Goal: Information Seeking & Learning: Learn about a topic

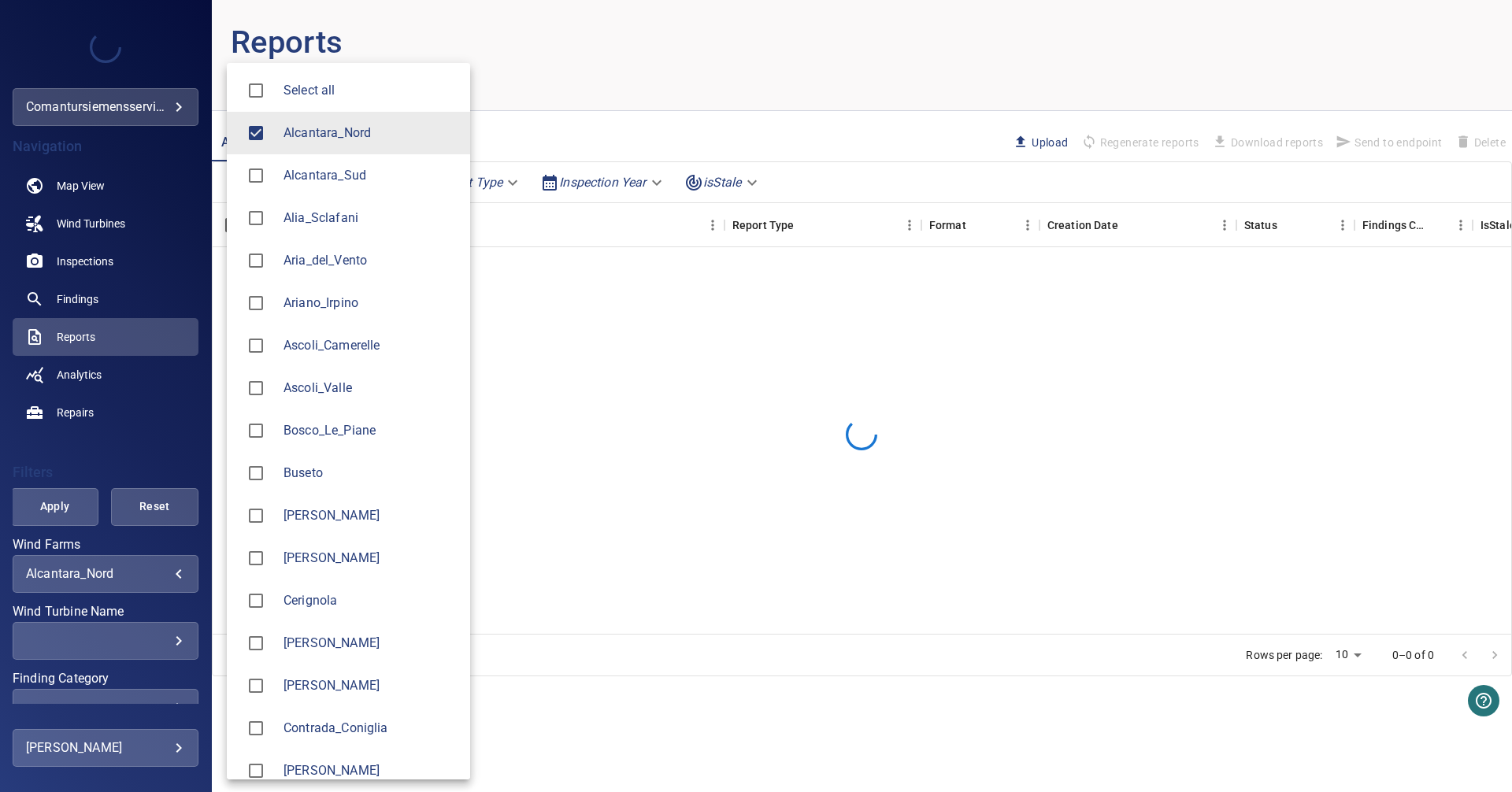
click at [172, 571] on body "**********" at bounding box center [756, 396] width 1512 height 792
click at [295, 133] on span "Alcantara_Nord" at bounding box center [370, 133] width 174 height 19
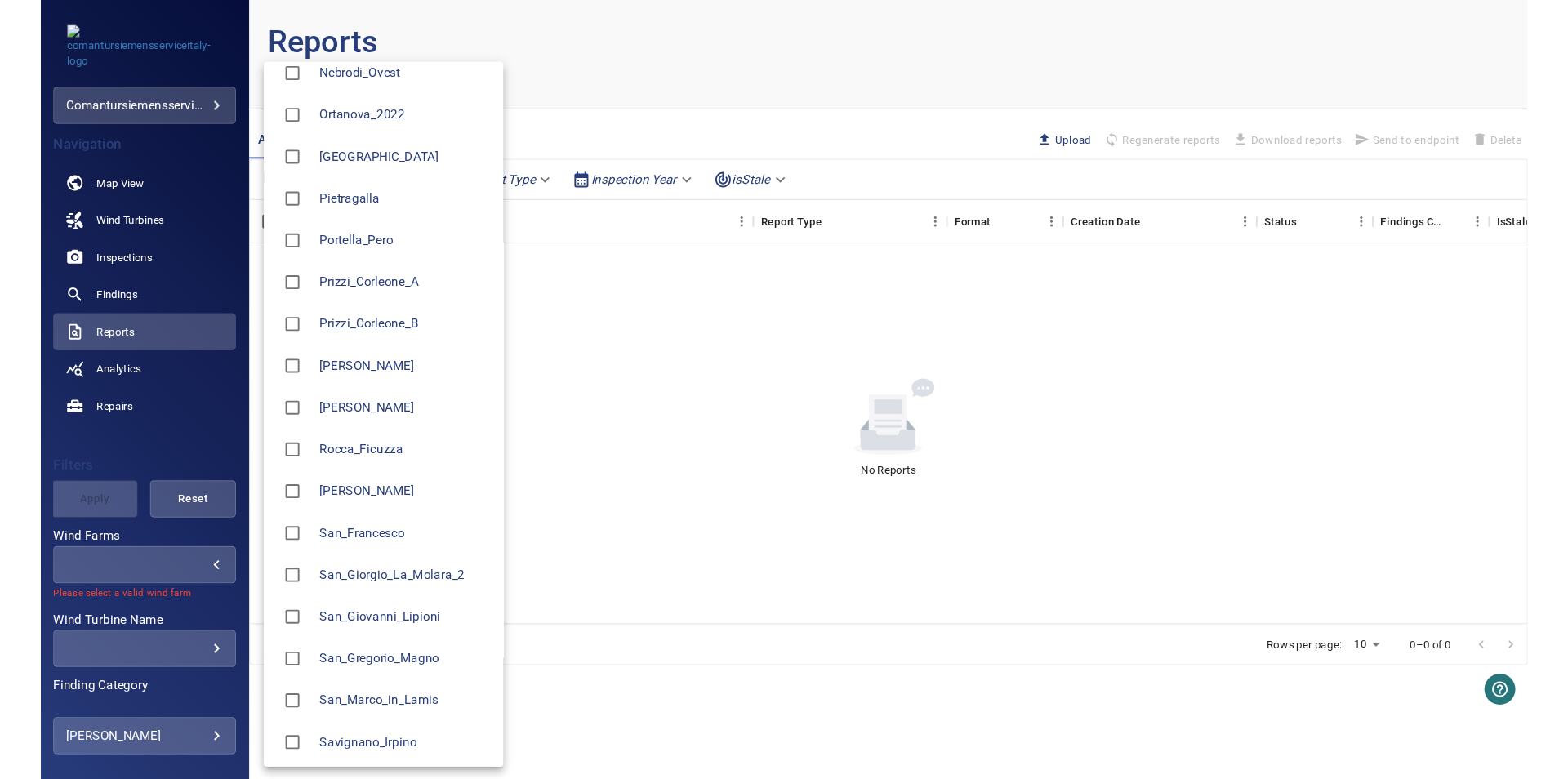
scroll to position [1559, 0]
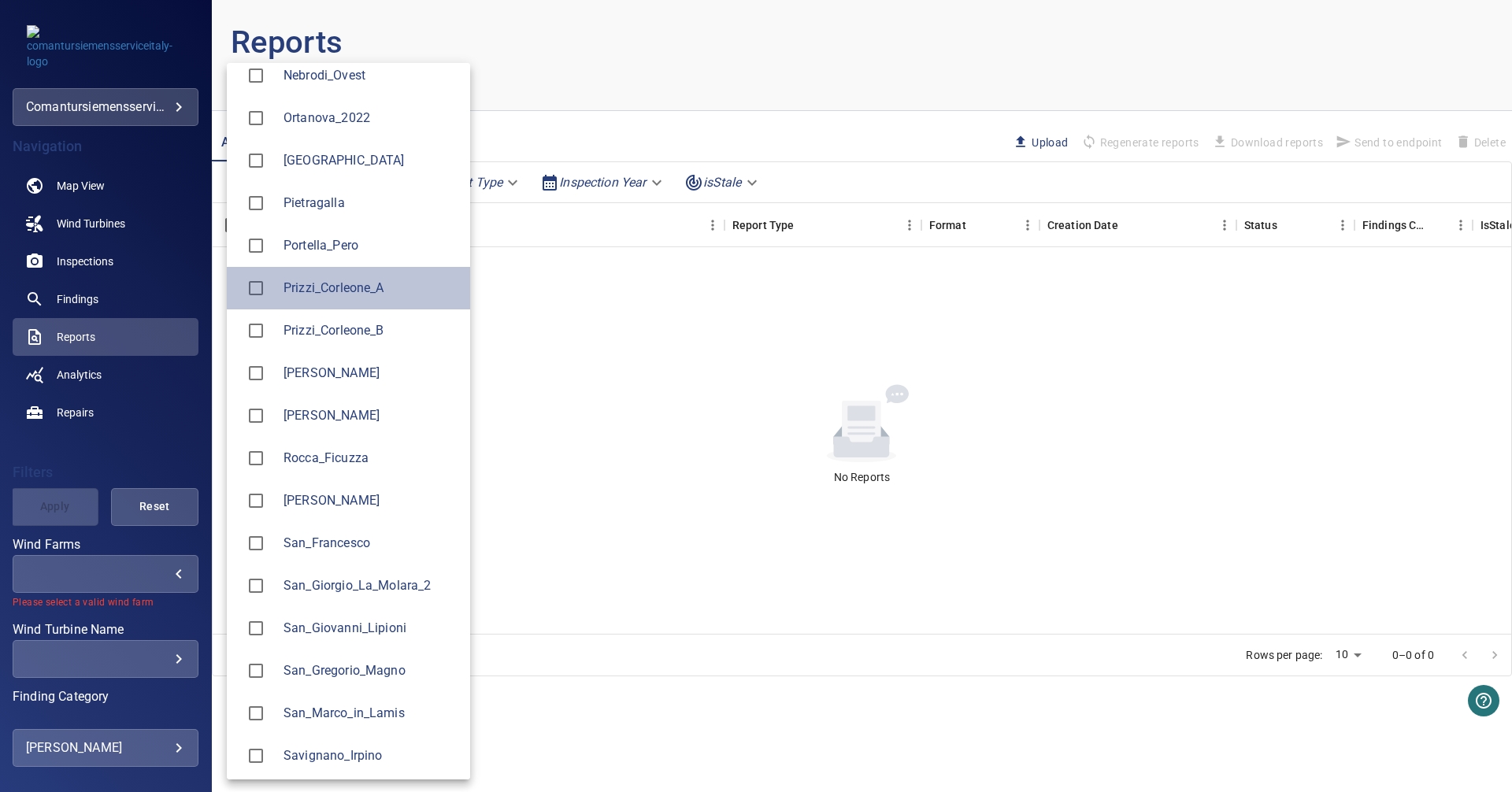
click at [311, 288] on span "Prizzi_Corleone_A" at bounding box center [370, 288] width 174 height 19
type input "**********"
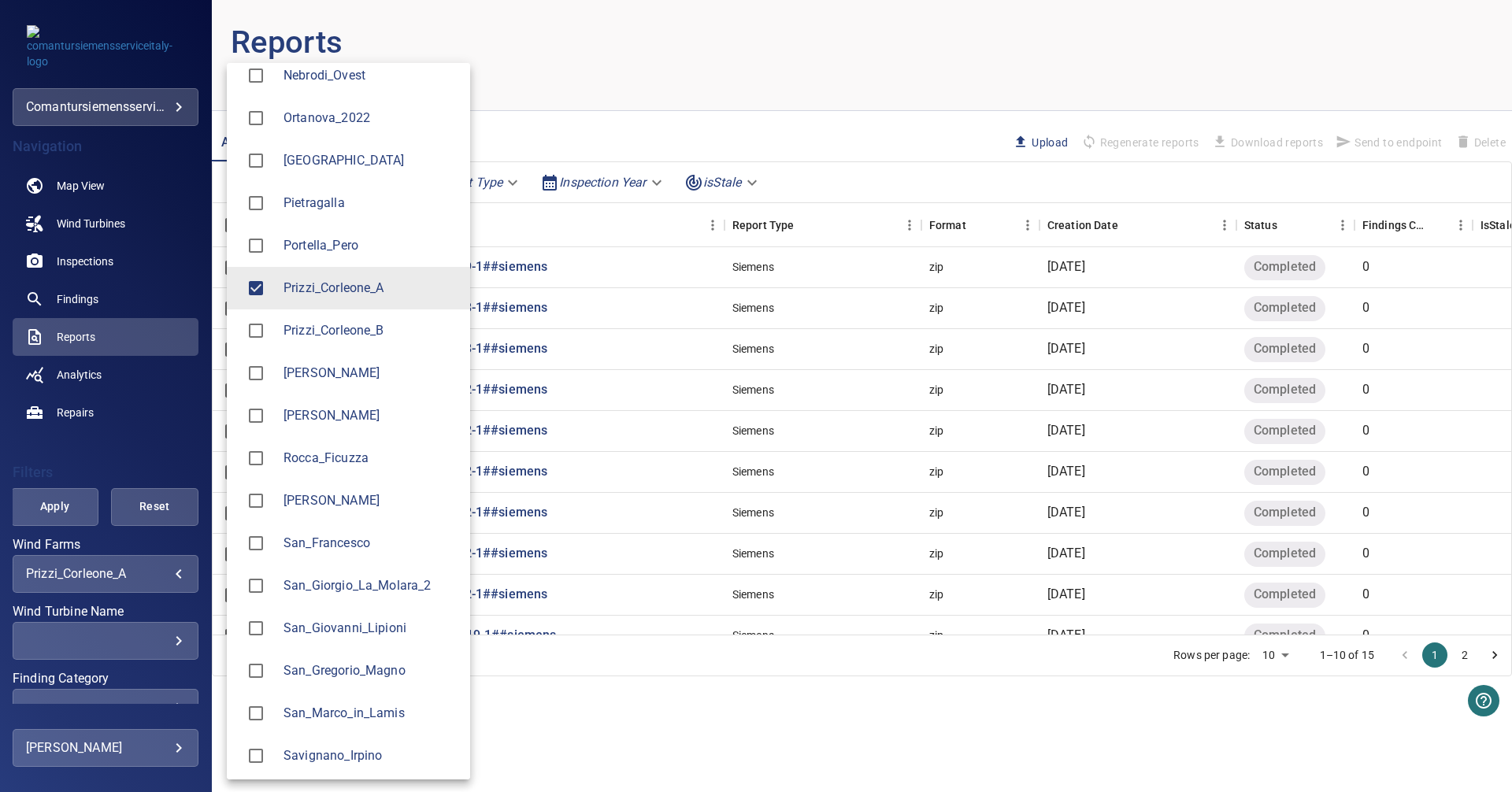
click at [107, 215] on div at bounding box center [756, 396] width 1512 height 792
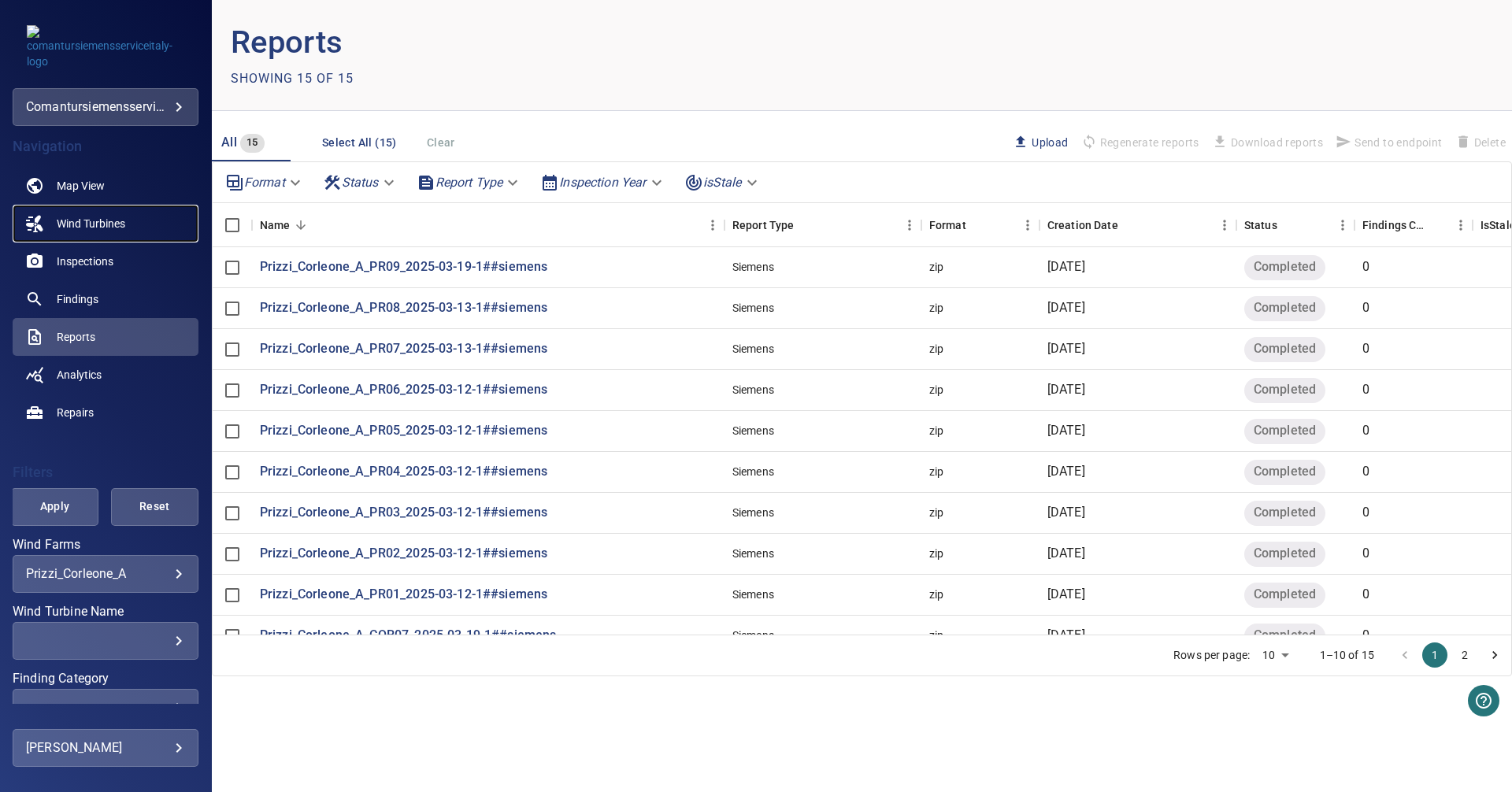
click at [91, 218] on span "Wind Turbines" at bounding box center [91, 223] width 68 height 15
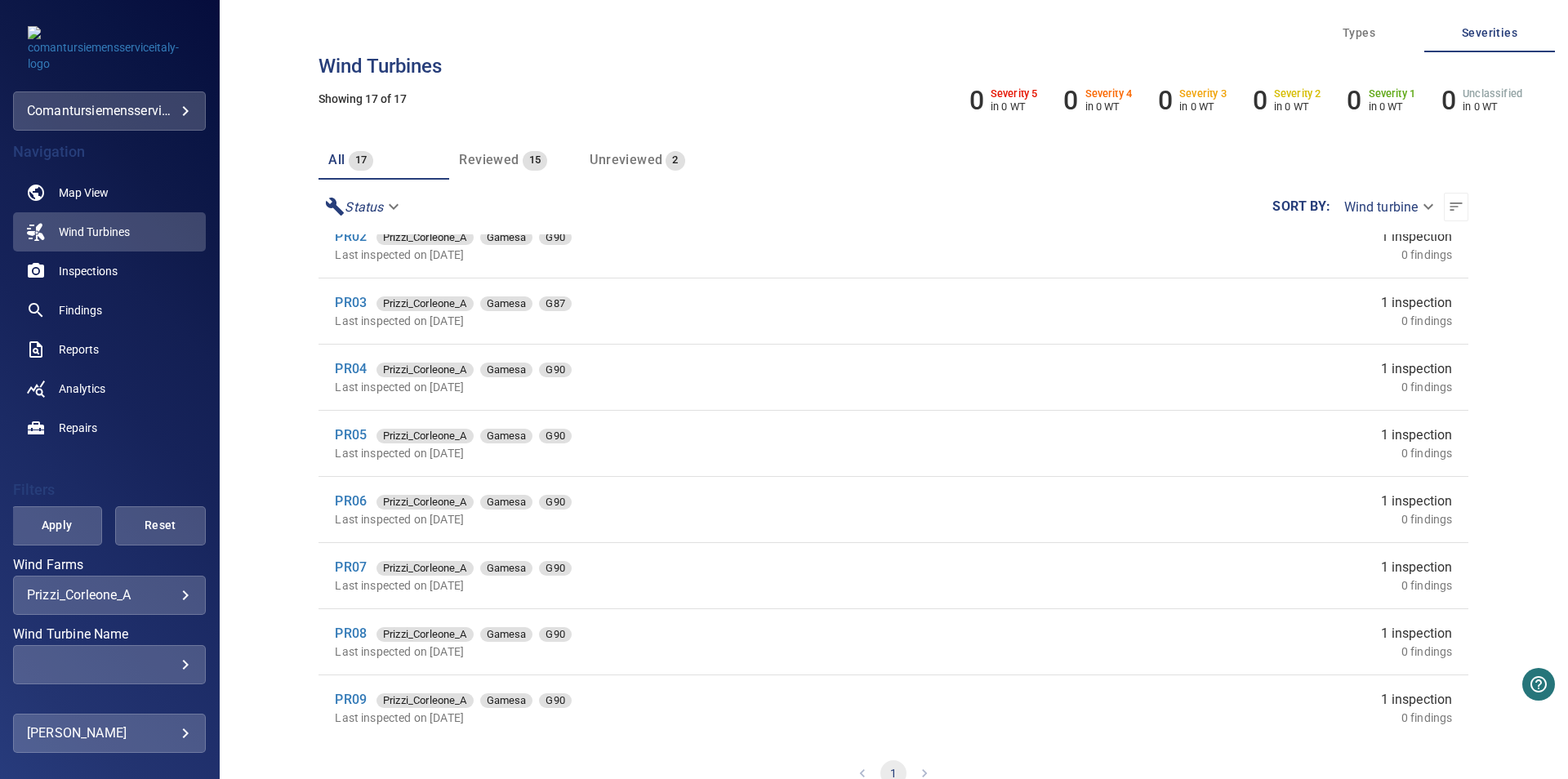
scroll to position [27, 0]
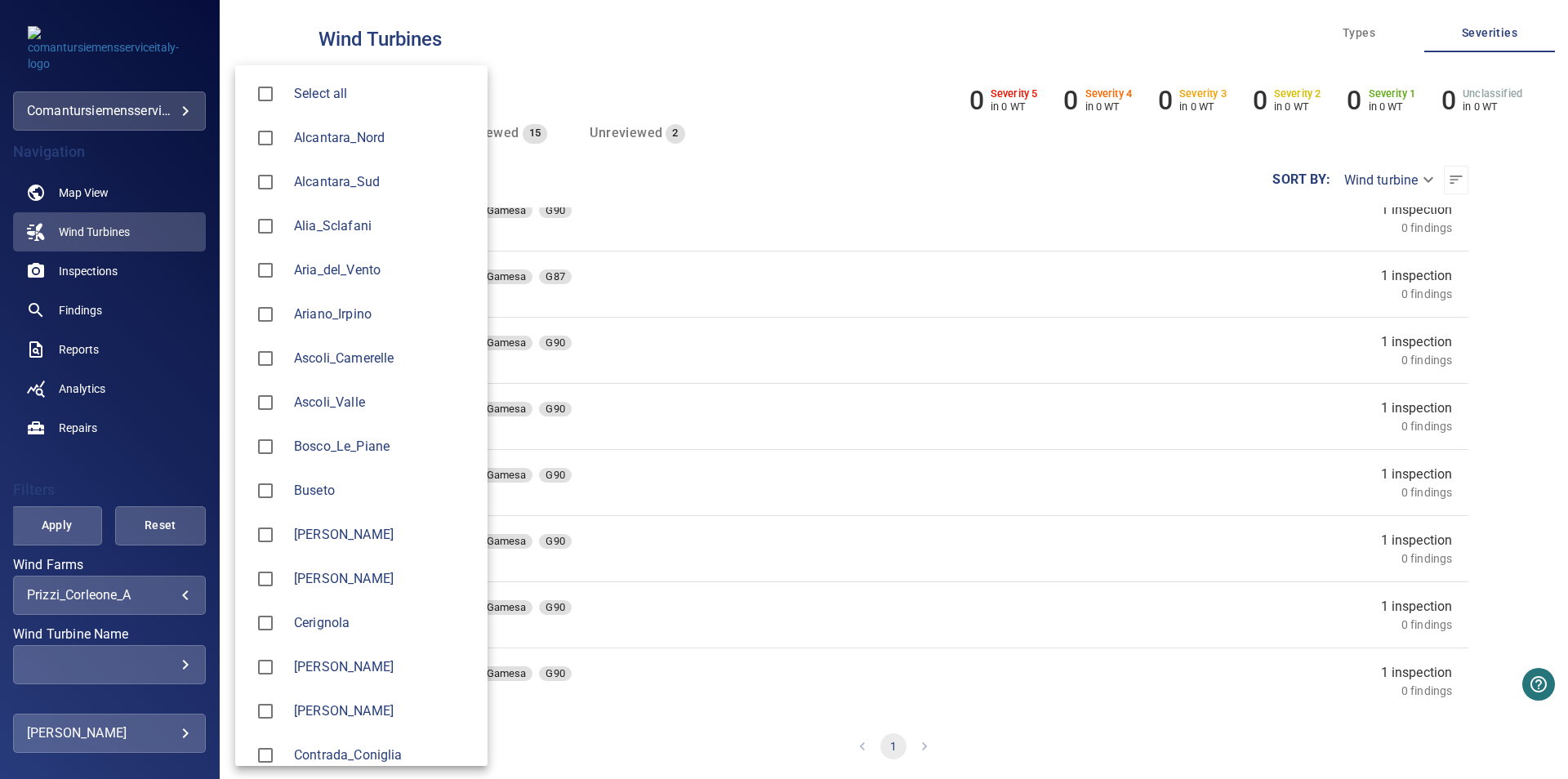
click at [156, 598] on body "**********" at bounding box center [784, 390] width 1568 height 779
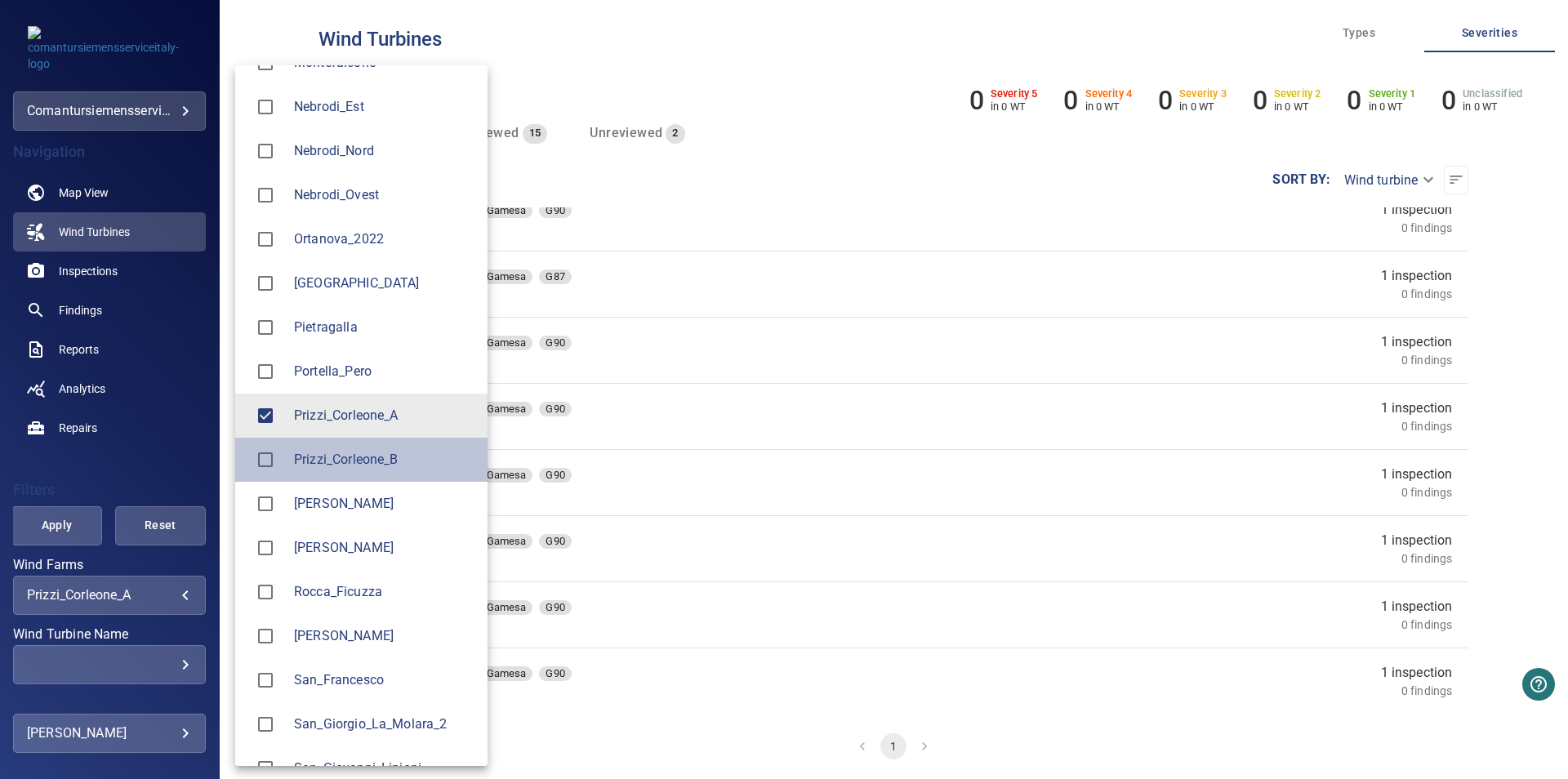
click at [323, 468] on span "Prizzi_Corleone_B" at bounding box center [383, 460] width 180 height 20
type input "**********"
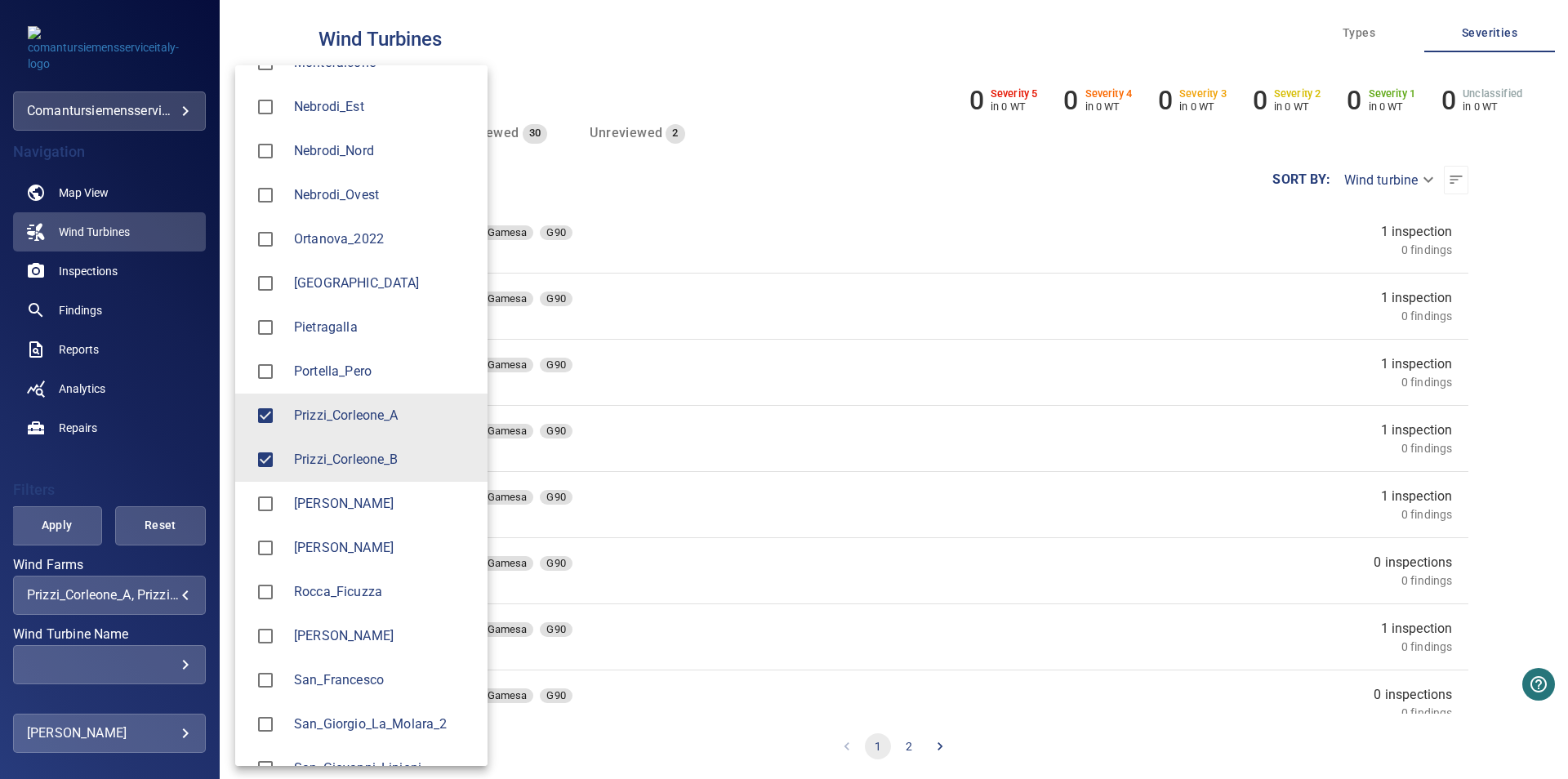
click at [596, 531] on div at bounding box center [784, 390] width 1568 height 779
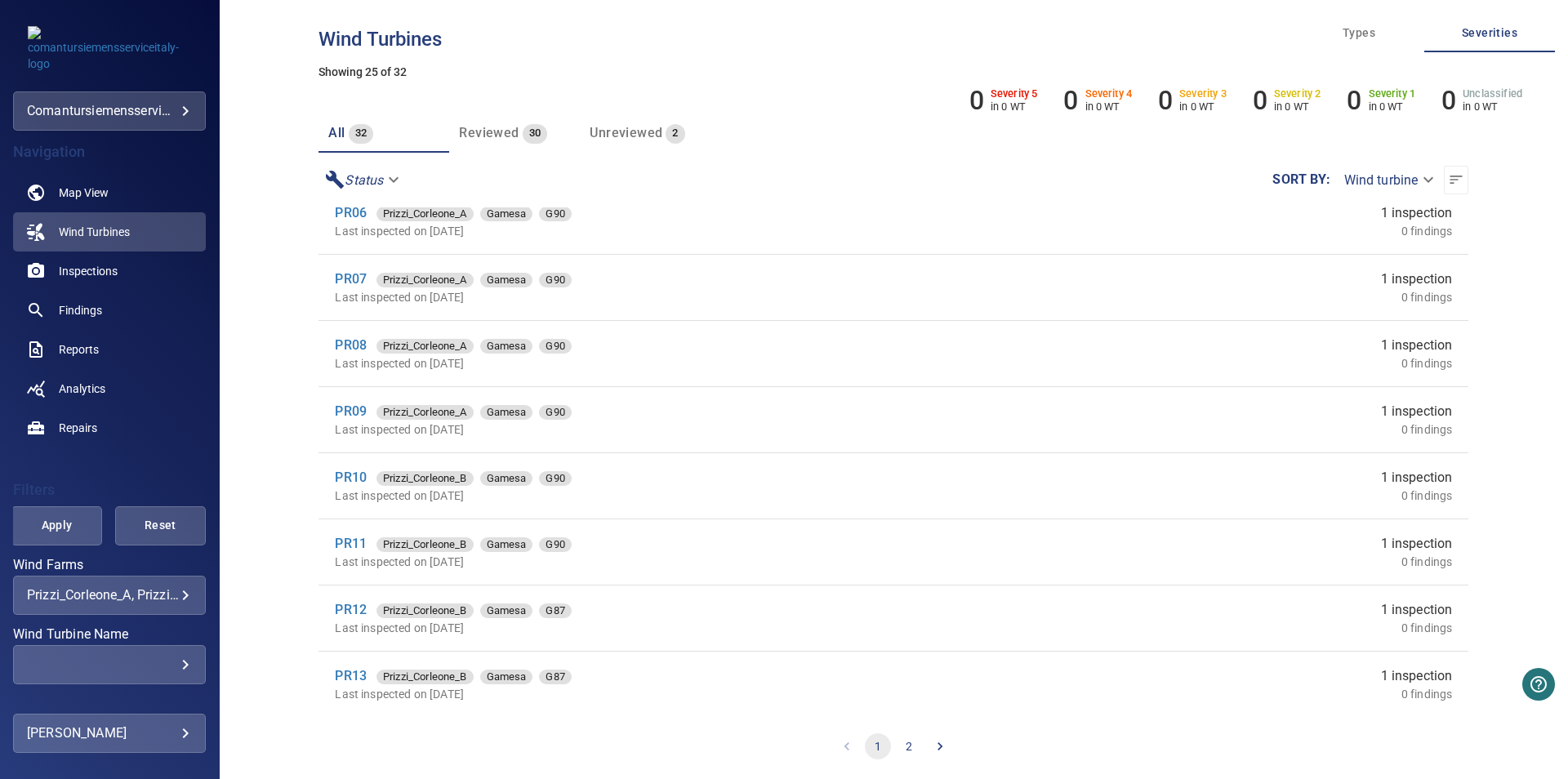
scroll to position [1146, 0]
click at [902, 758] on button "2" at bounding box center [909, 745] width 26 height 26
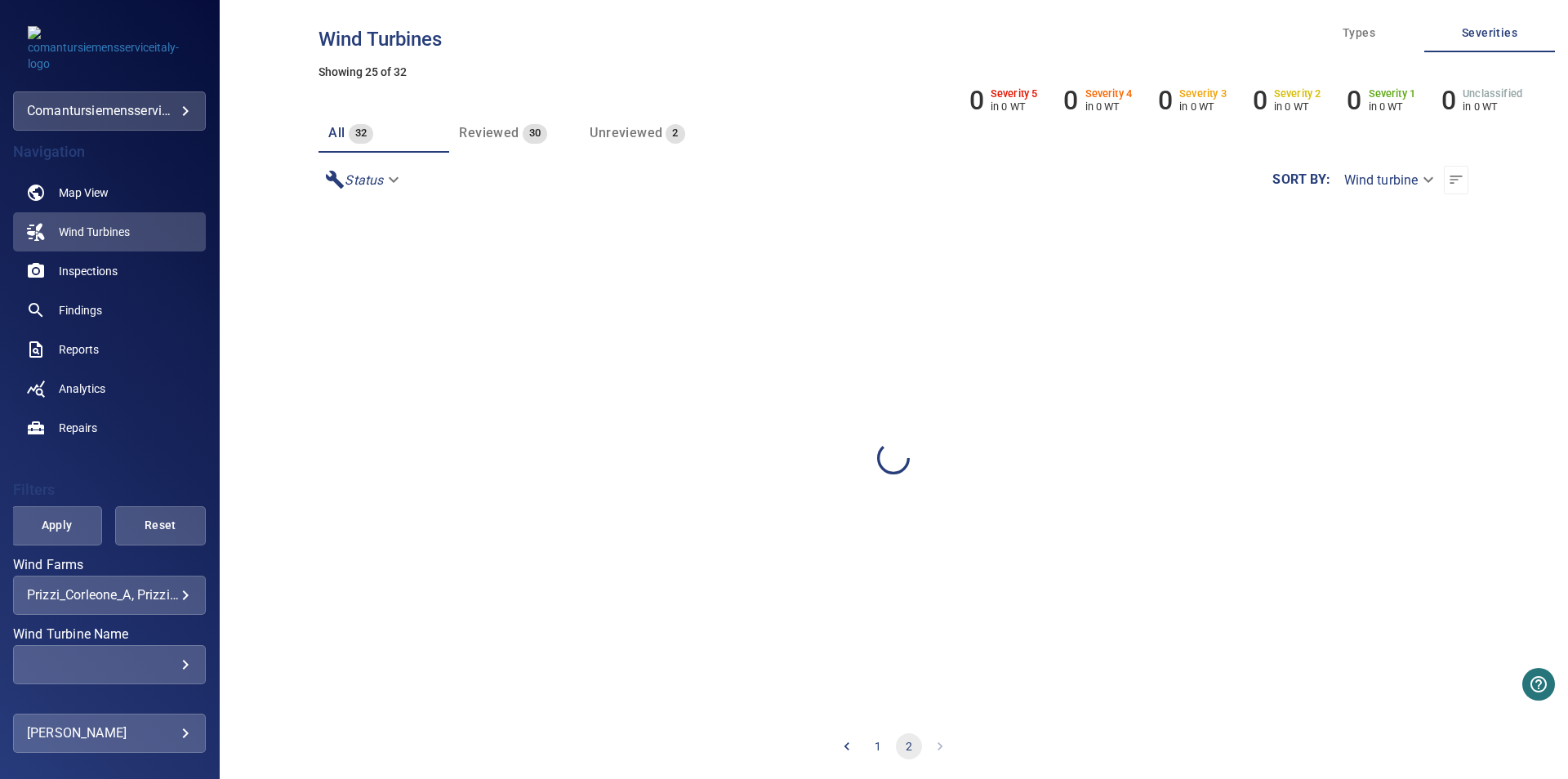
scroll to position [0, 0]
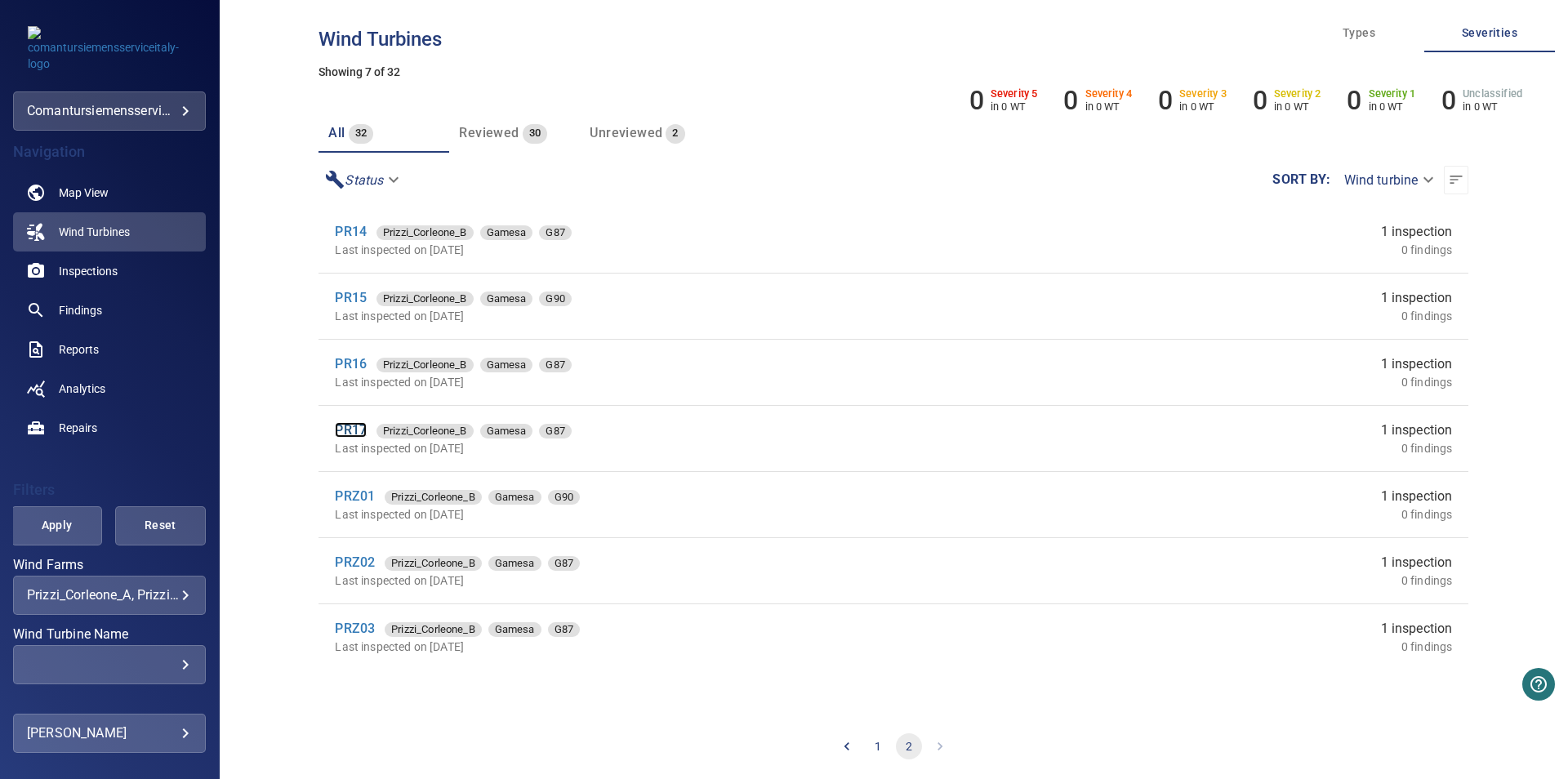
click at [359, 429] on link "PR17" at bounding box center [351, 429] width 32 height 15
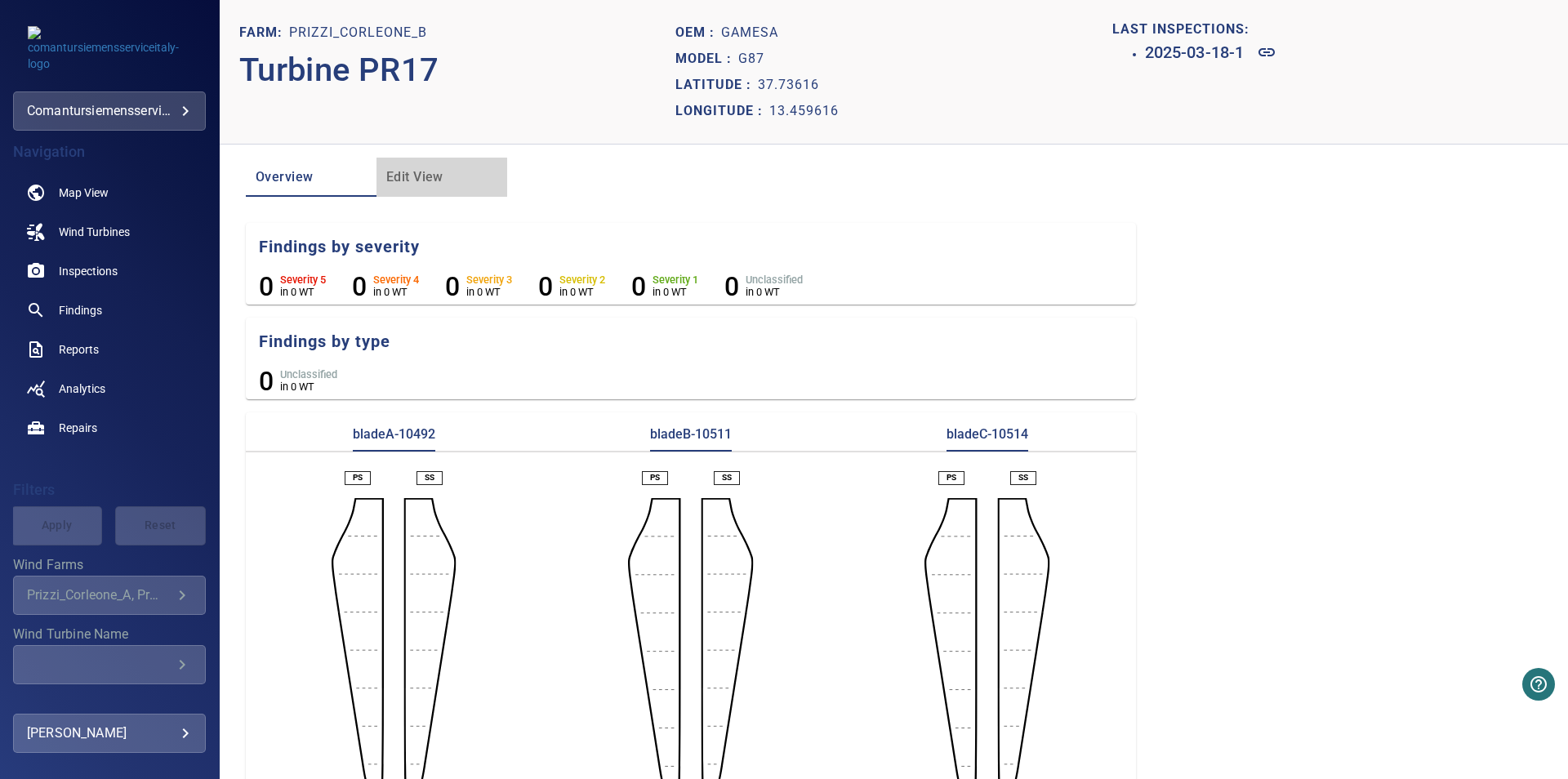
click at [409, 164] on button "Edit View" at bounding box center [441, 177] width 130 height 39
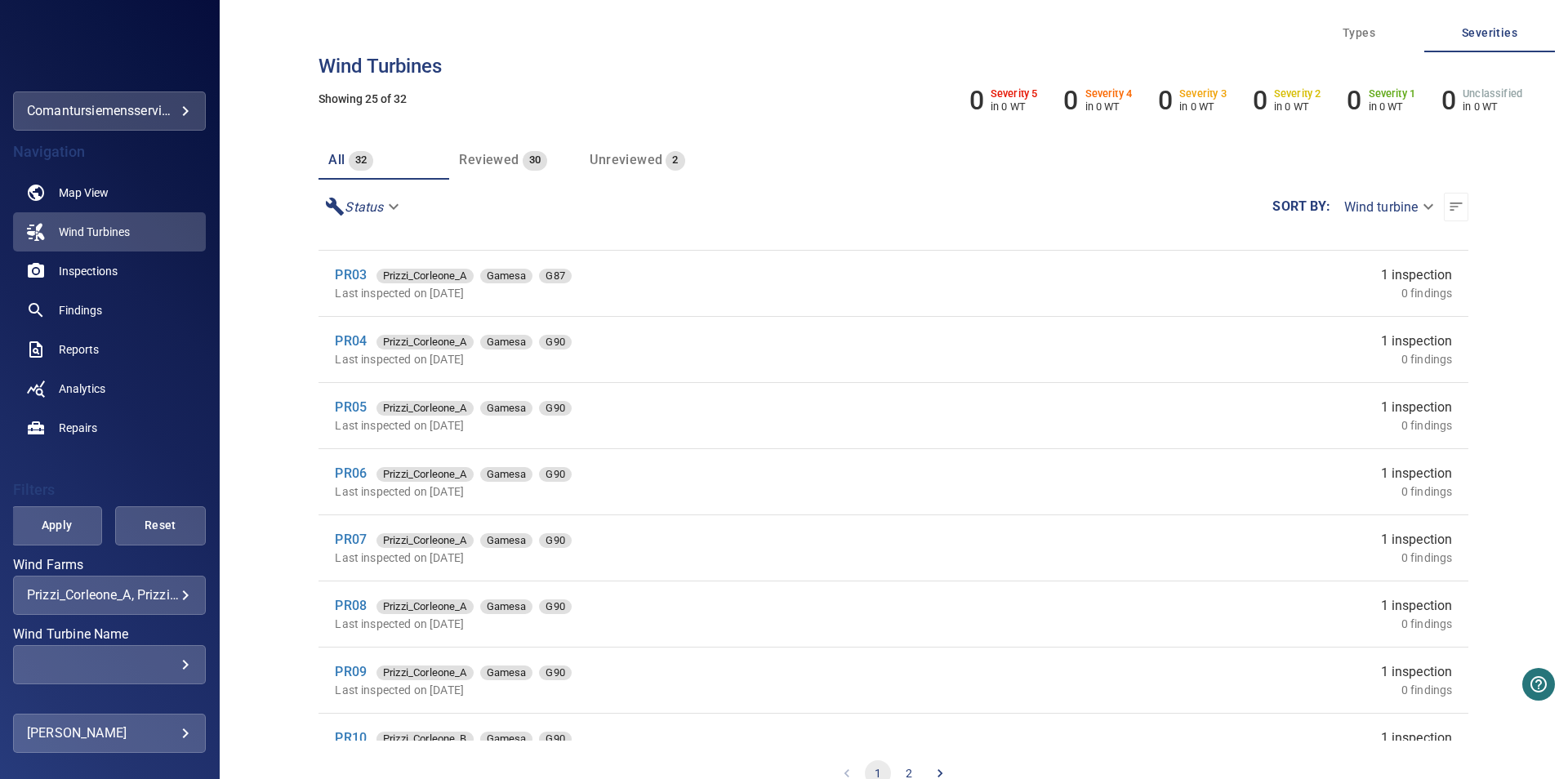
scroll to position [911, 0]
click at [92, 265] on span "Inspections" at bounding box center [88, 271] width 59 height 16
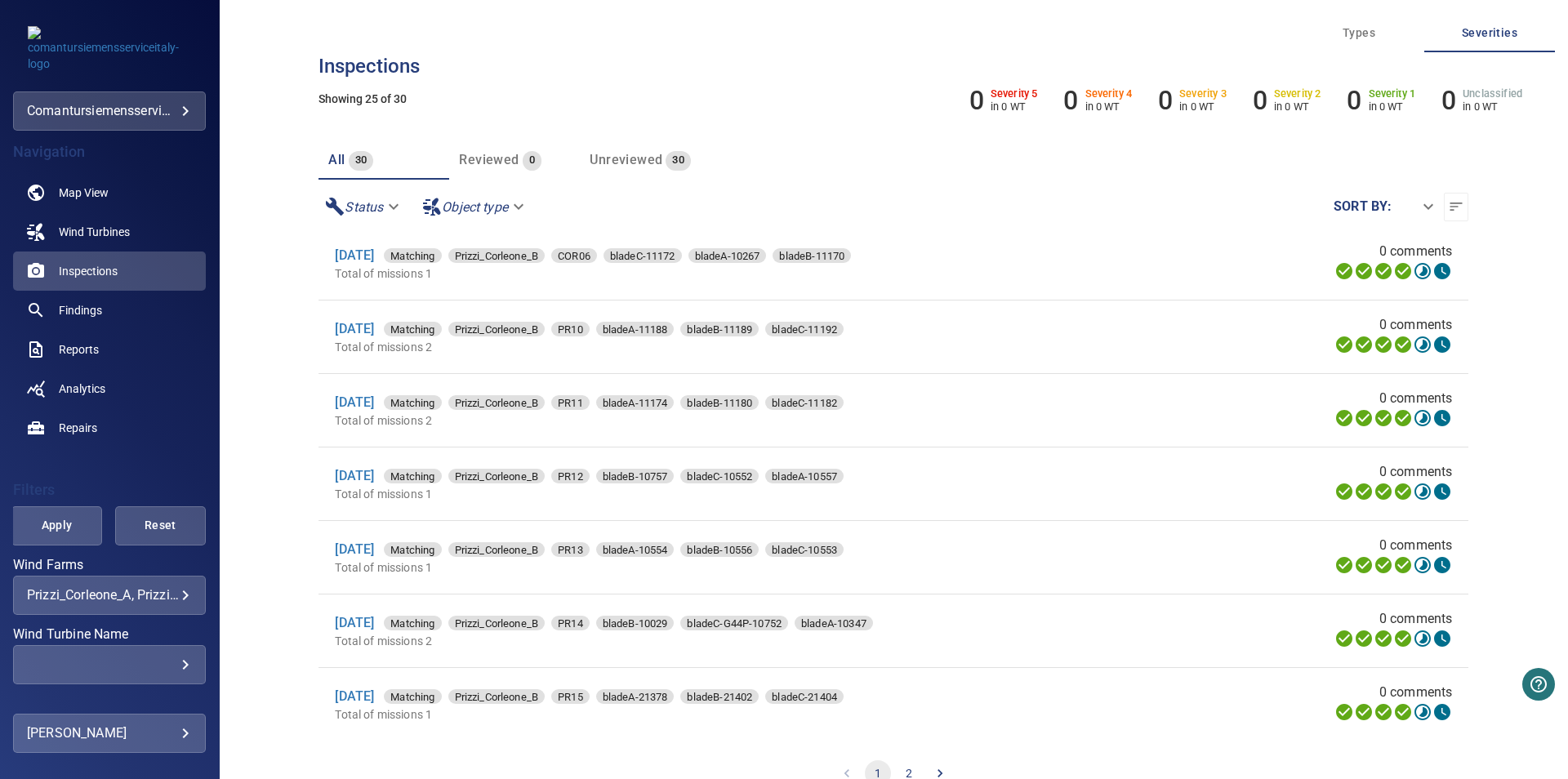
scroll to position [1350, 0]
click at [904, 774] on button "2" at bounding box center [909, 773] width 26 height 26
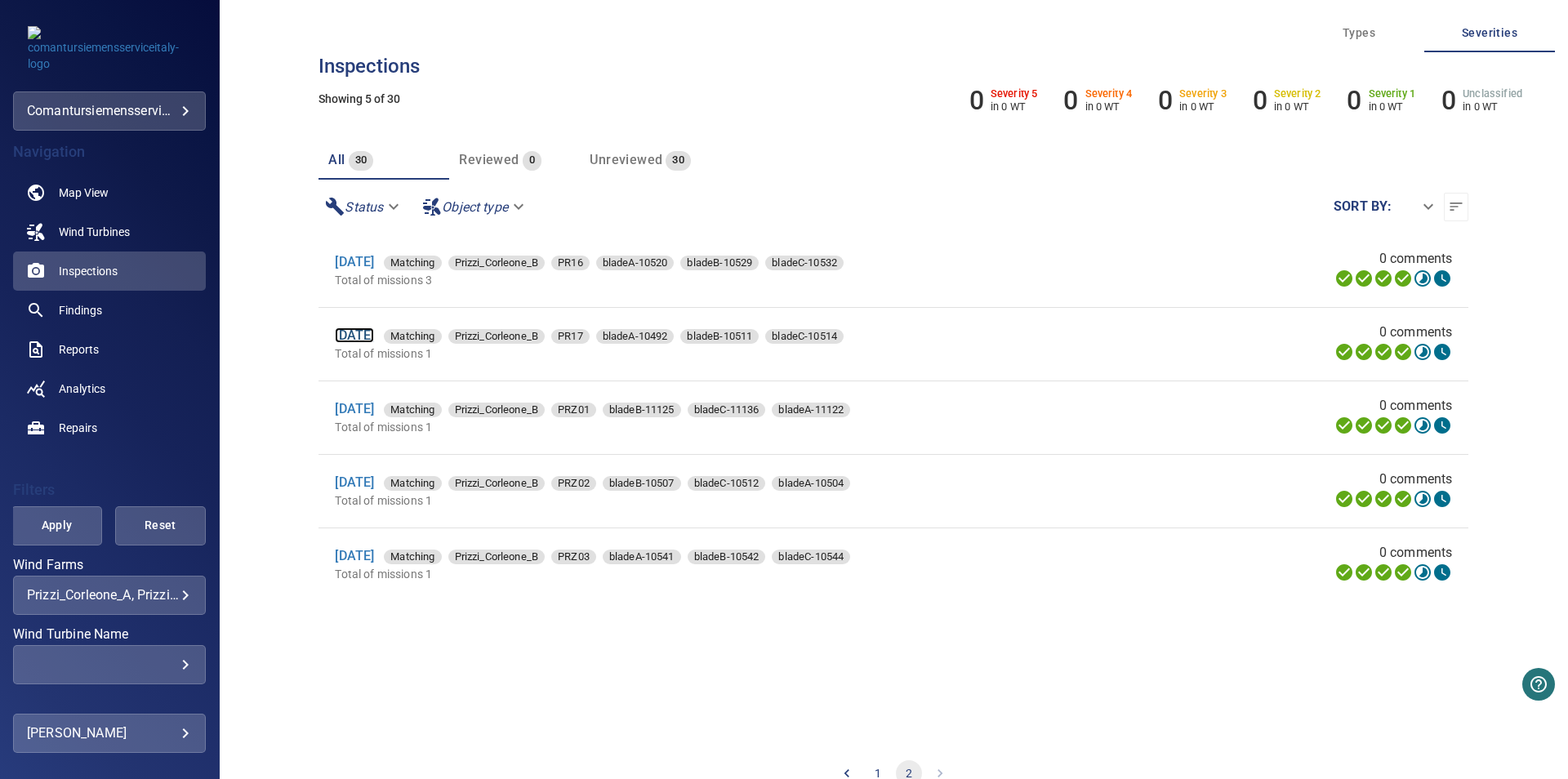
click at [366, 337] on link "[DATE]" at bounding box center [354, 334] width 39 height 15
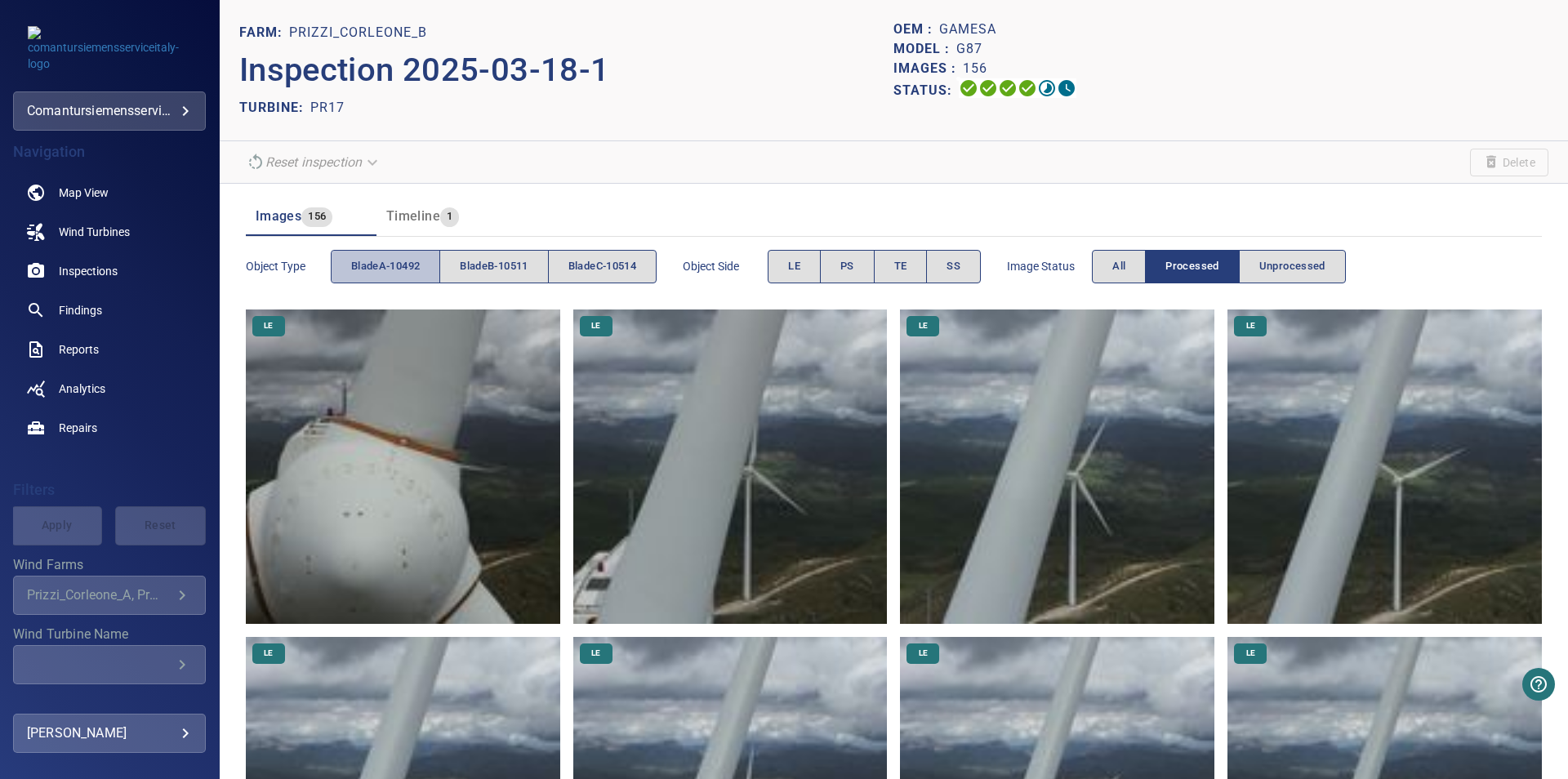
click at [394, 261] on span "bladeA-10492" at bounding box center [385, 266] width 68 height 19
click at [874, 271] on button "PS" at bounding box center [847, 267] width 55 height 34
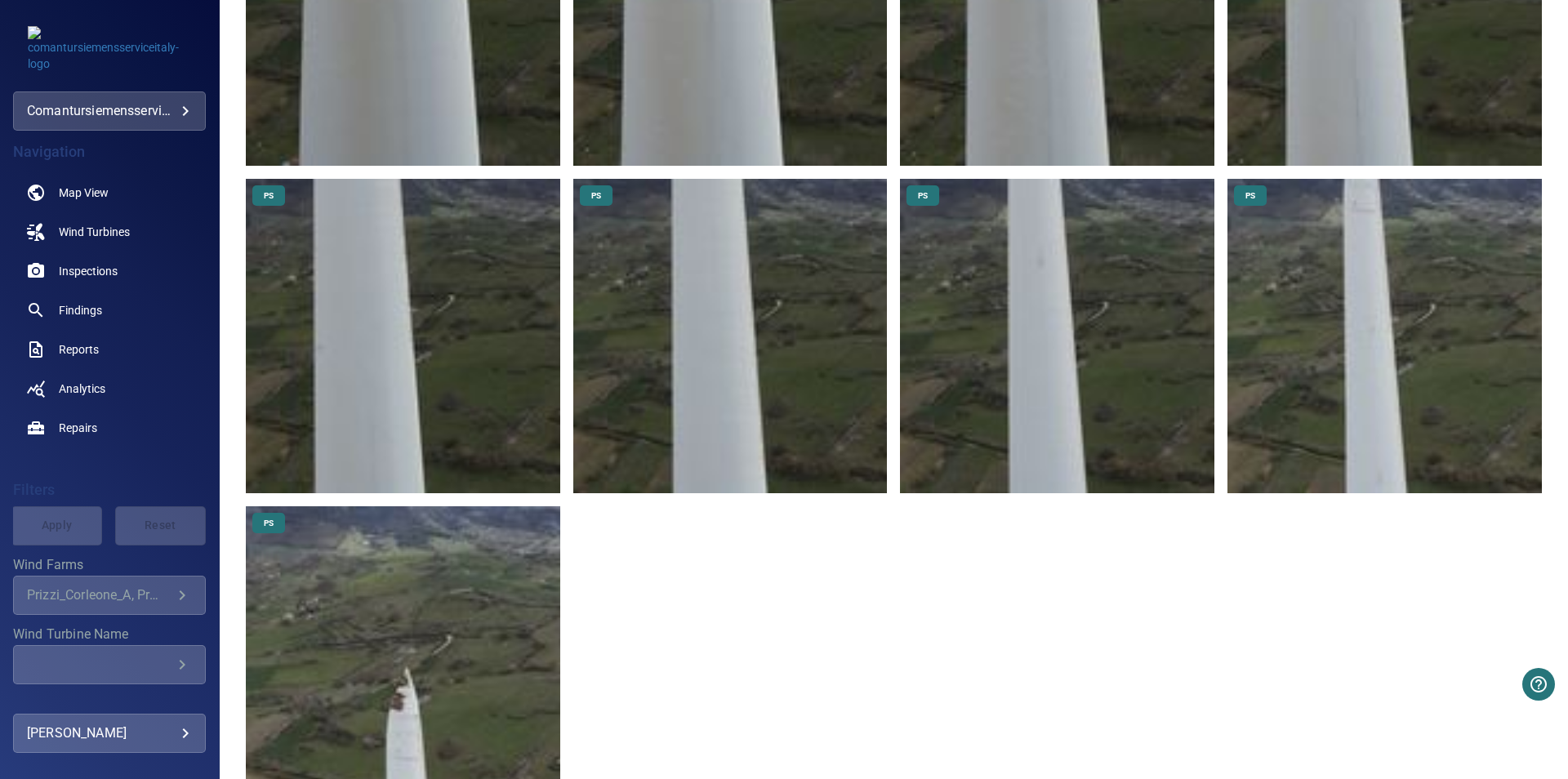
scroll to position [854, 0]
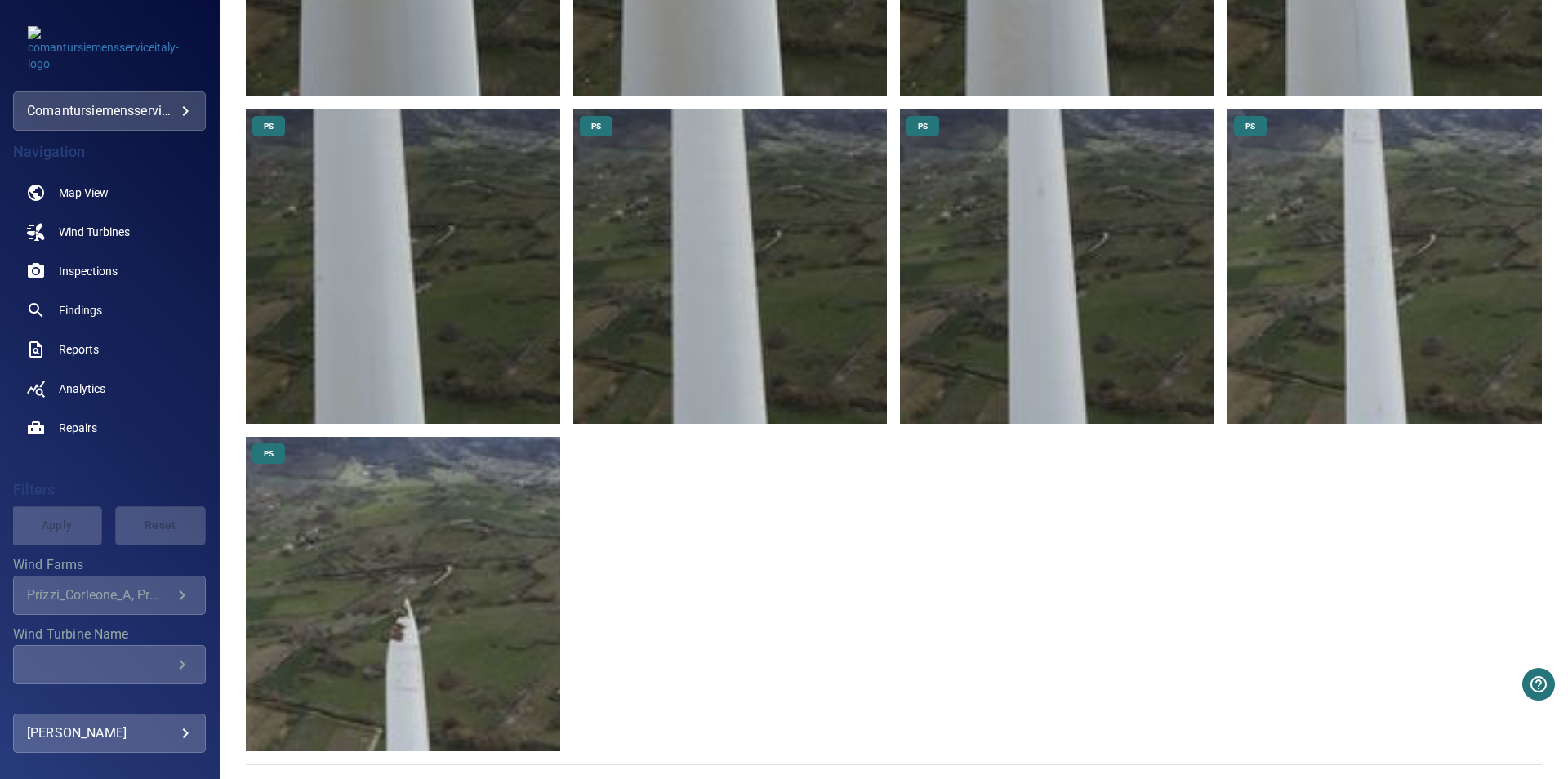
click at [381, 651] on img at bounding box center [403, 594] width 314 height 314
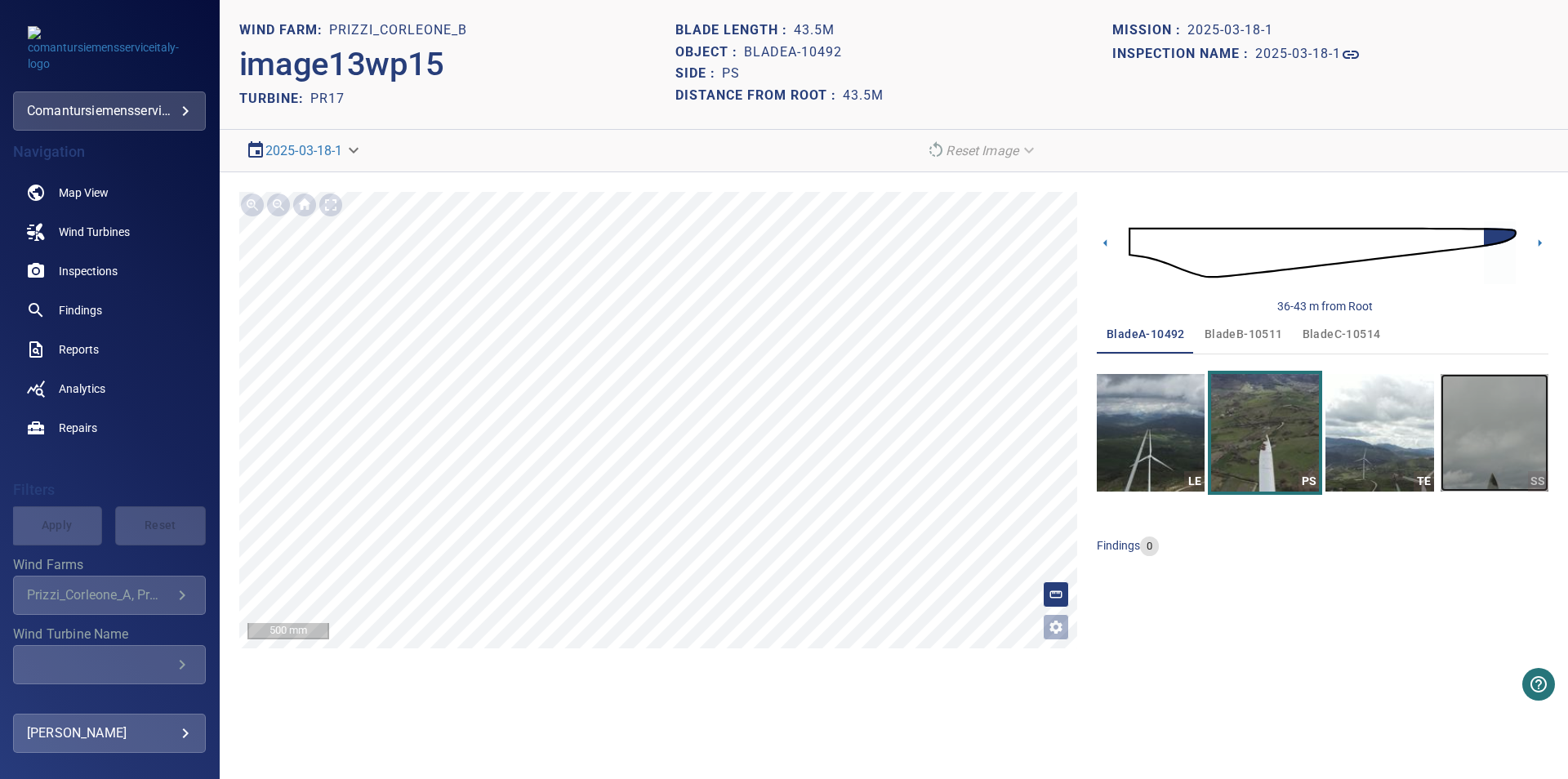
click at [1455, 449] on img "button" at bounding box center [1493, 432] width 107 height 118
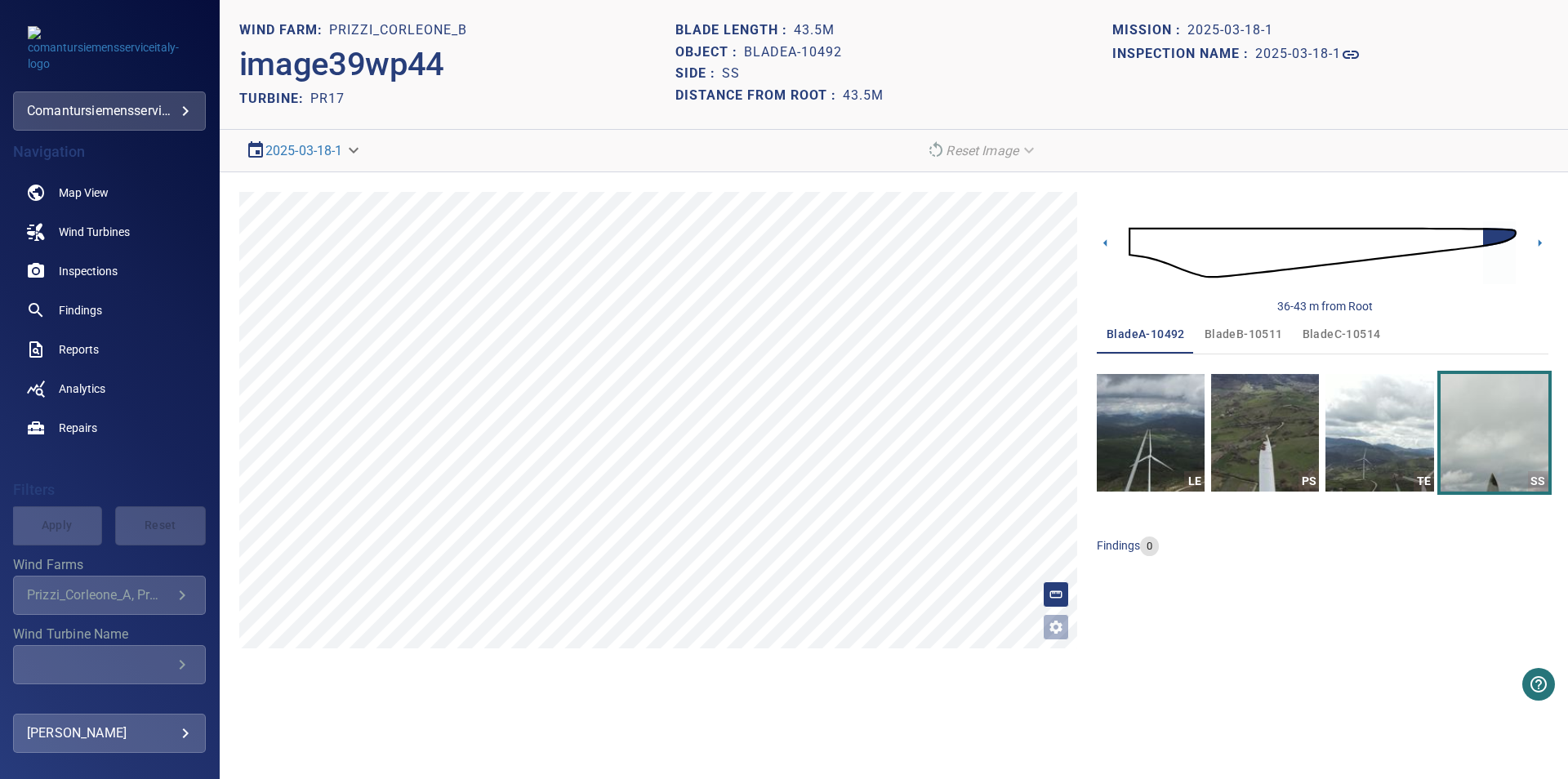
click at [1469, 240] on img at bounding box center [1322, 253] width 388 height 94
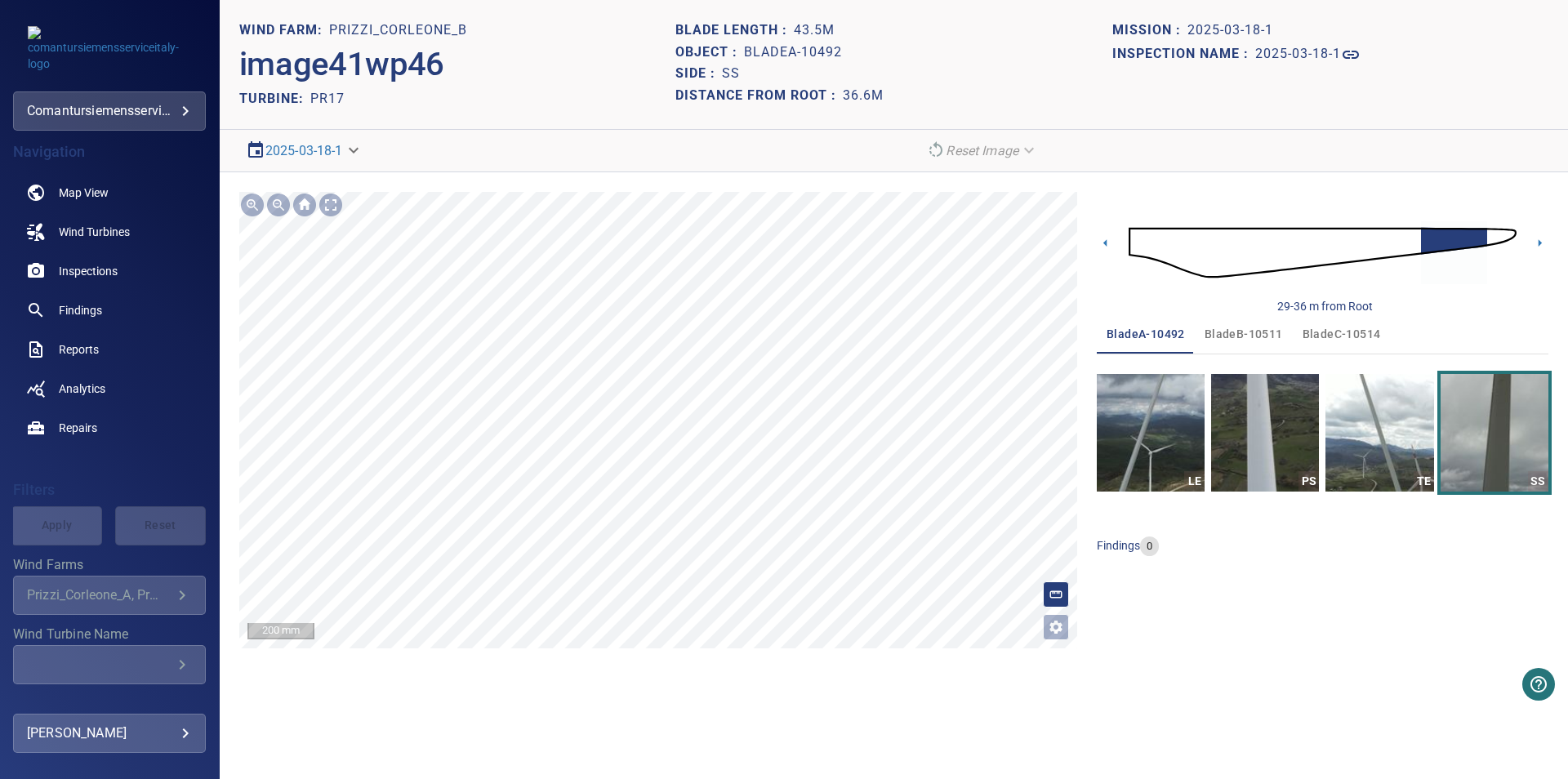
click at [1495, 236] on img at bounding box center [1322, 253] width 388 height 94
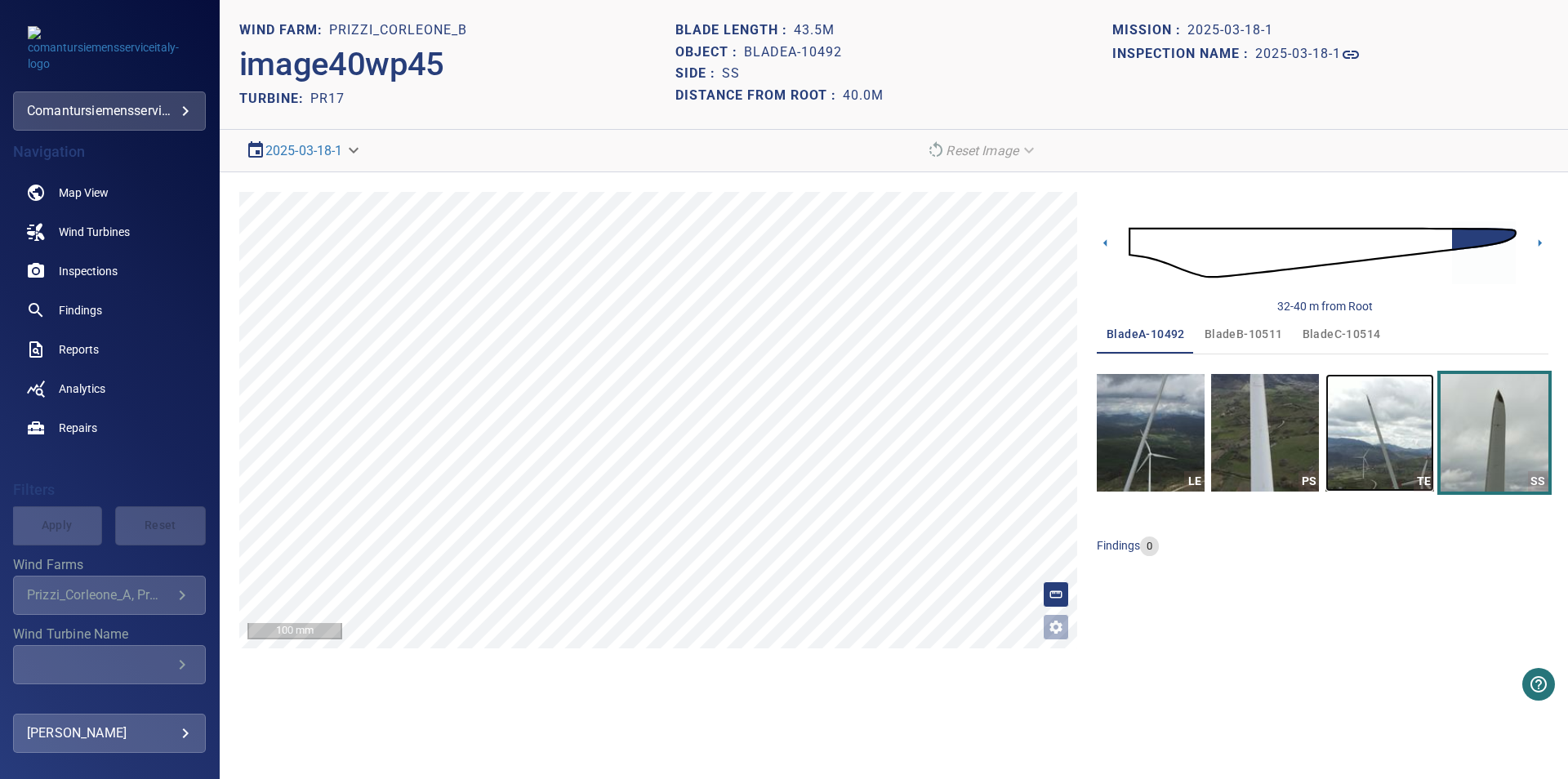
click at [1377, 452] on img "button" at bounding box center [1379, 432] width 107 height 118
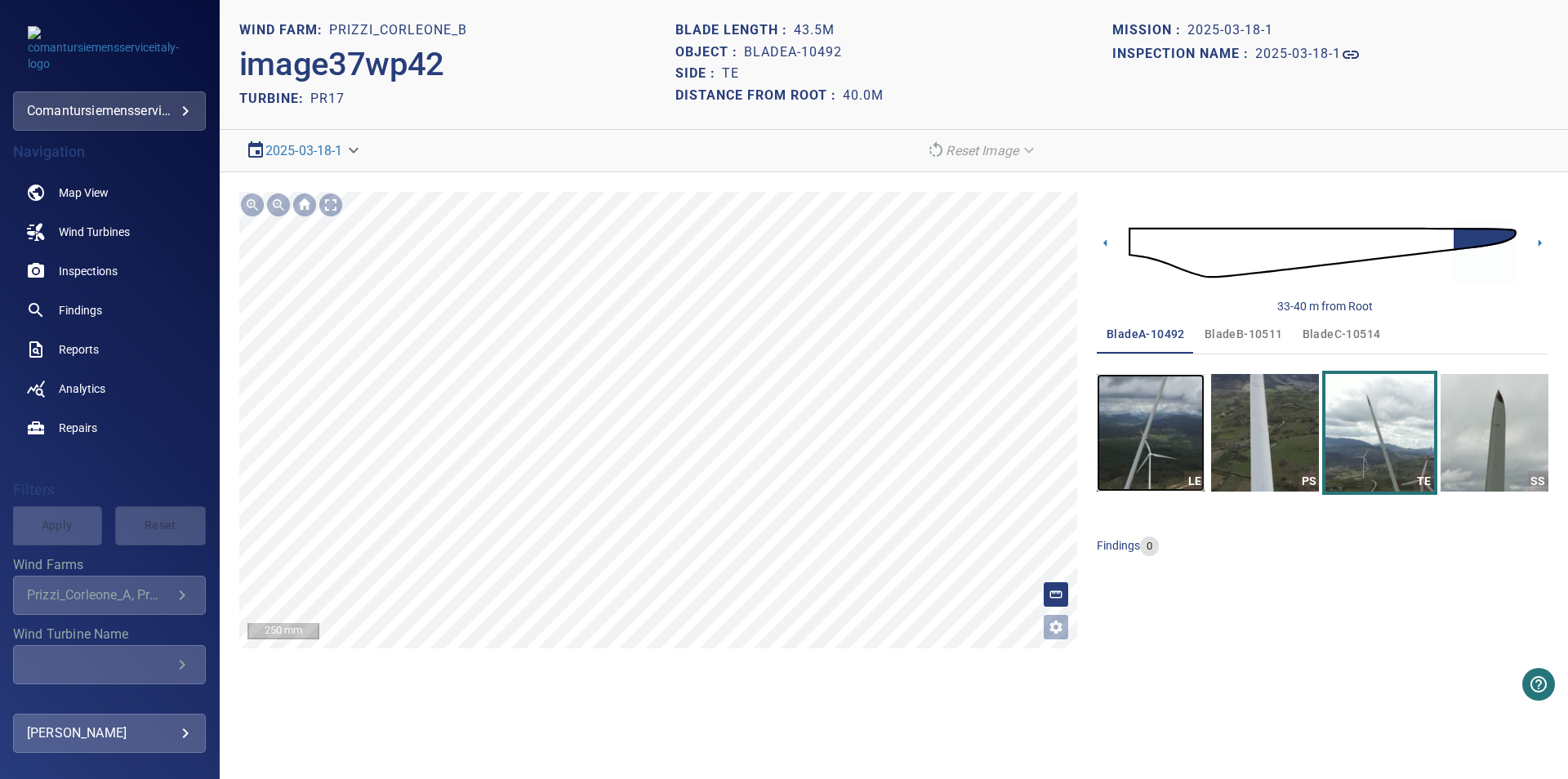
click at [1194, 407] on img "button" at bounding box center [1150, 432] width 107 height 118
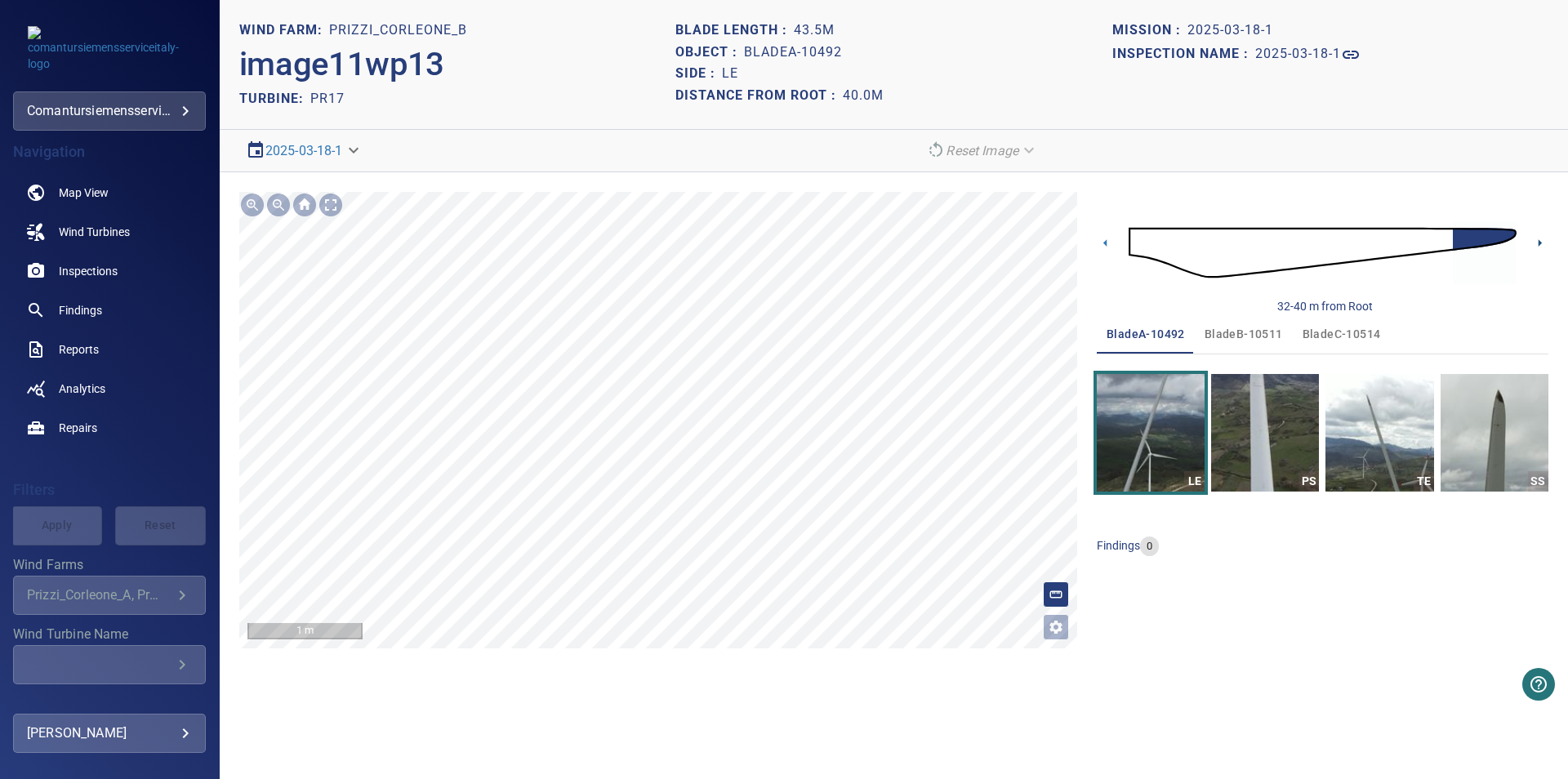
click at [1535, 246] on icon at bounding box center [1540, 242] width 17 height 17
click at [1283, 444] on img "button" at bounding box center [1265, 432] width 107 height 118
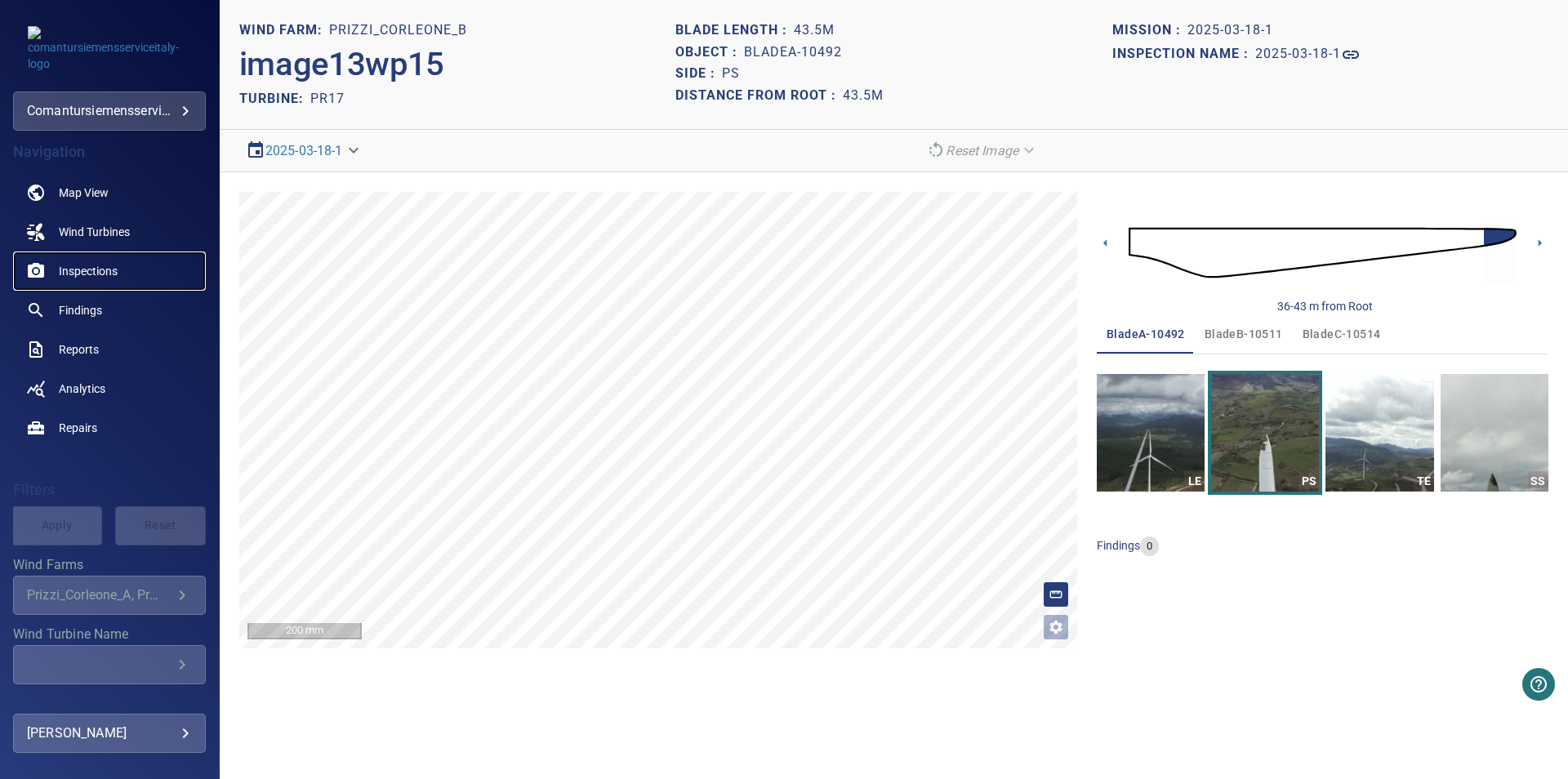
click at [103, 261] on link "Inspections" at bounding box center [109, 271] width 193 height 39
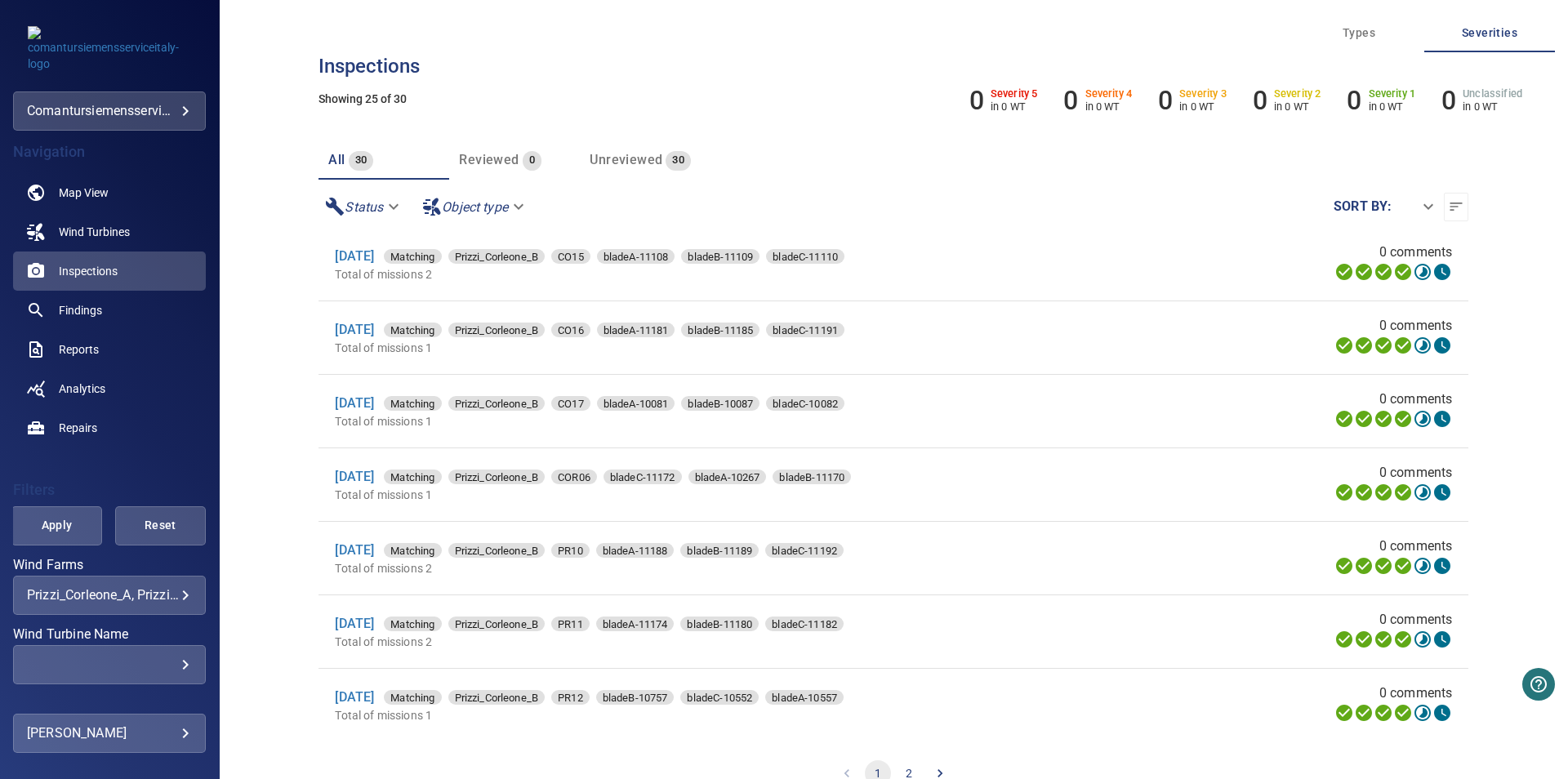
scroll to position [1350, 0]
click at [910, 774] on button "2" at bounding box center [909, 773] width 26 height 26
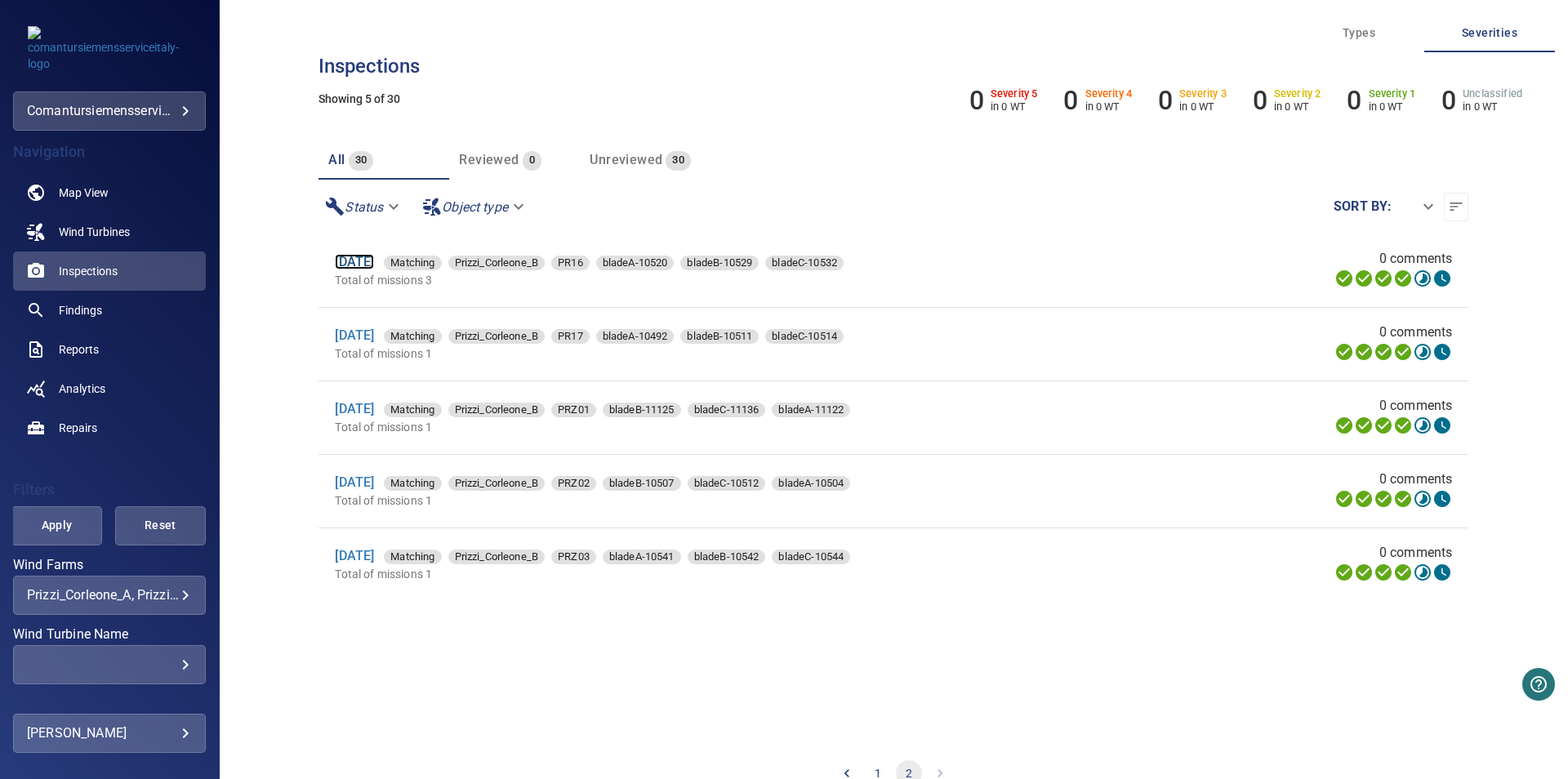
click at [374, 262] on link "[DATE]" at bounding box center [354, 261] width 39 height 15
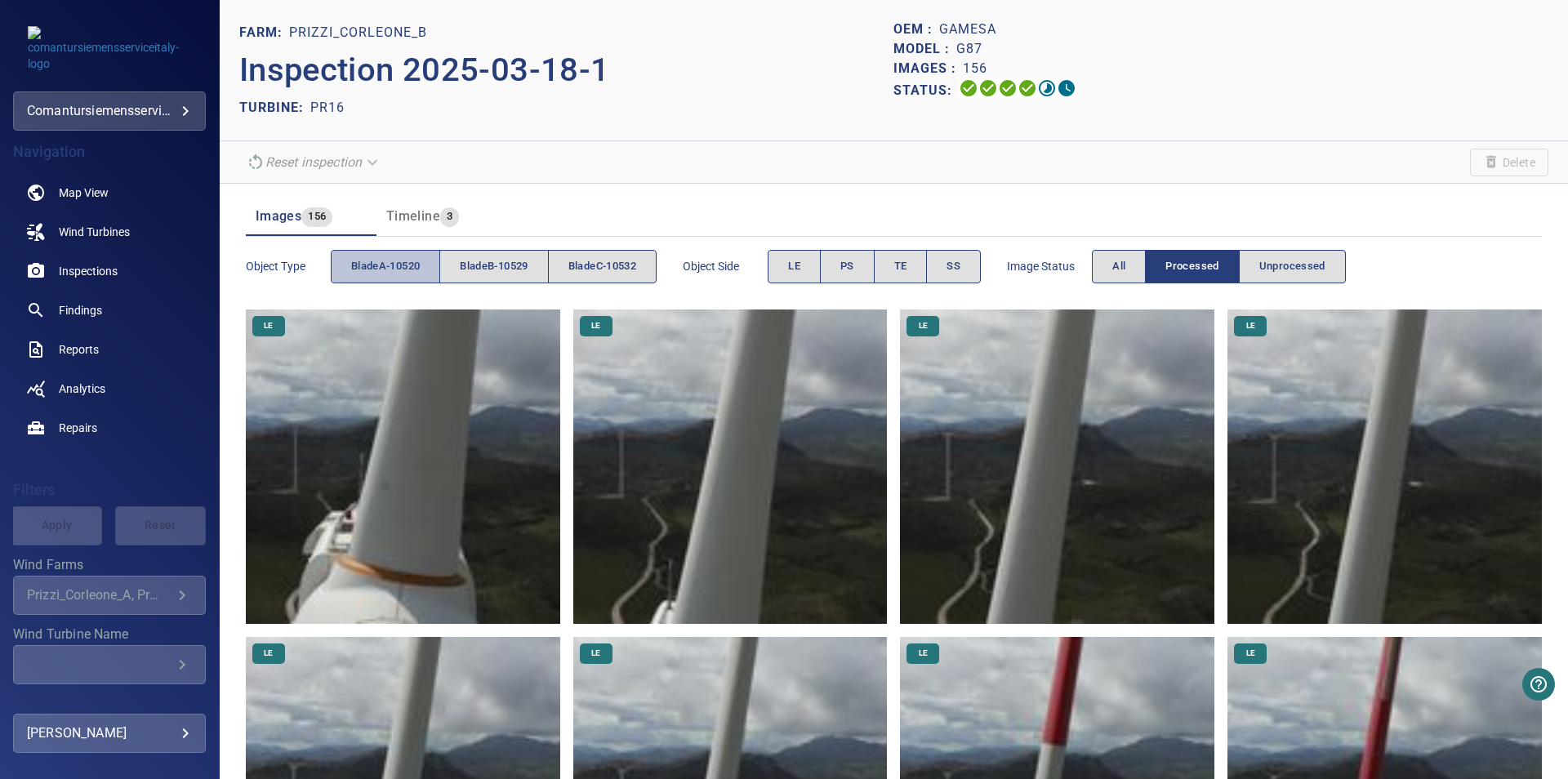
click at [413, 272] on span "bladeA-10520" at bounding box center [385, 266] width 68 height 19
click at [874, 263] on button "PS" at bounding box center [847, 267] width 55 height 34
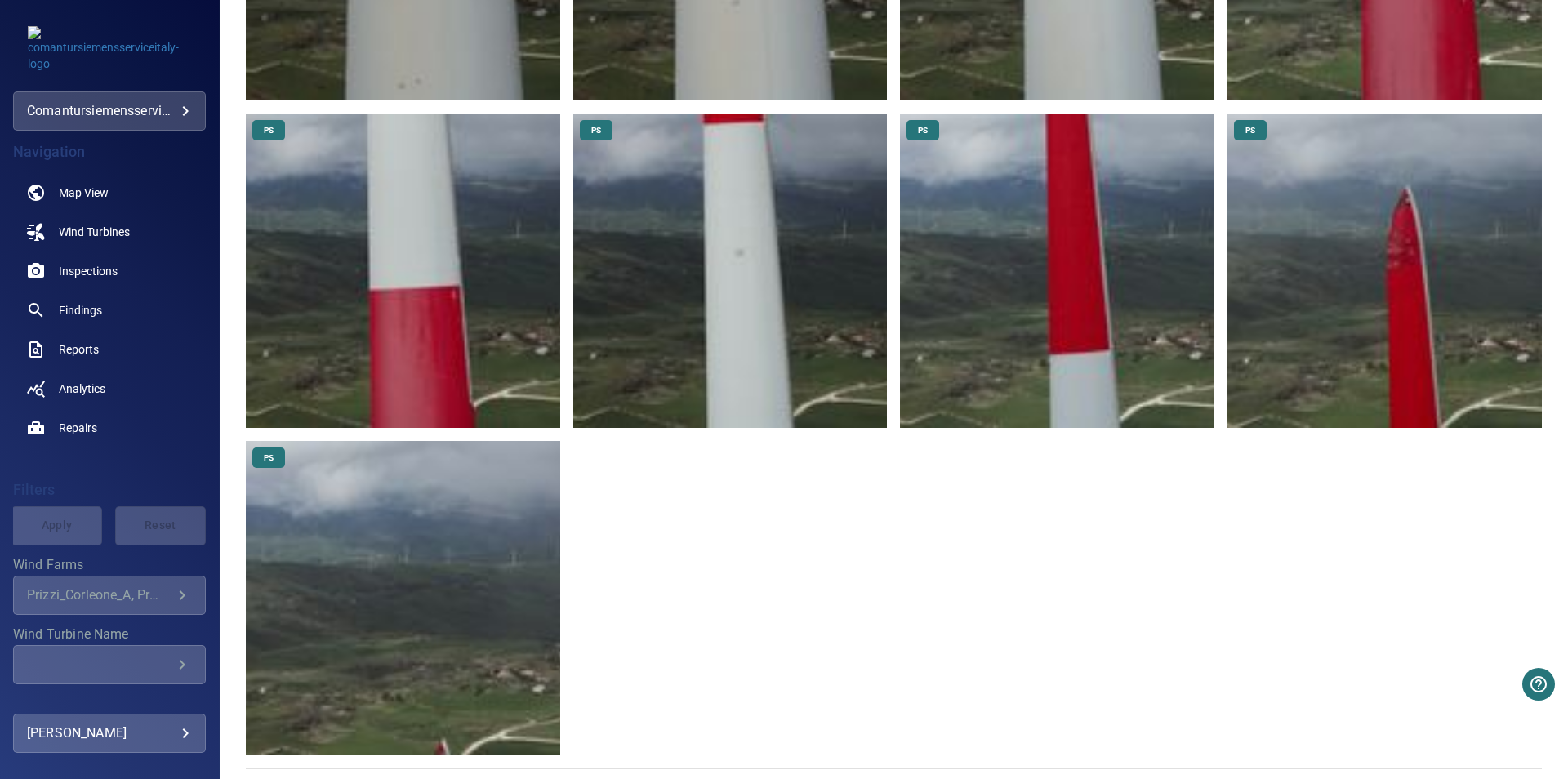
scroll to position [854, 0]
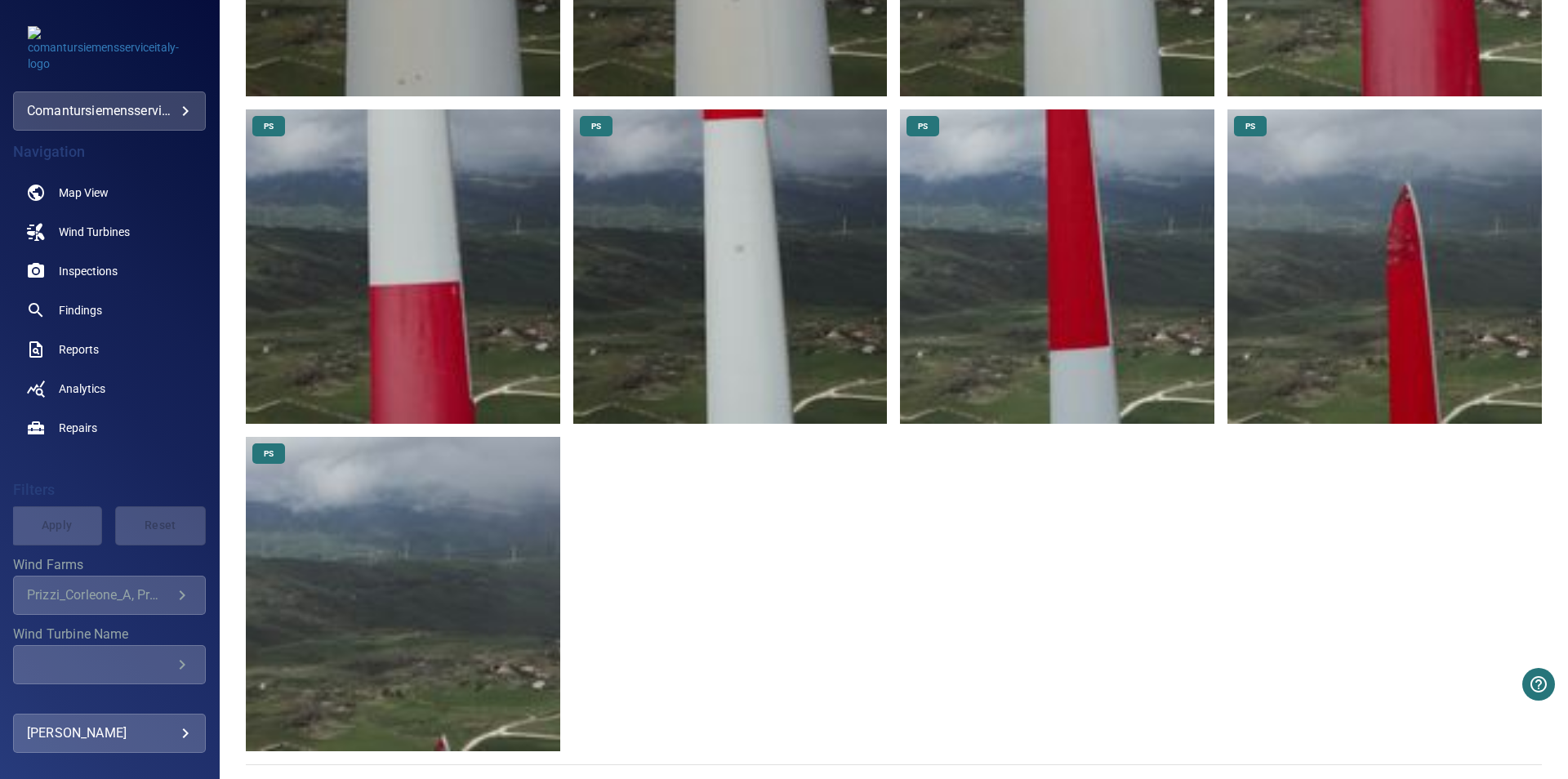
click at [1322, 294] on img at bounding box center [1384, 266] width 314 height 314
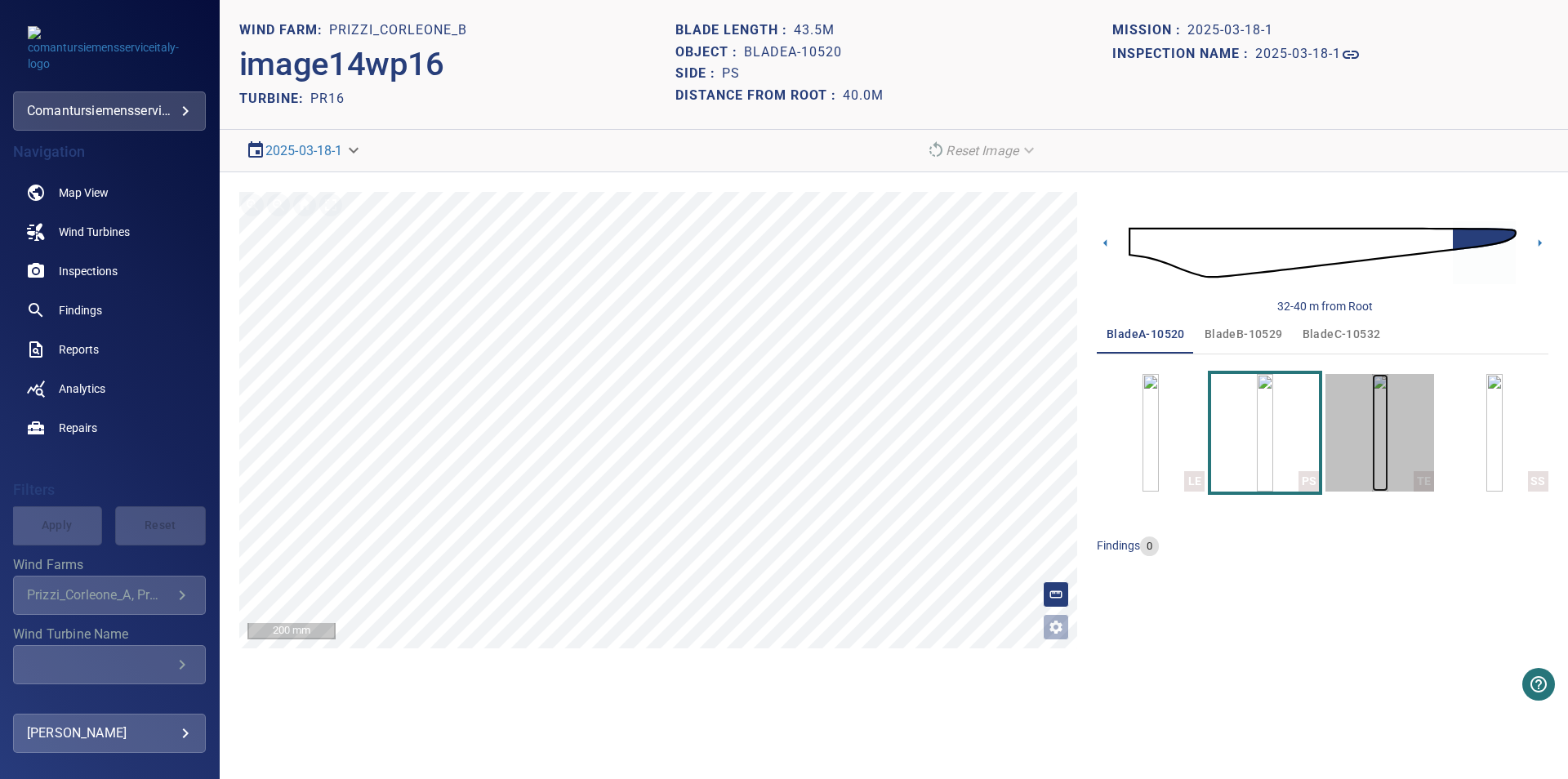
click at [1375, 461] on img "button" at bounding box center [1380, 432] width 16 height 118
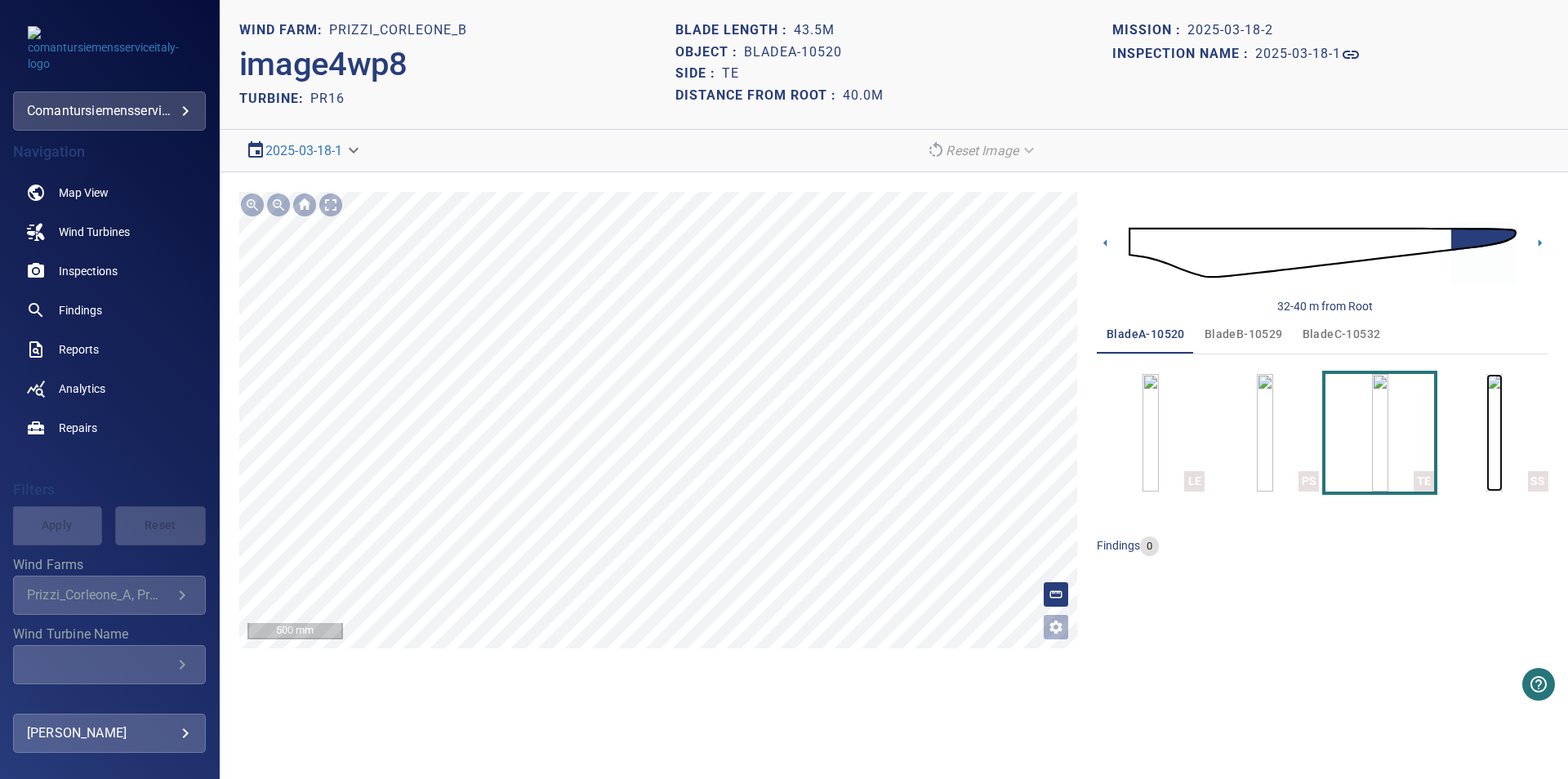
click at [1502, 446] on img "button" at bounding box center [1494, 432] width 16 height 118
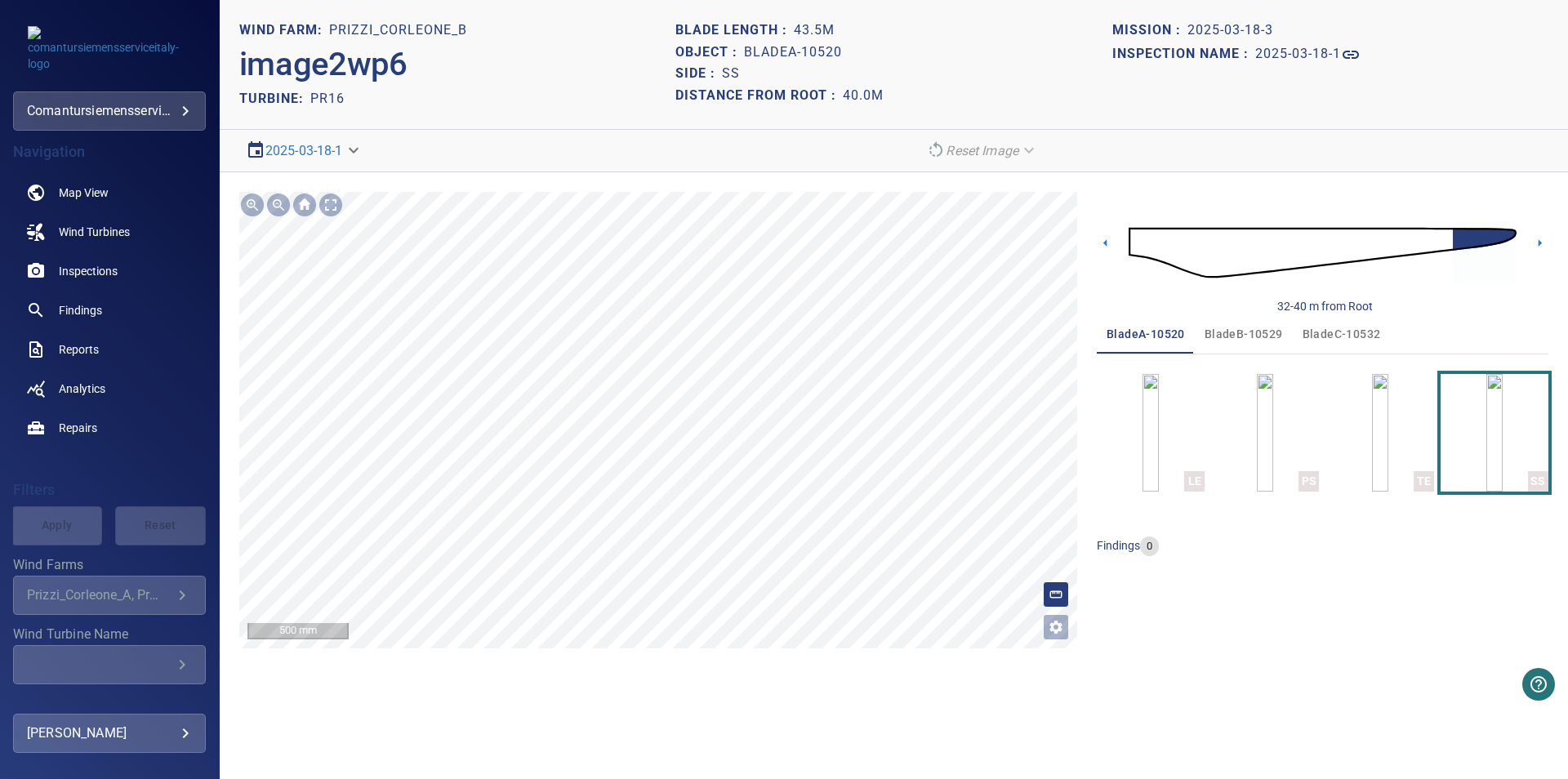
click at [1256, 349] on button "bladeB-10529" at bounding box center [1243, 334] width 98 height 39
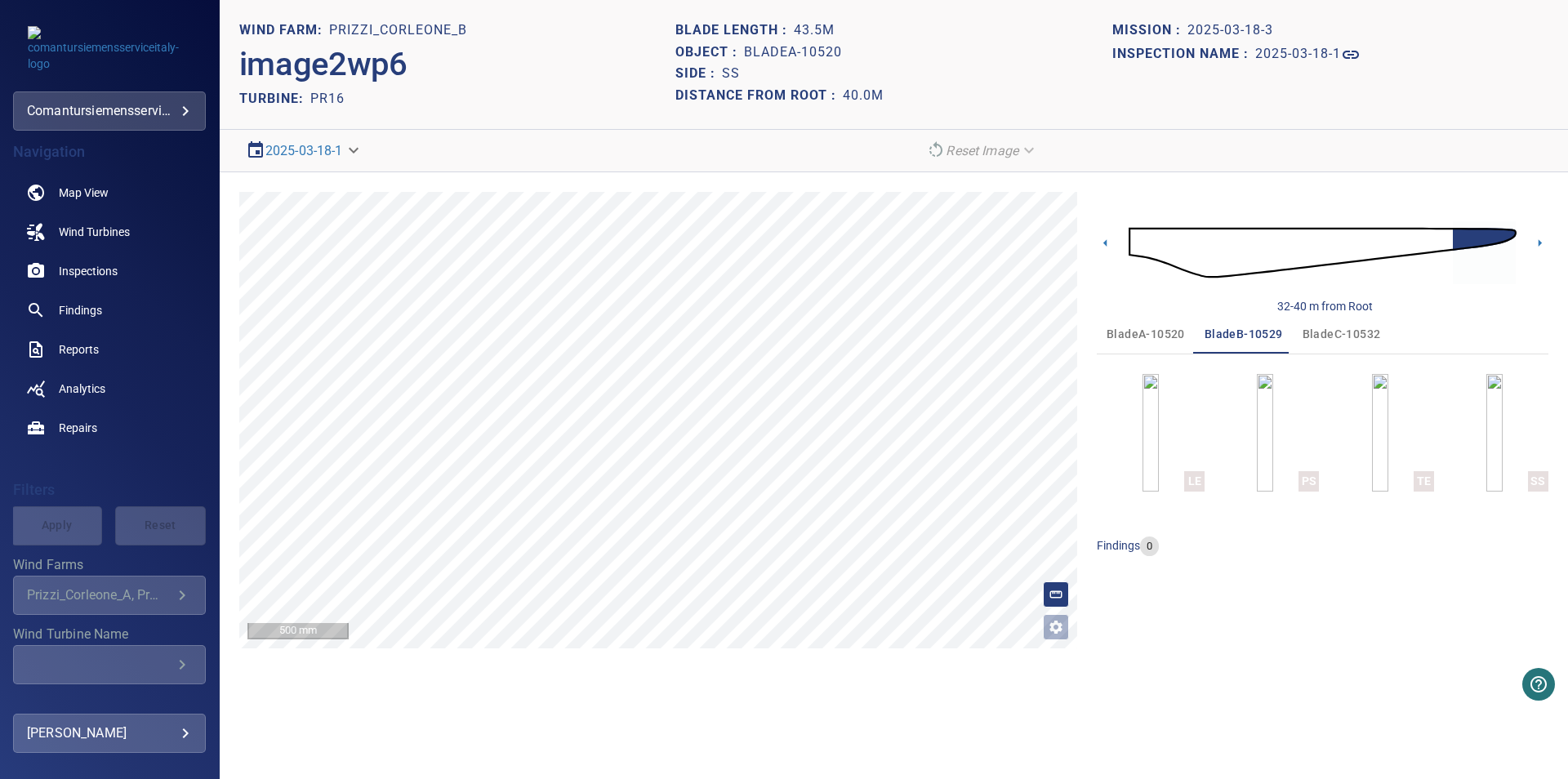
click at [1502, 436] on img "button" at bounding box center [1494, 432] width 16 height 118
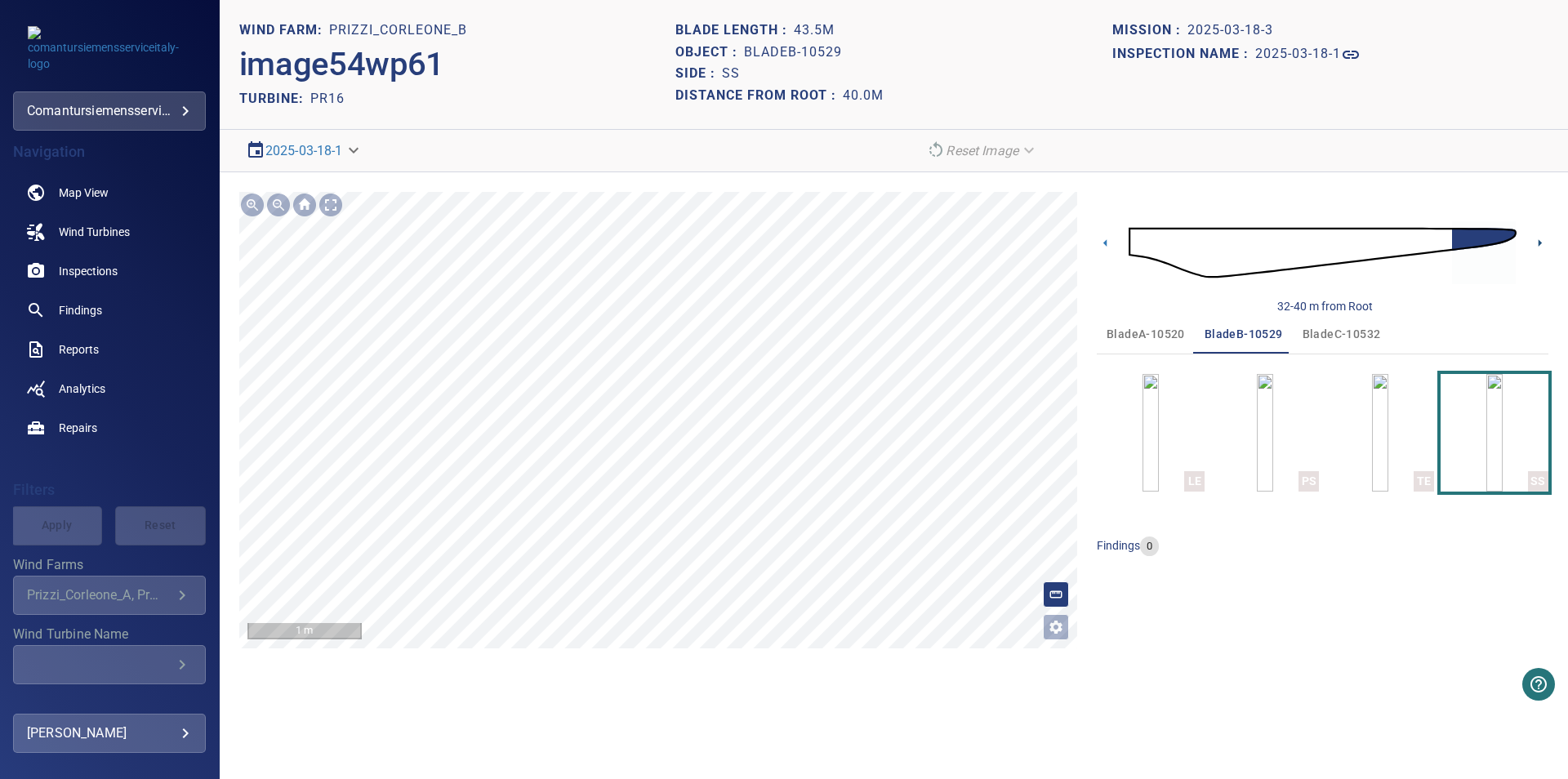
click at [1547, 248] on icon at bounding box center [1540, 242] width 17 height 17
click at [1273, 445] on img "button" at bounding box center [1265, 432] width 16 height 118
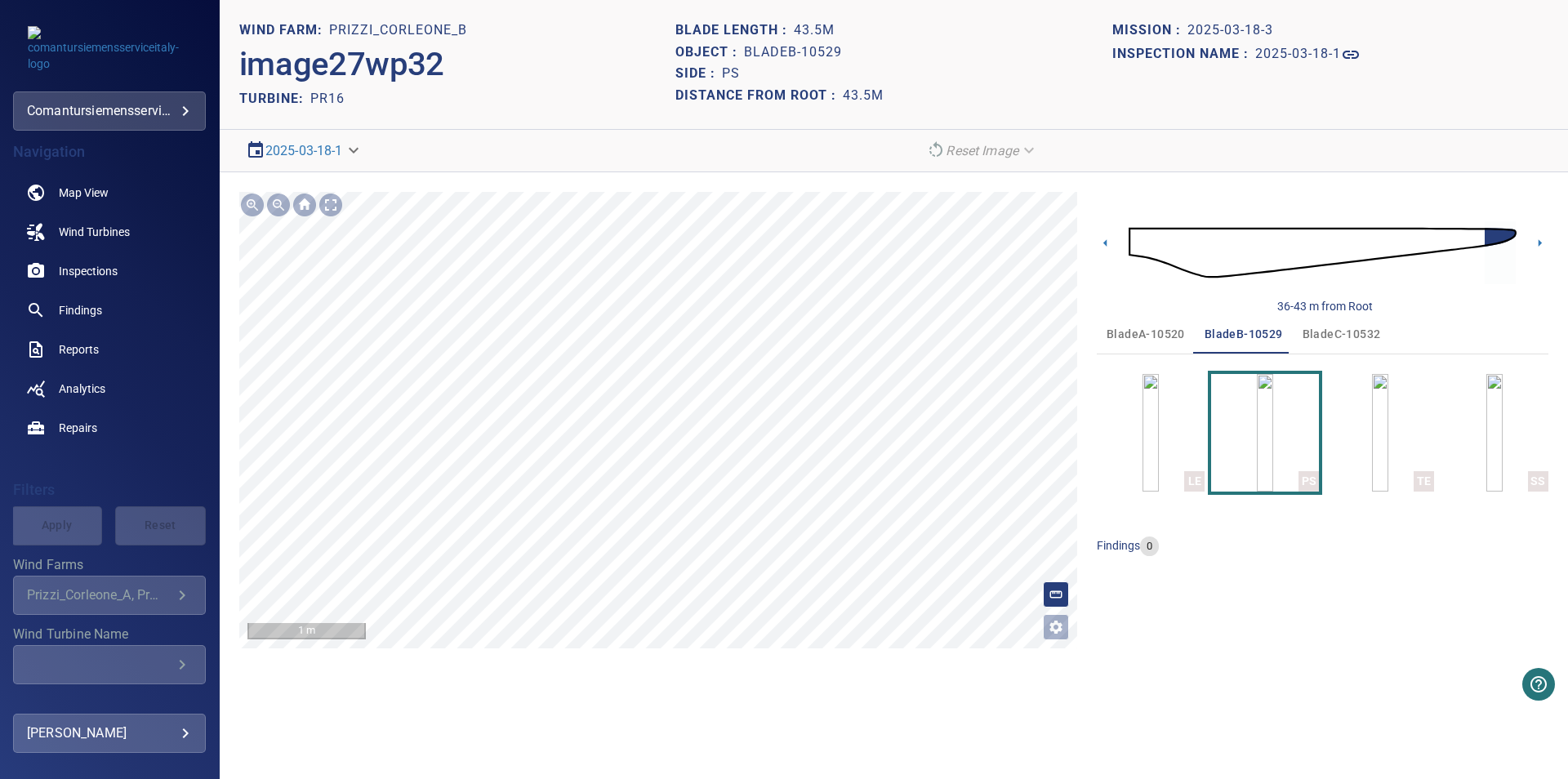
click at [1372, 325] on span "bladeC-10532" at bounding box center [1342, 334] width 78 height 20
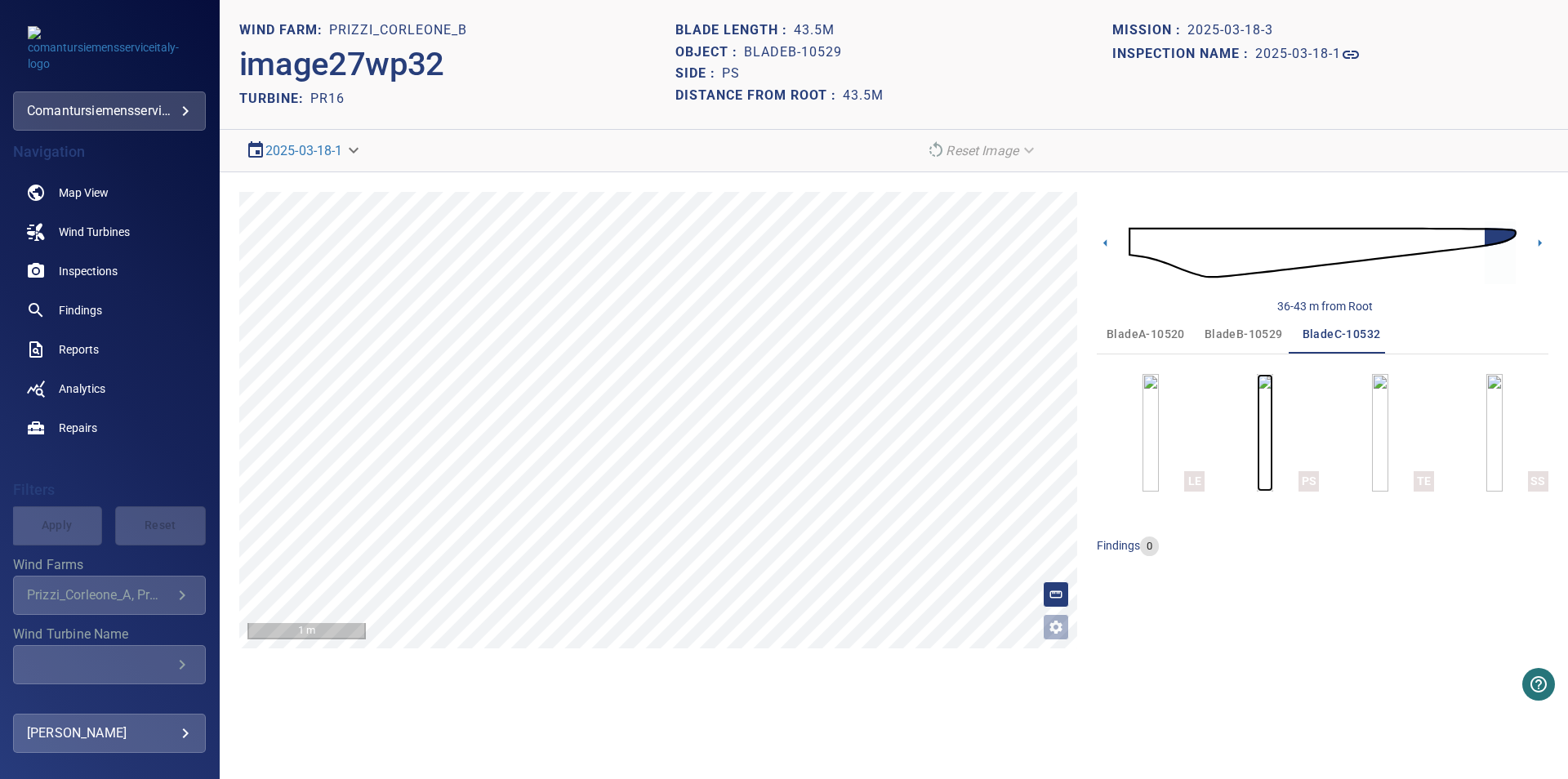
click at [1269, 413] on img "button" at bounding box center [1265, 432] width 16 height 118
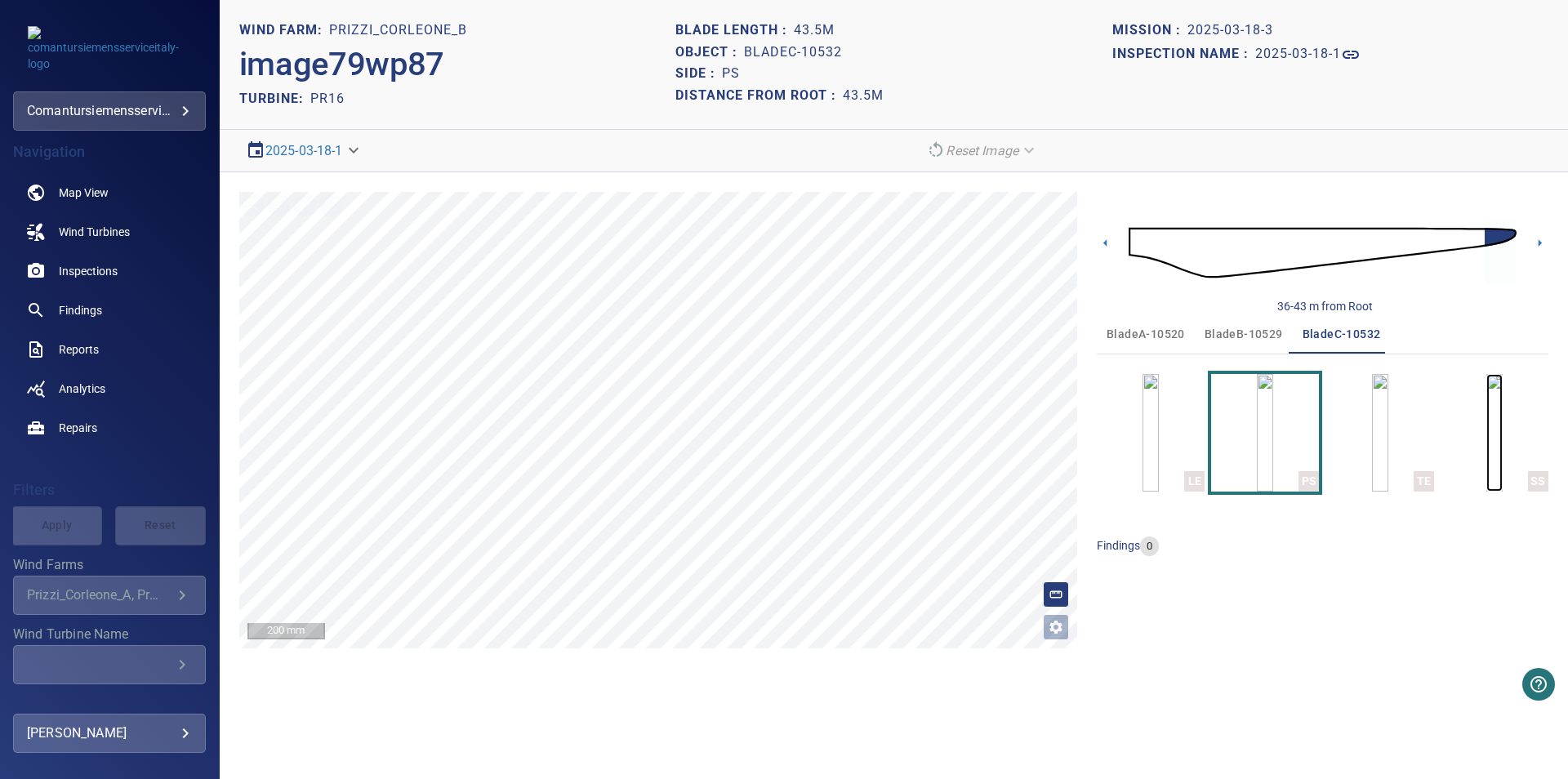
click at [1487, 434] on img "button" at bounding box center [1494, 432] width 16 height 118
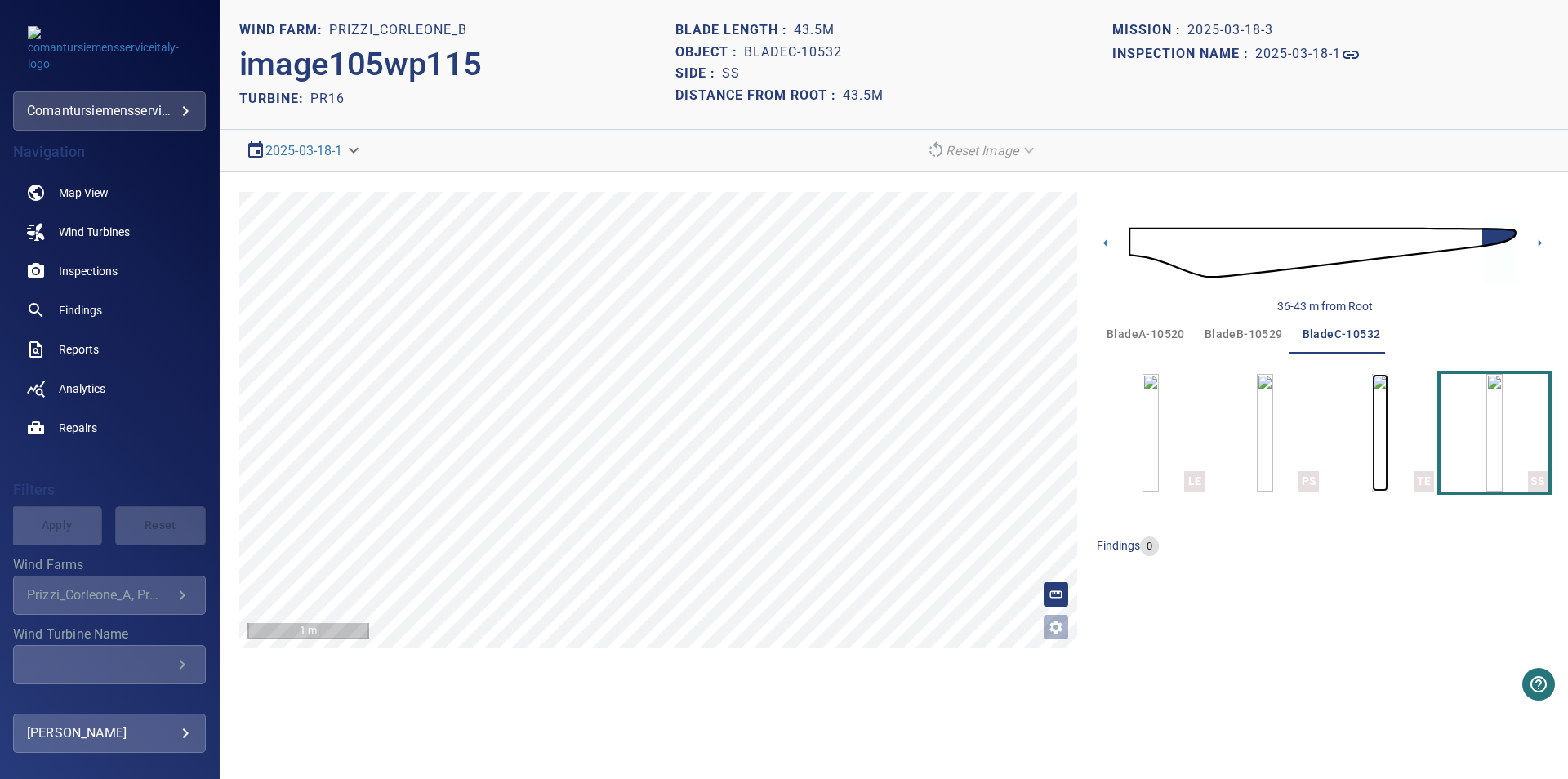
click at [1387, 426] on img "button" at bounding box center [1380, 432] width 16 height 118
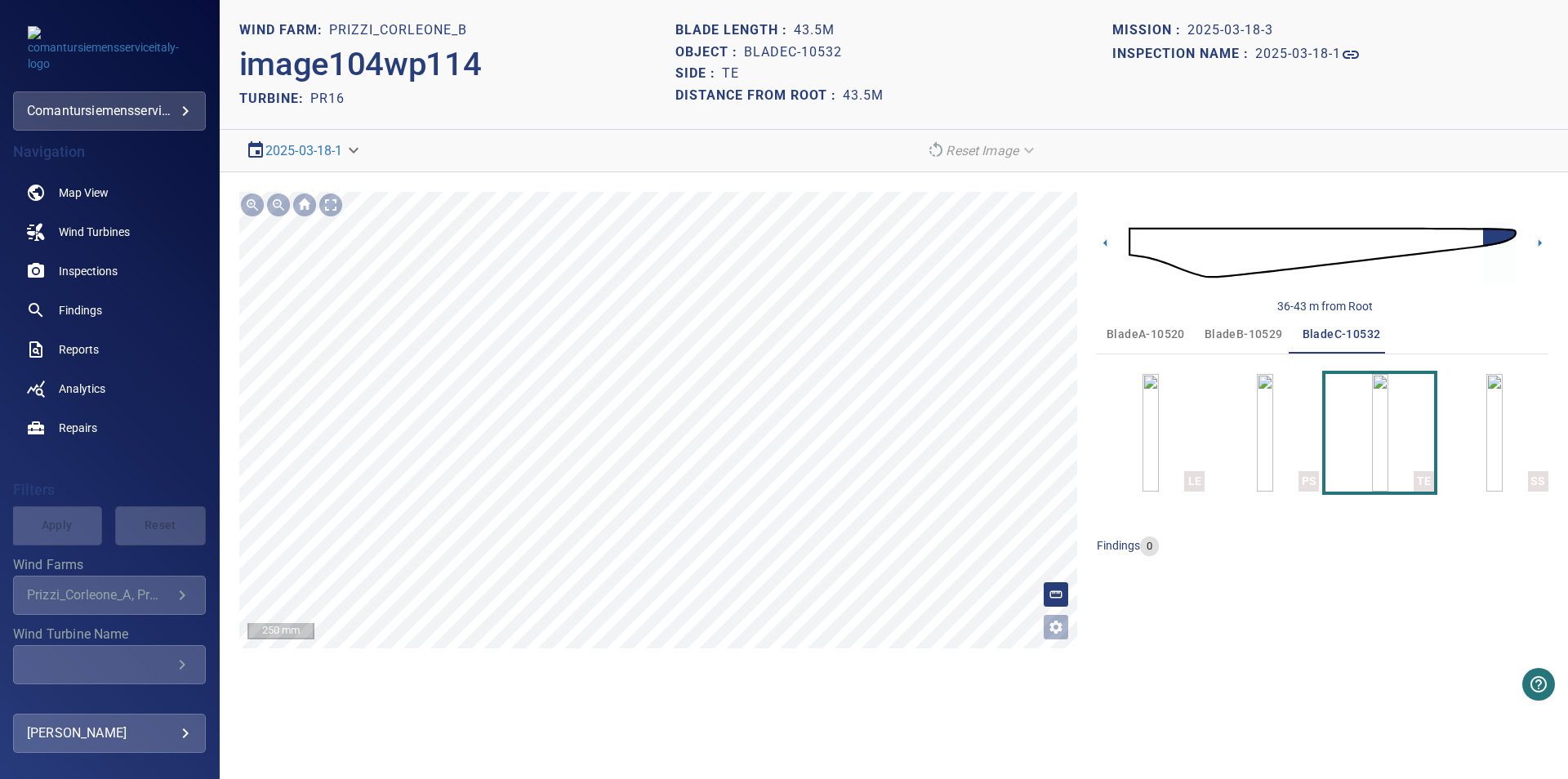
click at [1265, 321] on button "bladeB-10529" at bounding box center [1243, 334] width 98 height 39
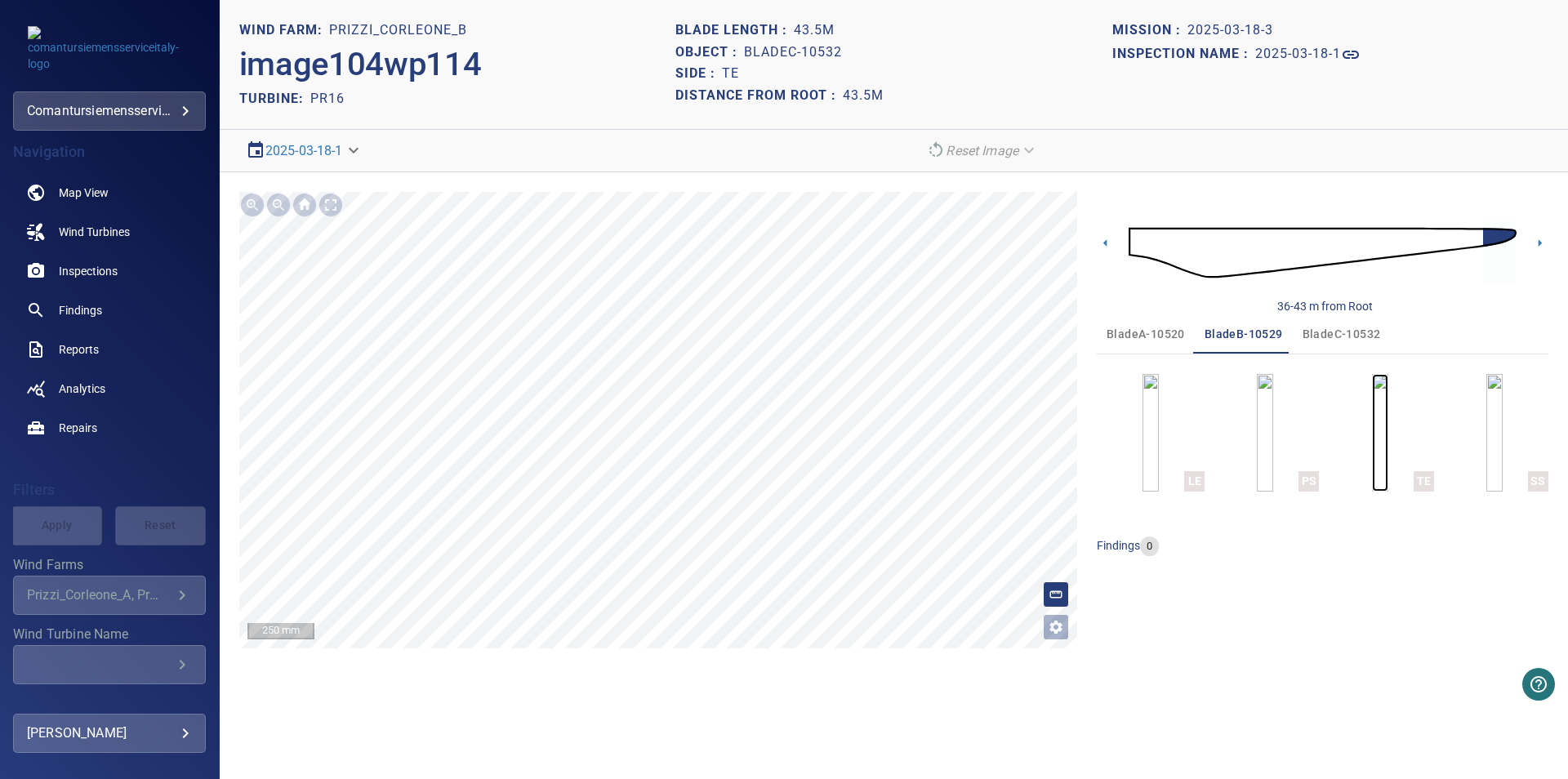
click at [1388, 445] on img "button" at bounding box center [1380, 432] width 16 height 118
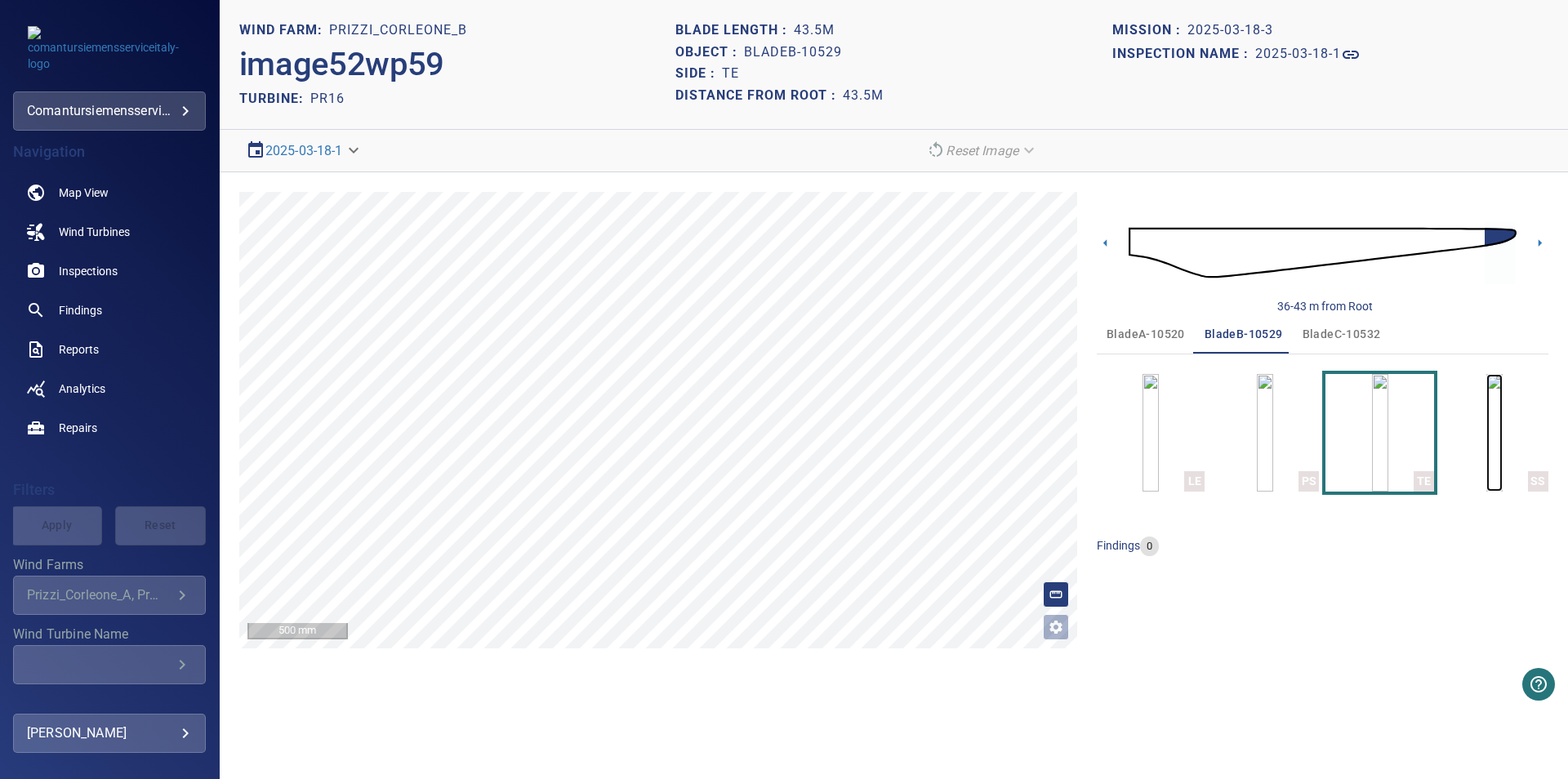
click at [1494, 430] on img "button" at bounding box center [1494, 432] width 16 height 118
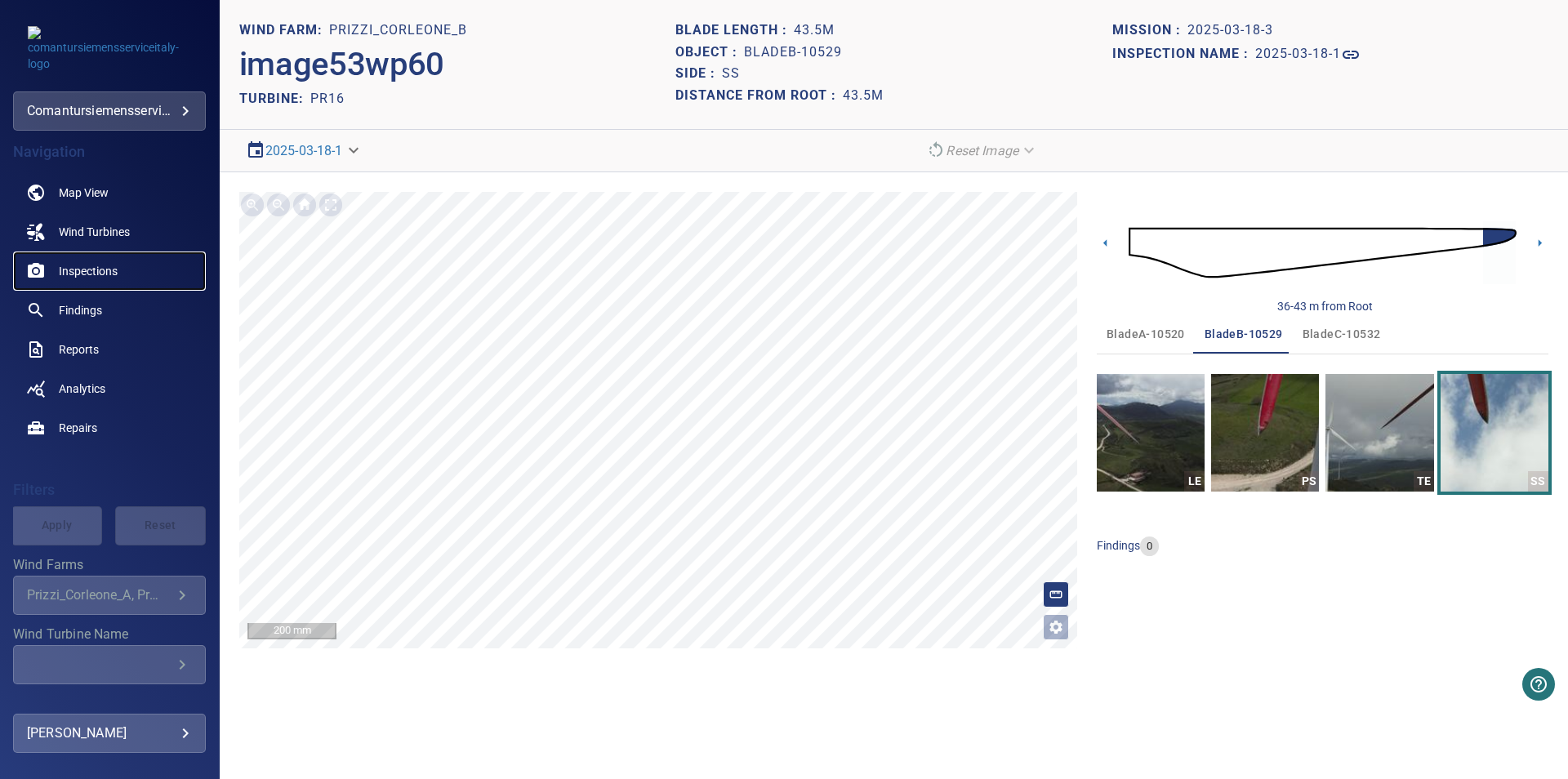
click at [83, 266] on span "Inspections" at bounding box center [88, 271] width 59 height 16
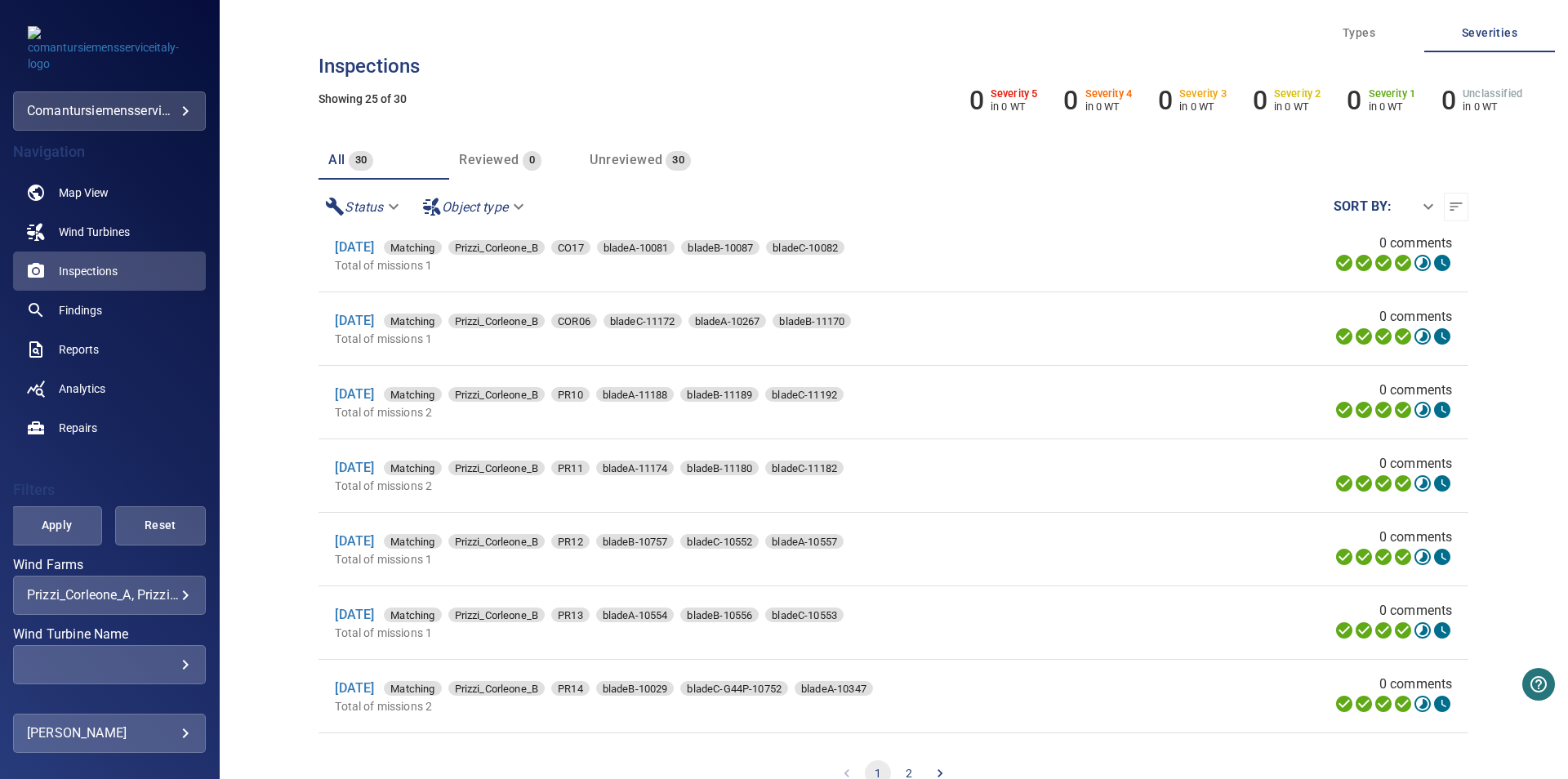
scroll to position [1350, 0]
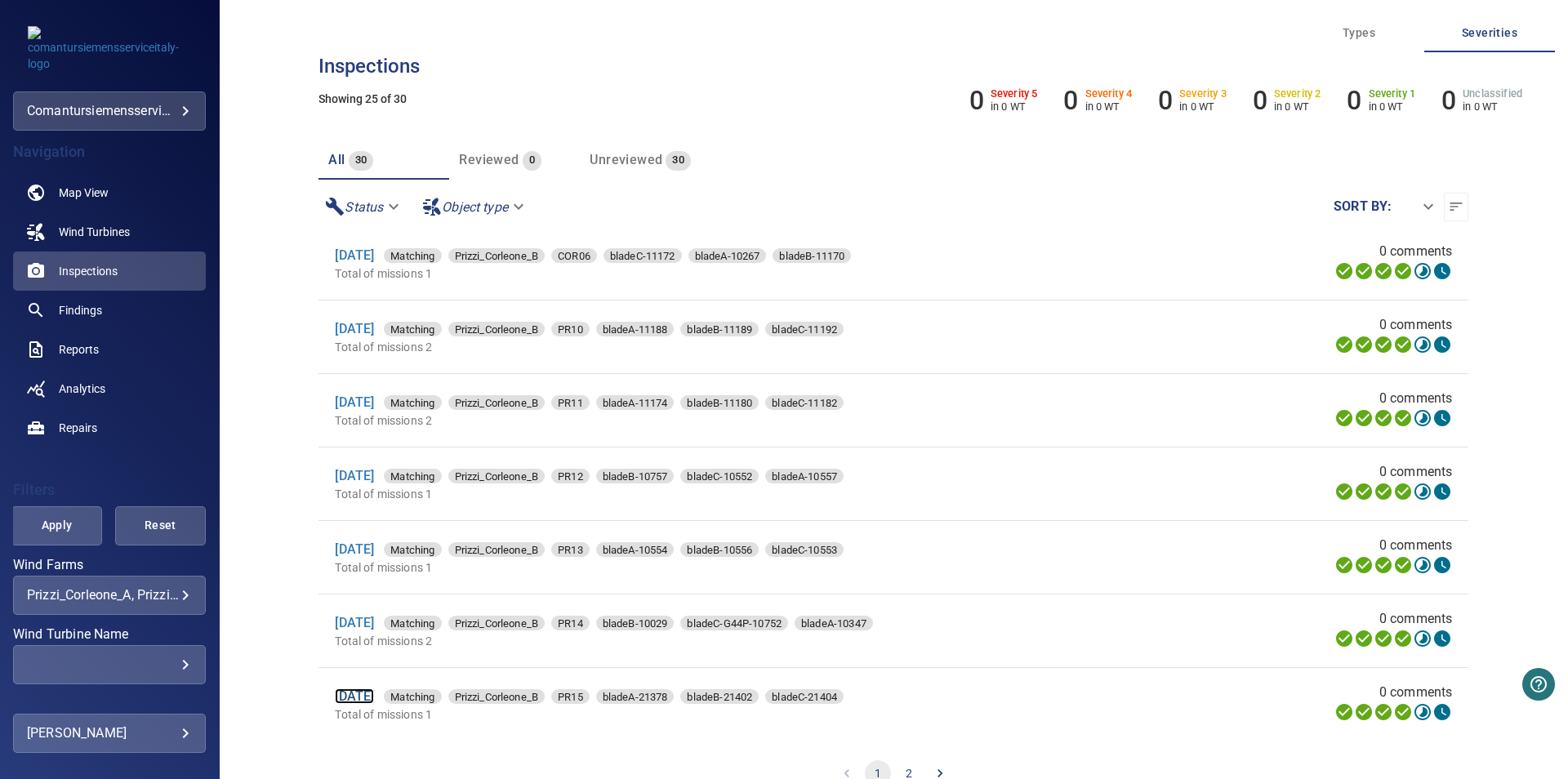
click at [362, 697] on link "[DATE]" at bounding box center [354, 696] width 39 height 15
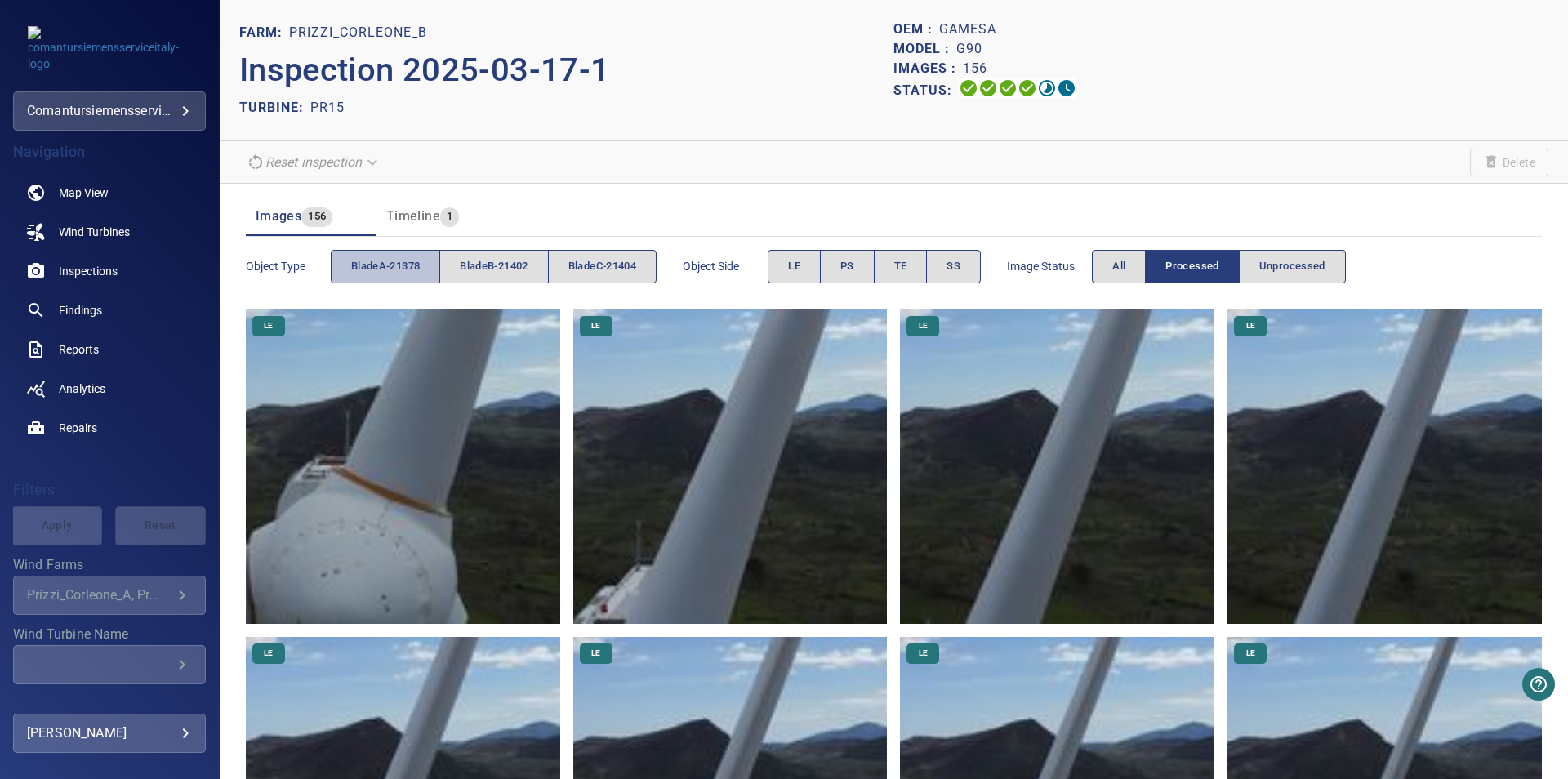
click at [391, 263] on span "bladeA-21378" at bounding box center [385, 266] width 68 height 19
click at [815, 274] on button "LE" at bounding box center [794, 267] width 53 height 34
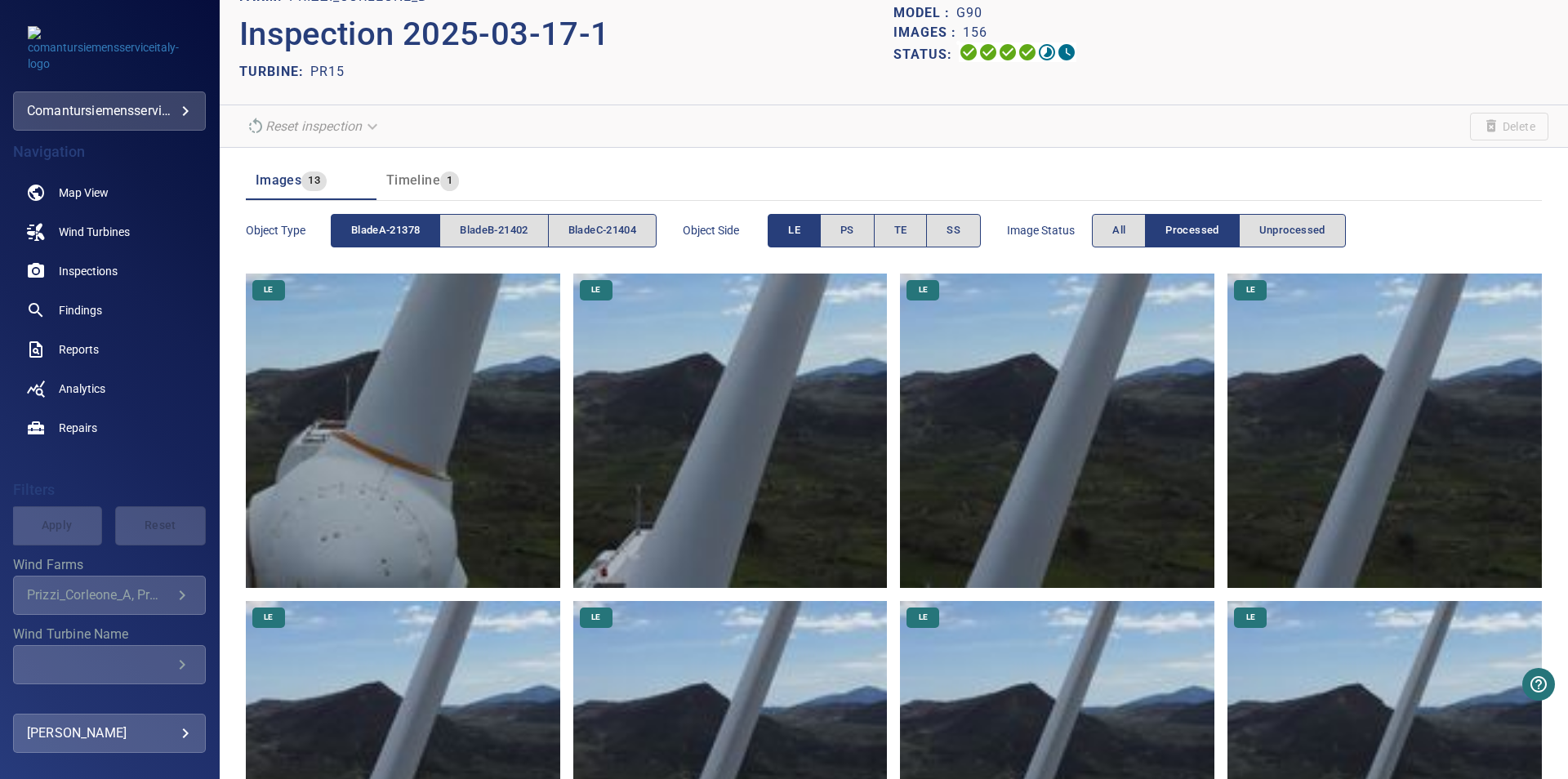
scroll to position [35, 0]
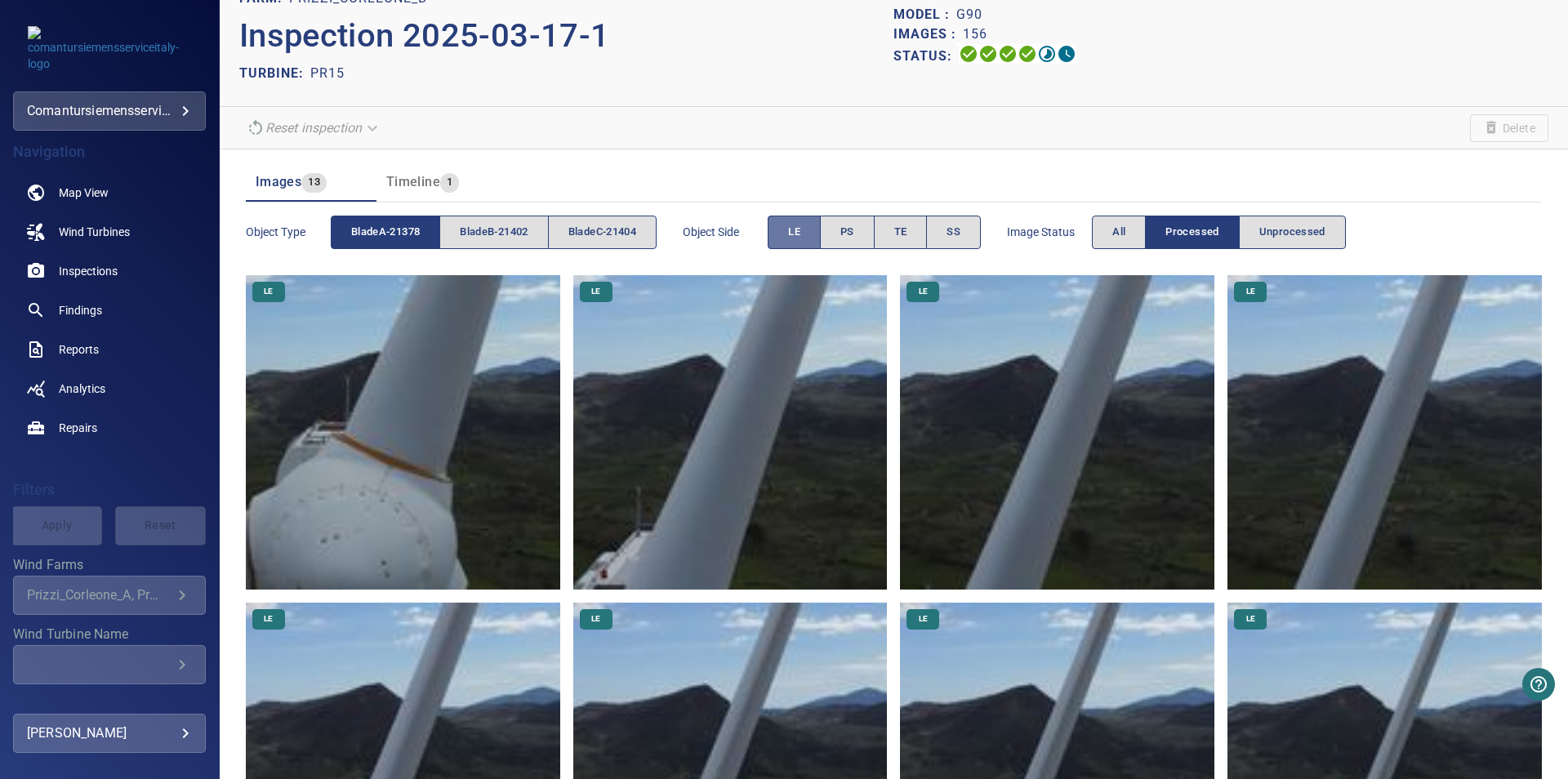
click at [800, 231] on span "LE" at bounding box center [794, 232] width 12 height 19
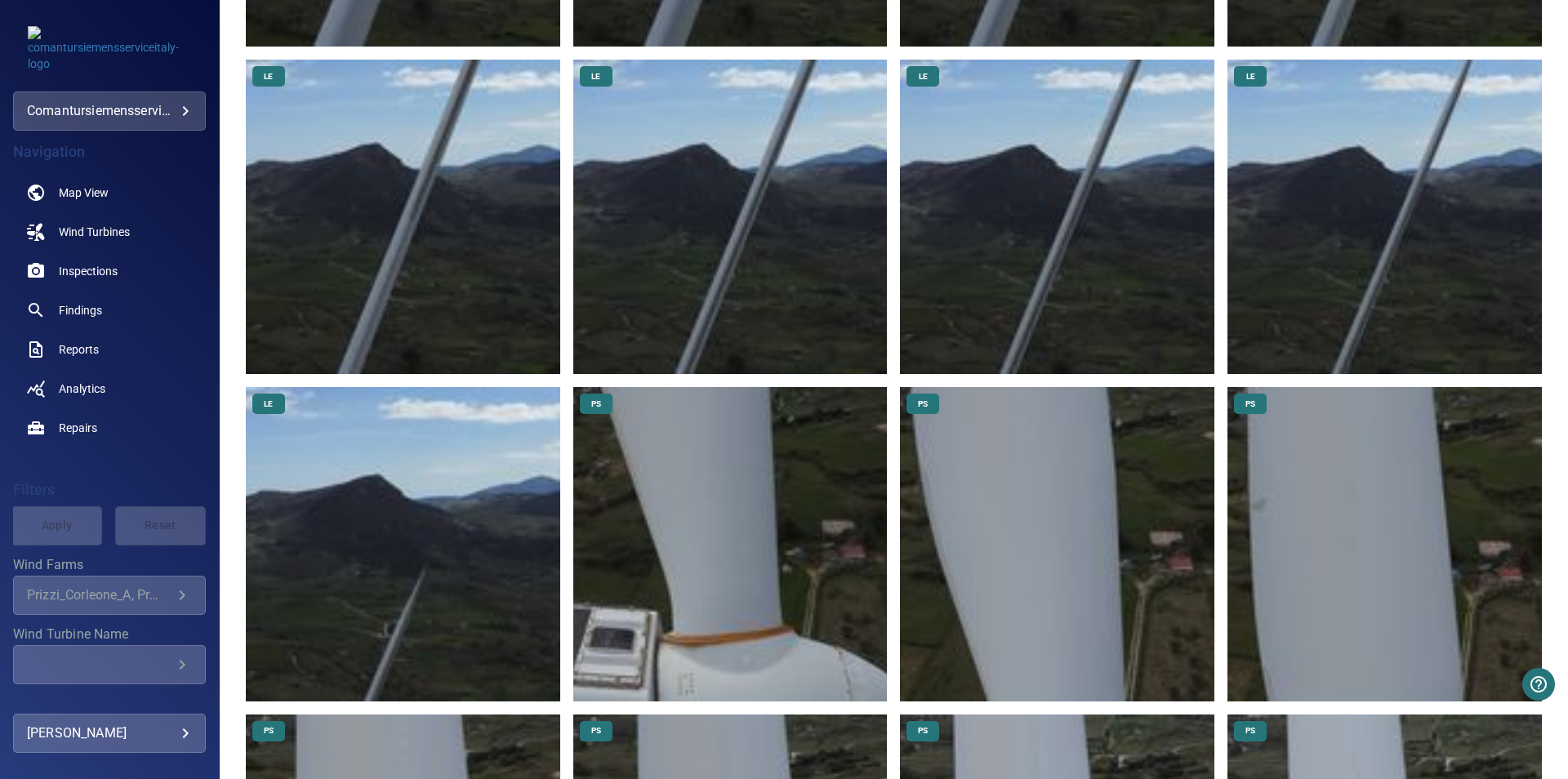
scroll to position [904, 0]
click at [396, 539] on img at bounding box center [403, 544] width 314 height 314
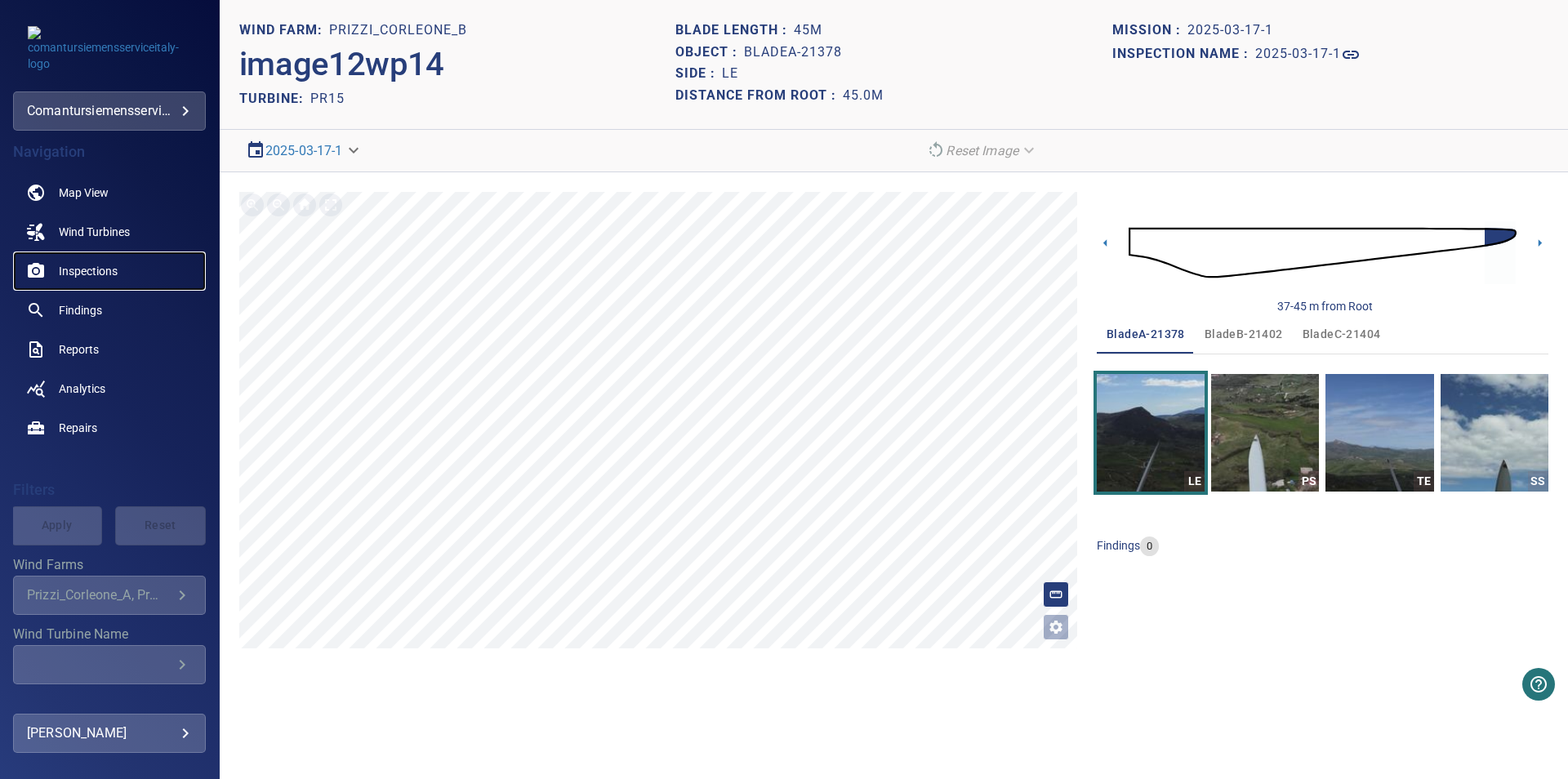
click at [76, 277] on span "Inspections" at bounding box center [88, 271] width 59 height 16
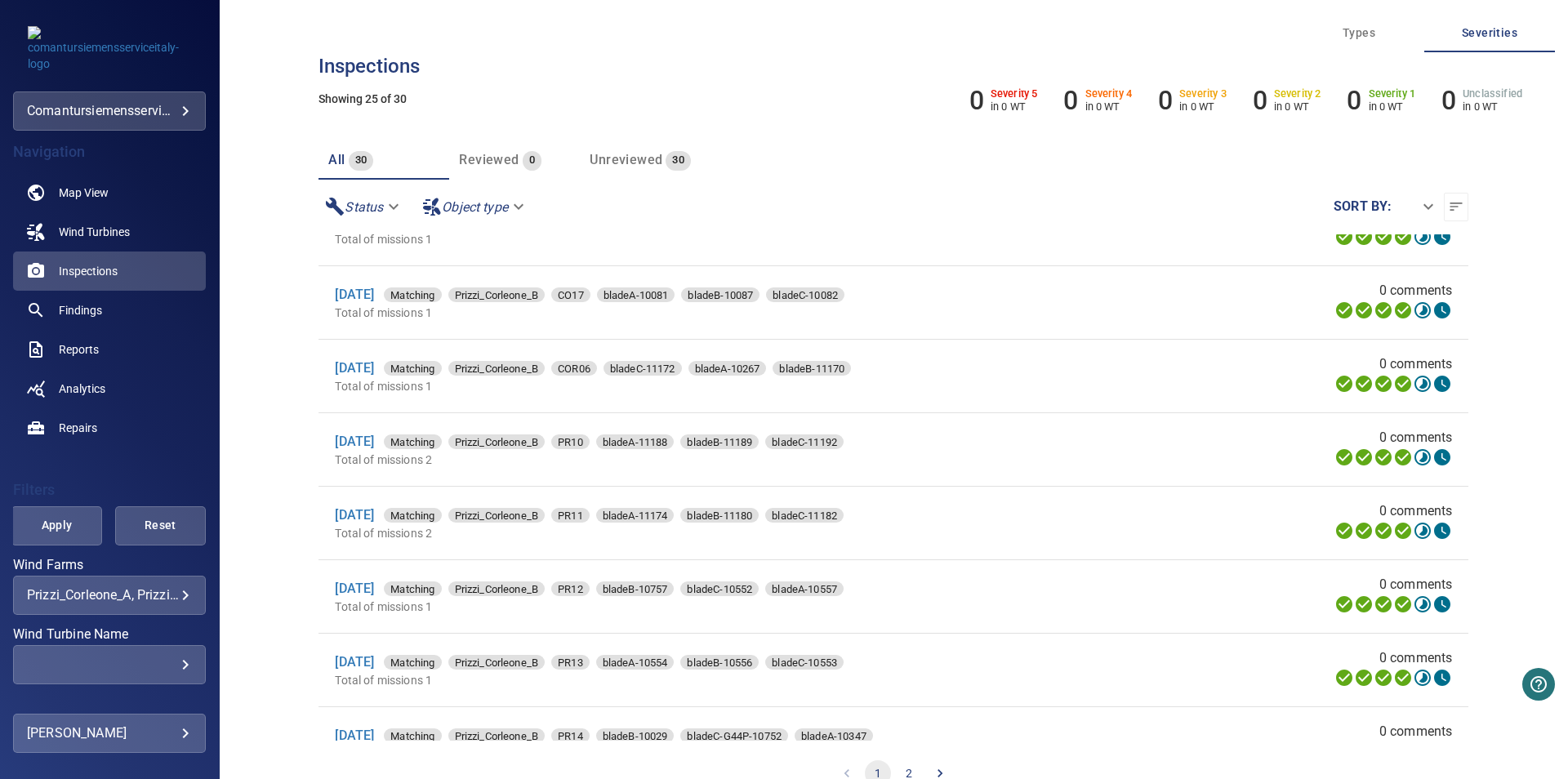
scroll to position [1350, 0]
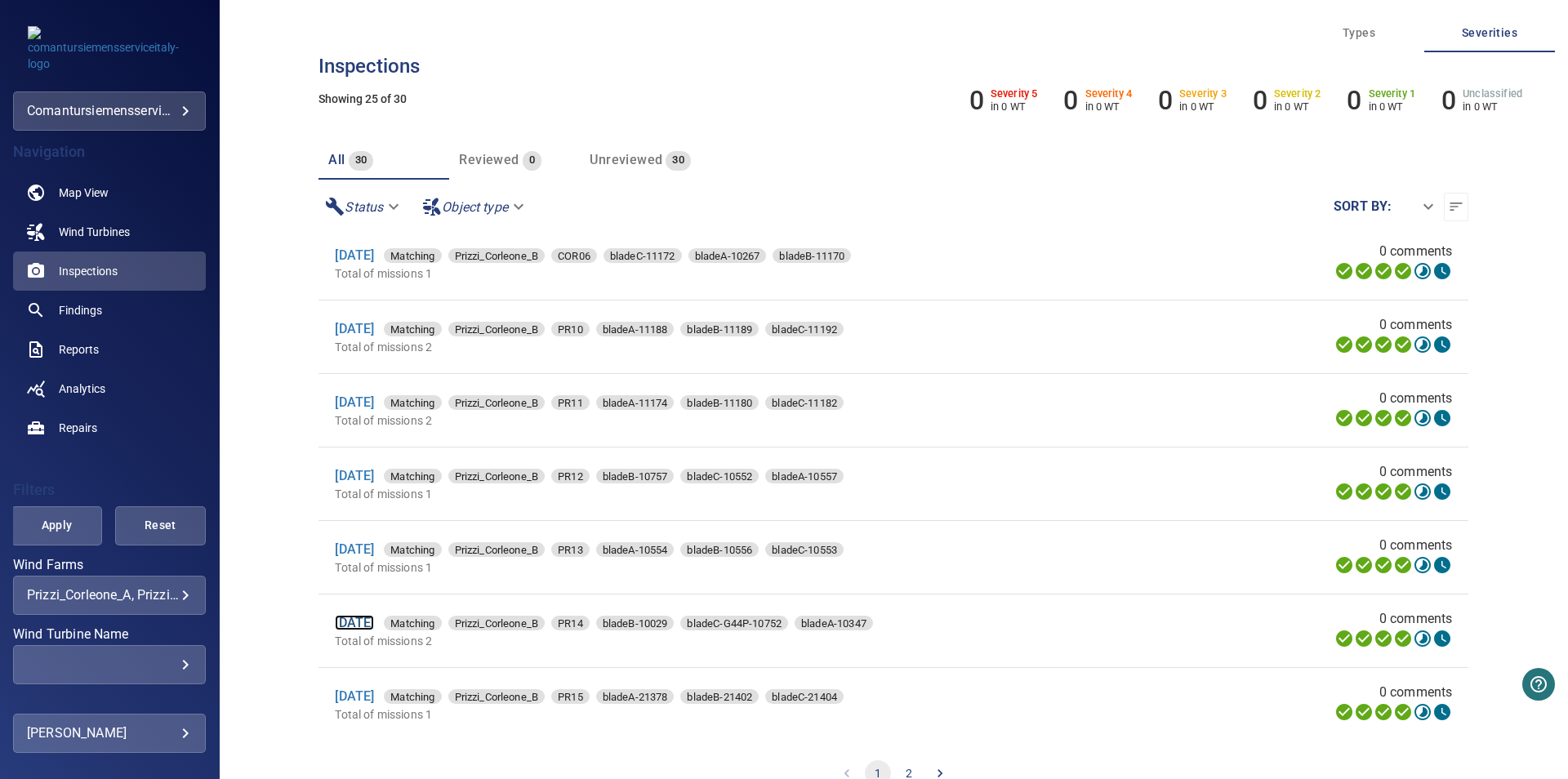
click at [349, 615] on link "[DATE]" at bounding box center [354, 622] width 39 height 15
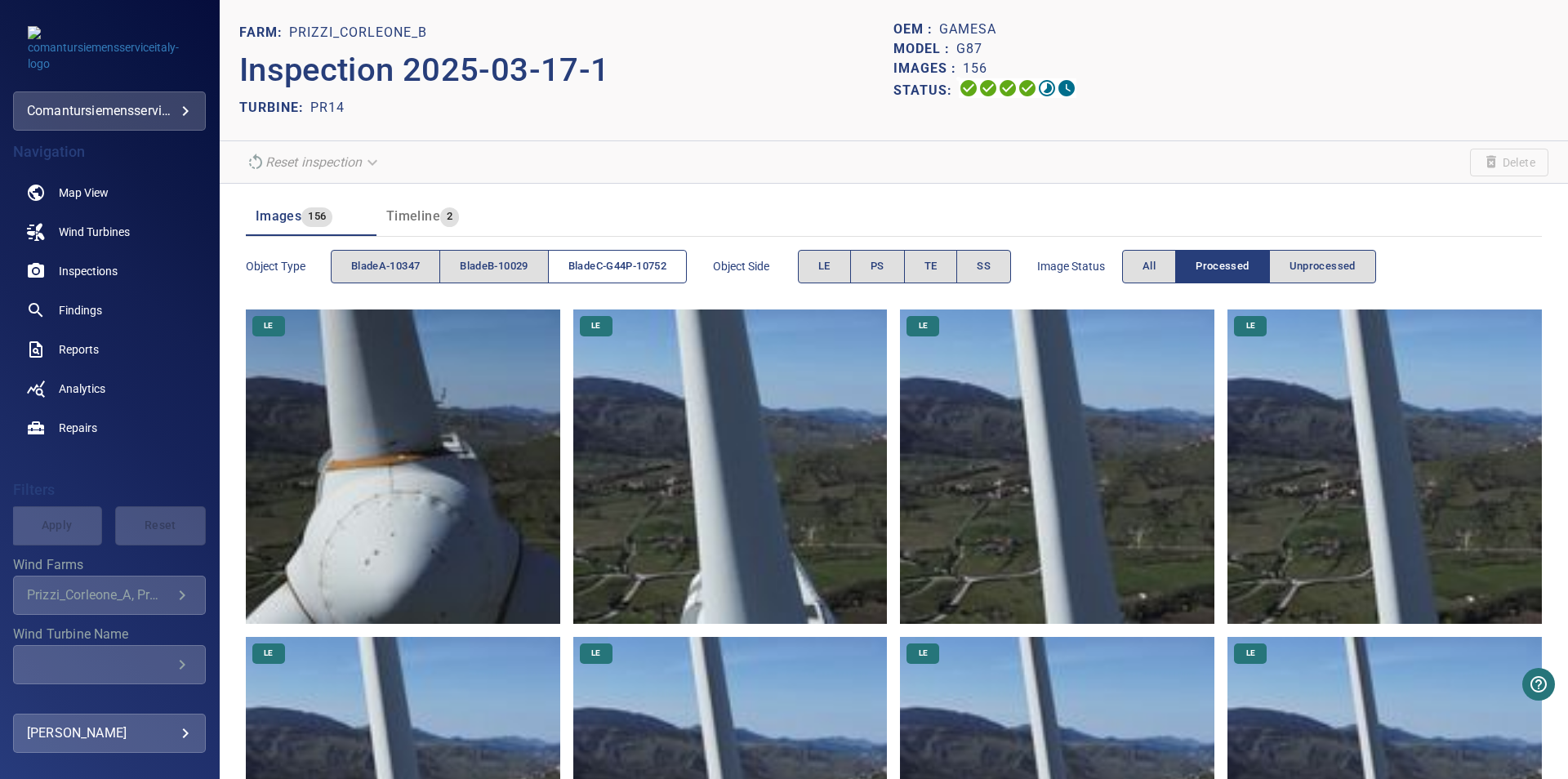
click at [603, 276] on button "bladeC-G44P-10752" at bounding box center [618, 267] width 138 height 34
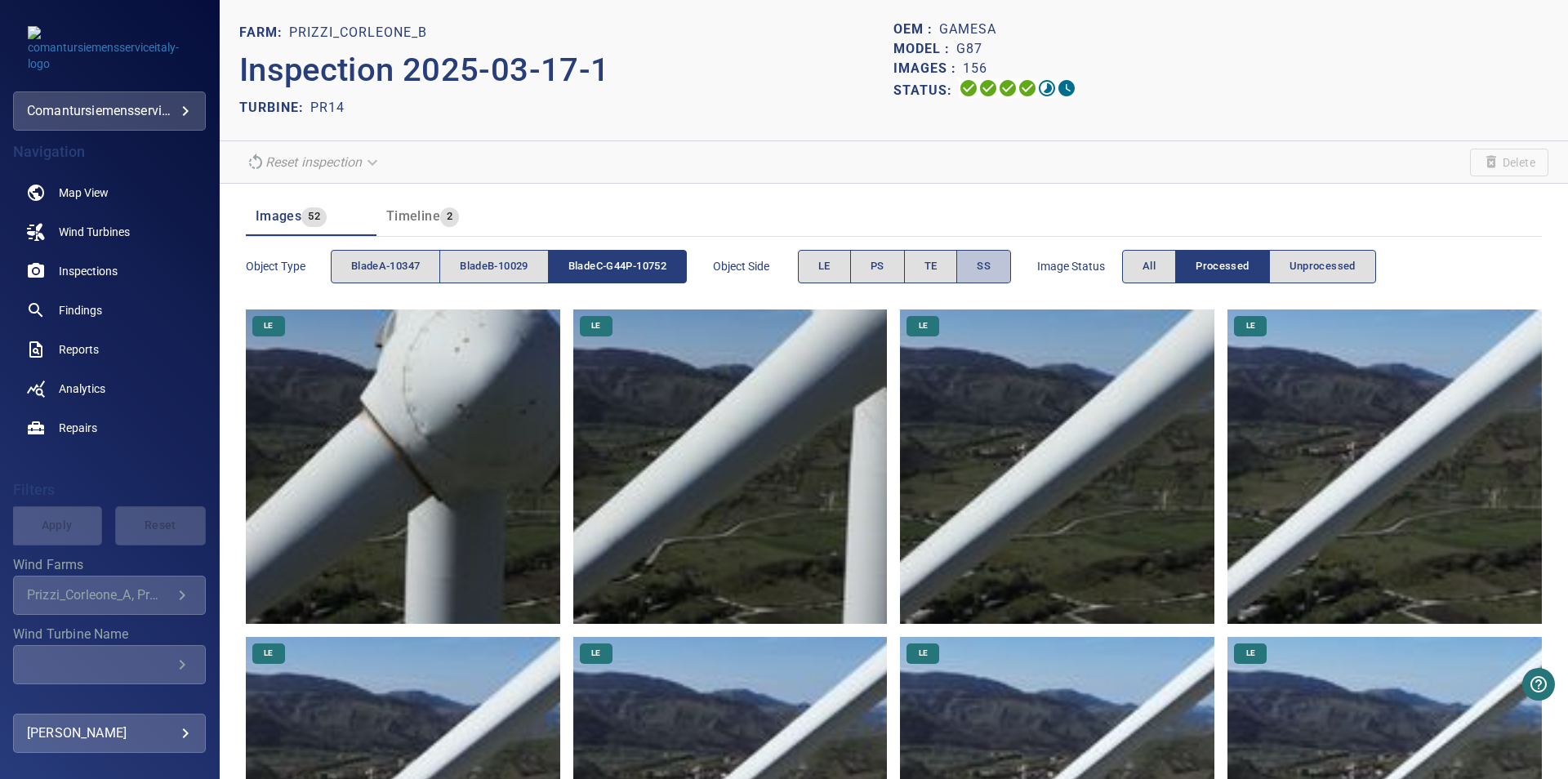
click at [979, 273] on button "SS" at bounding box center [984, 267] width 55 height 34
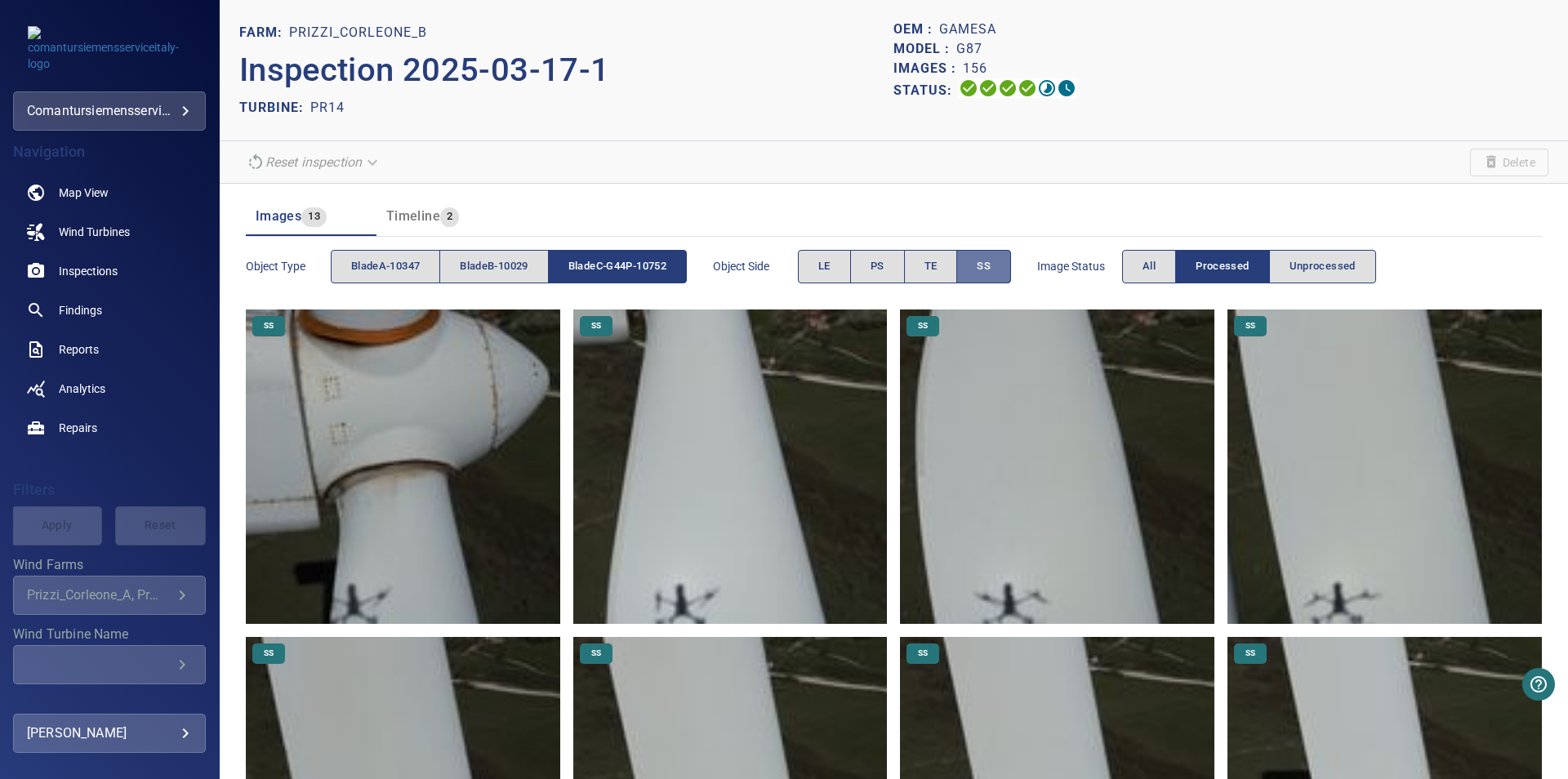
click at [979, 273] on button "SS" at bounding box center [984, 267] width 55 height 34
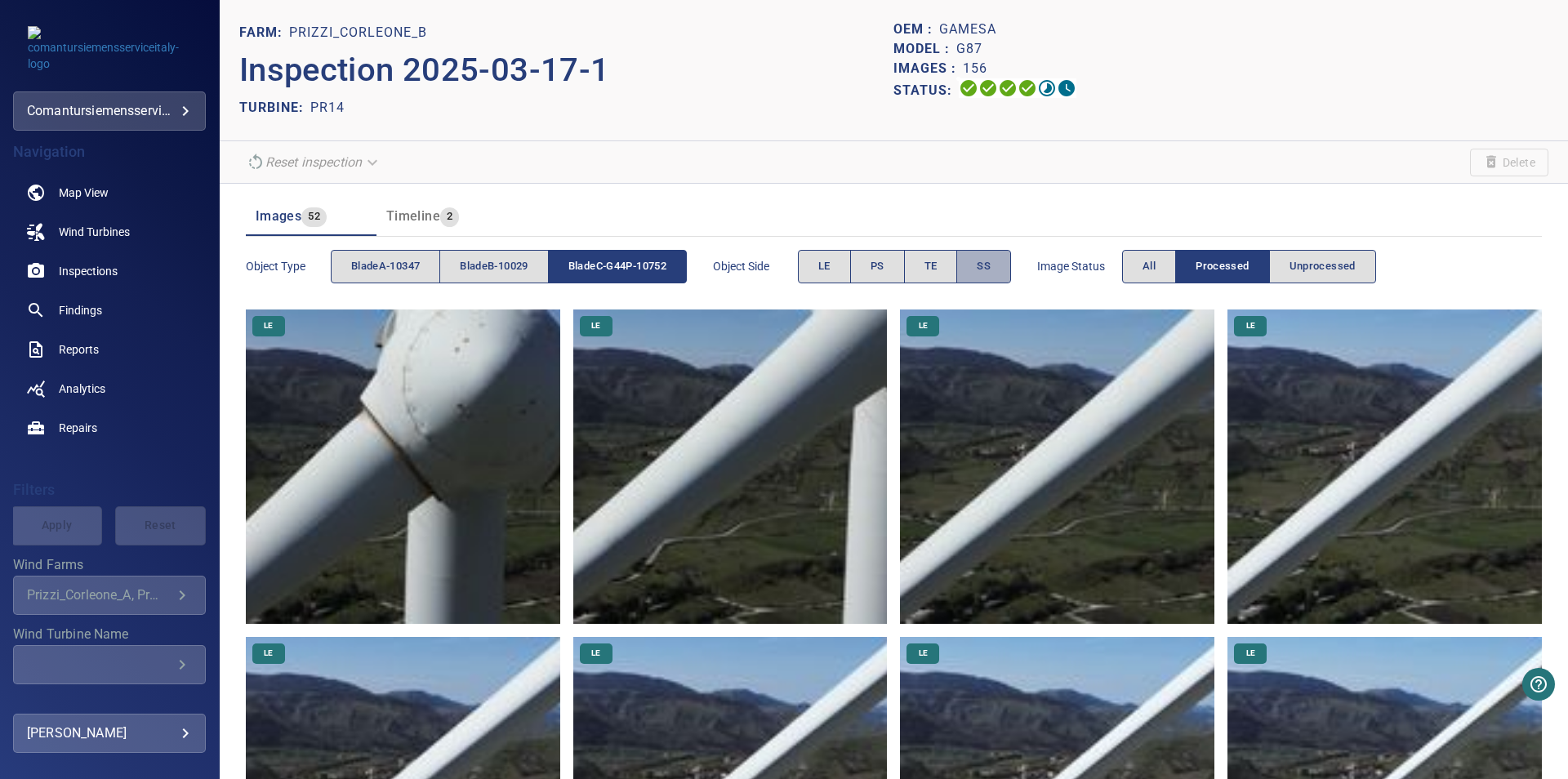
click at [979, 273] on button "SS" at bounding box center [984, 267] width 55 height 34
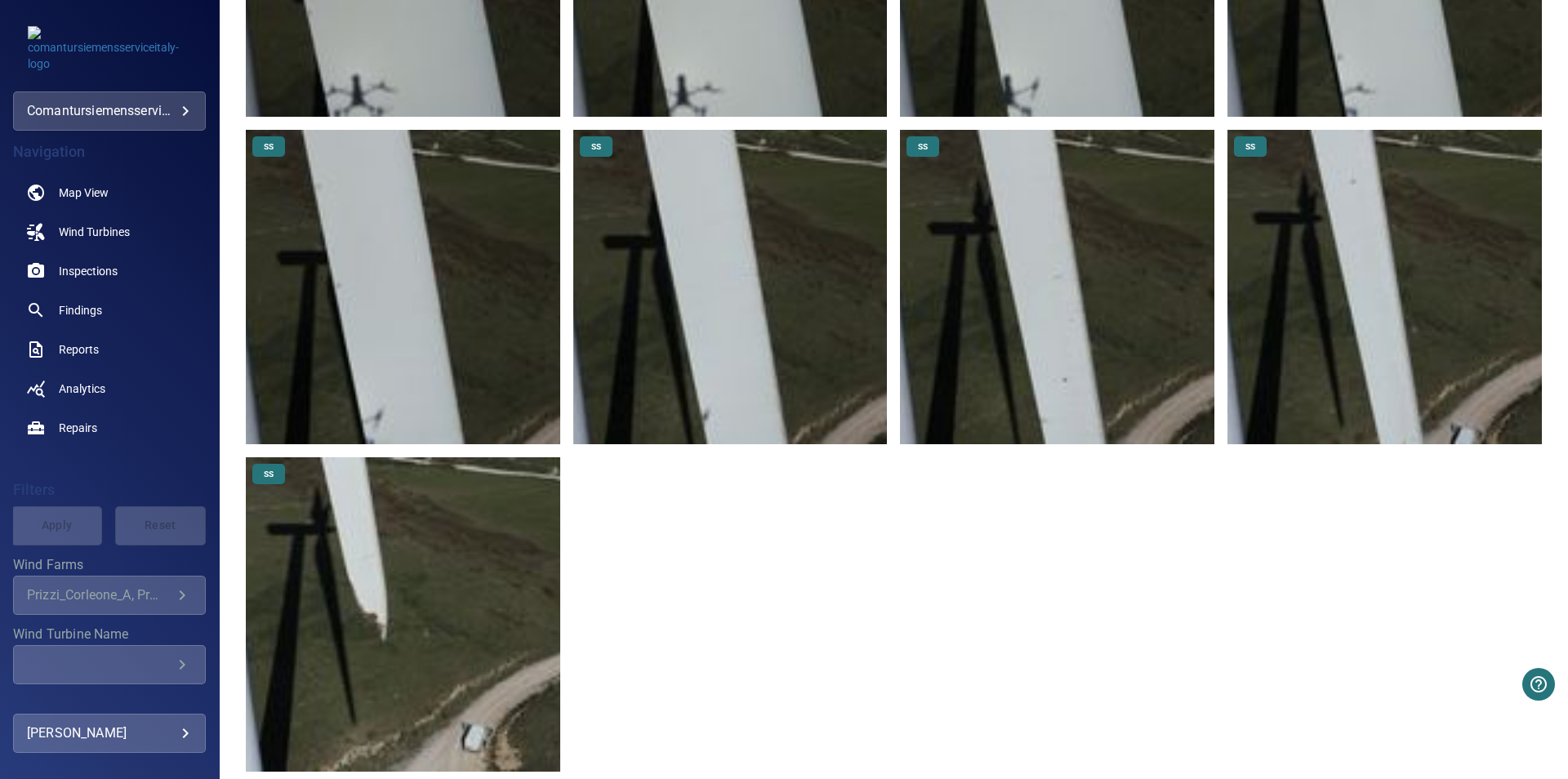
scroll to position [854, 0]
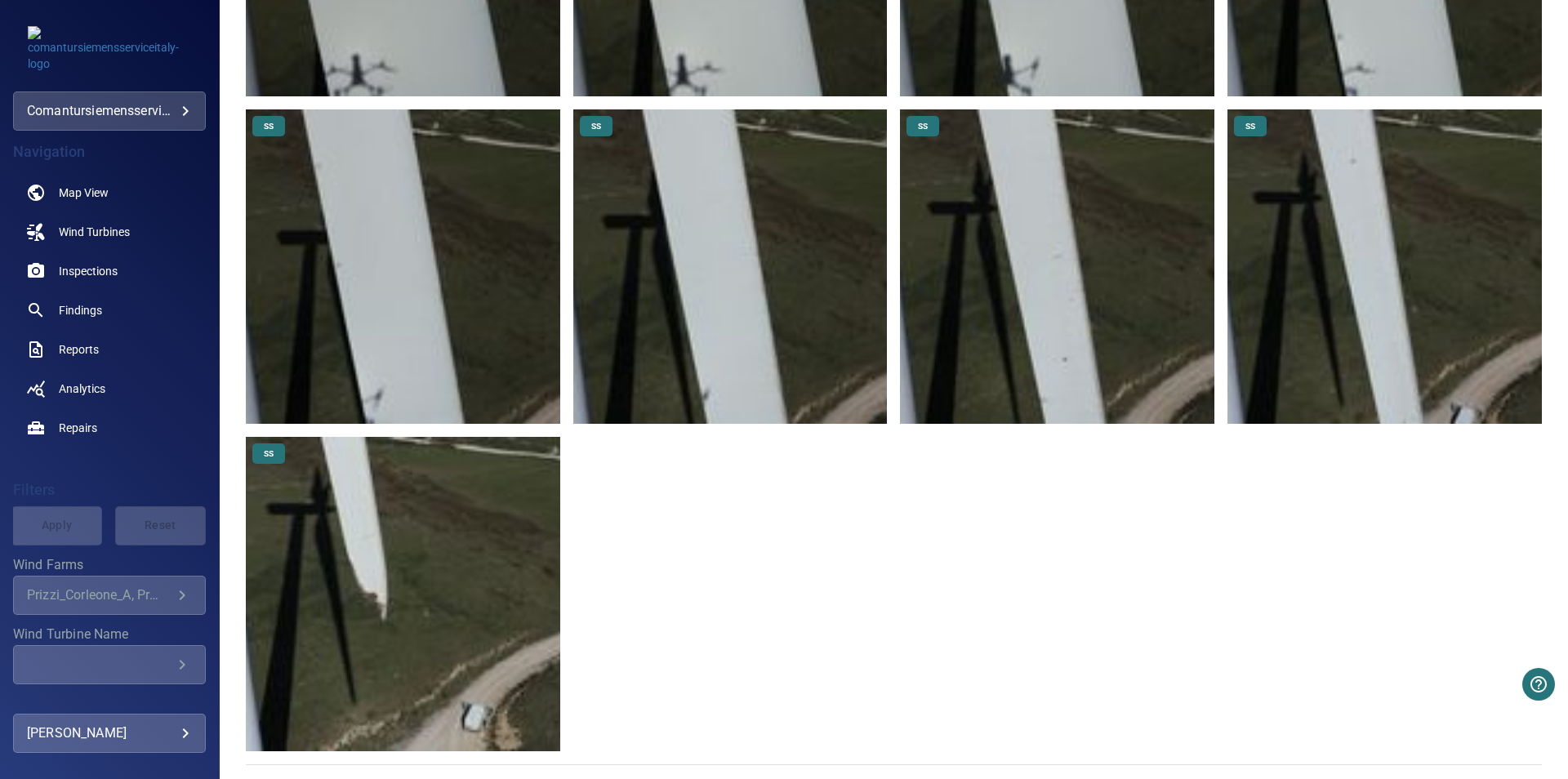
click at [369, 560] on img at bounding box center [403, 594] width 314 height 314
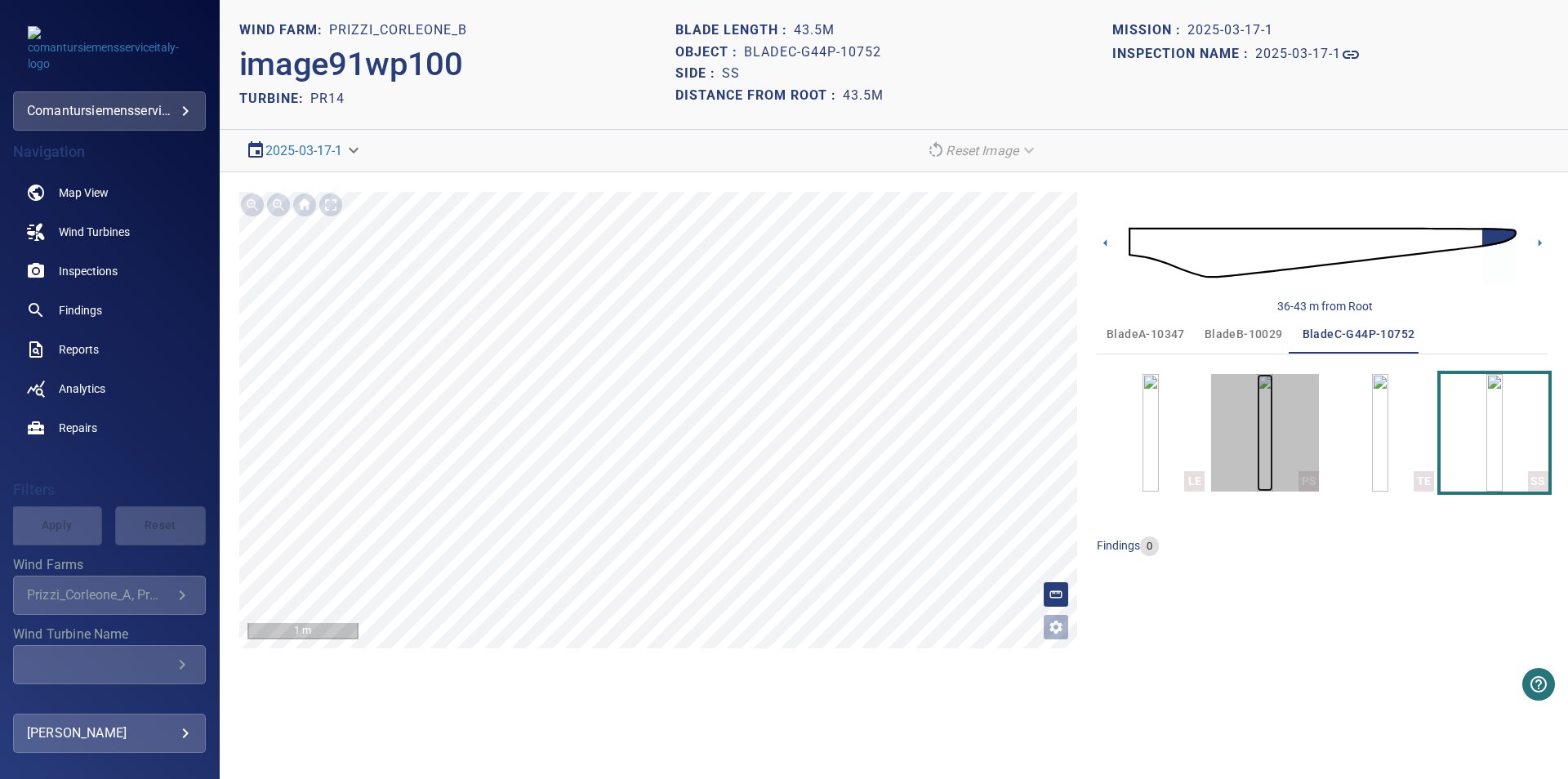
click at [1273, 407] on img "button" at bounding box center [1265, 432] width 16 height 118
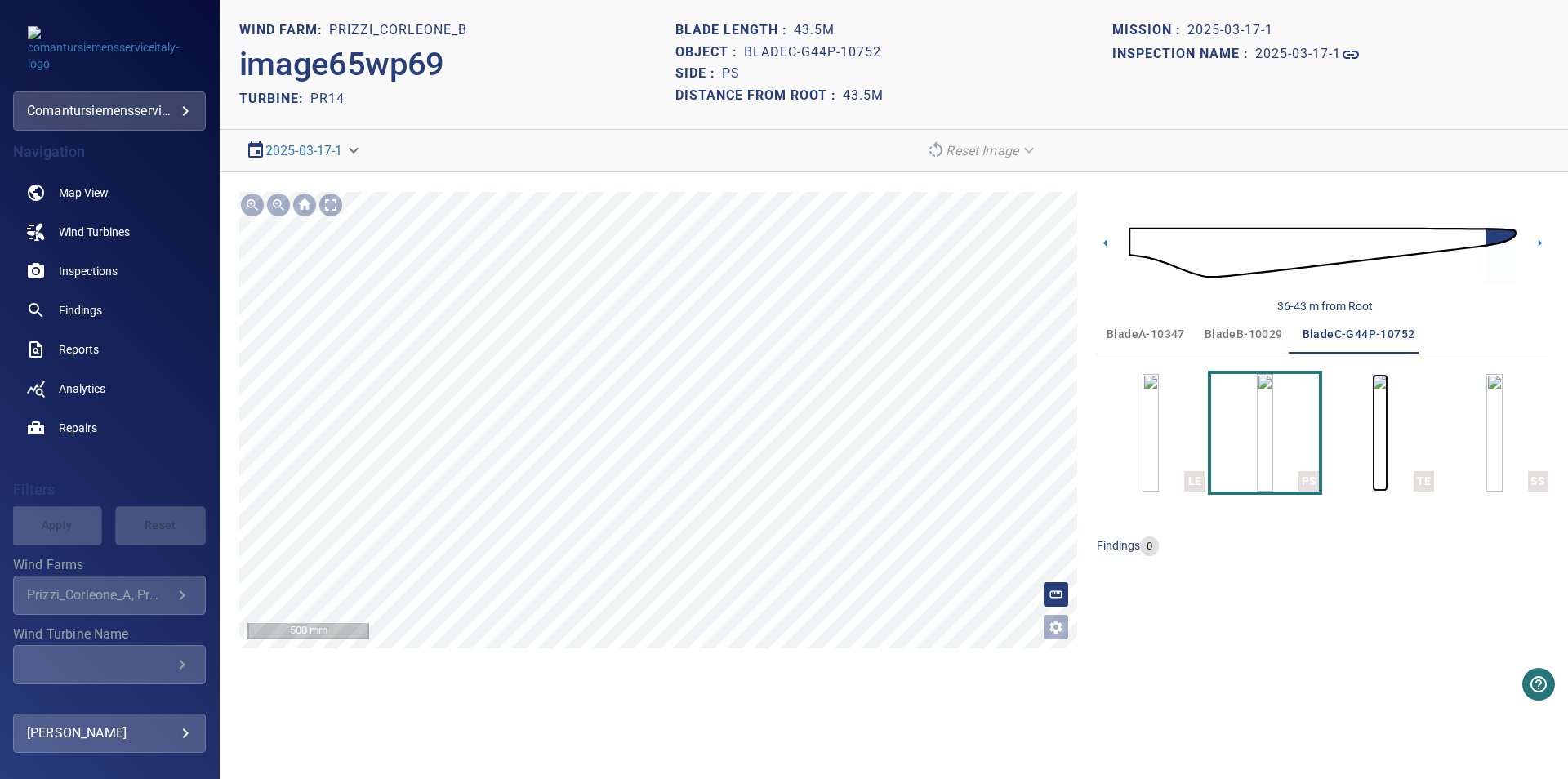
click at [1388, 454] on img "button" at bounding box center [1380, 432] width 16 height 118
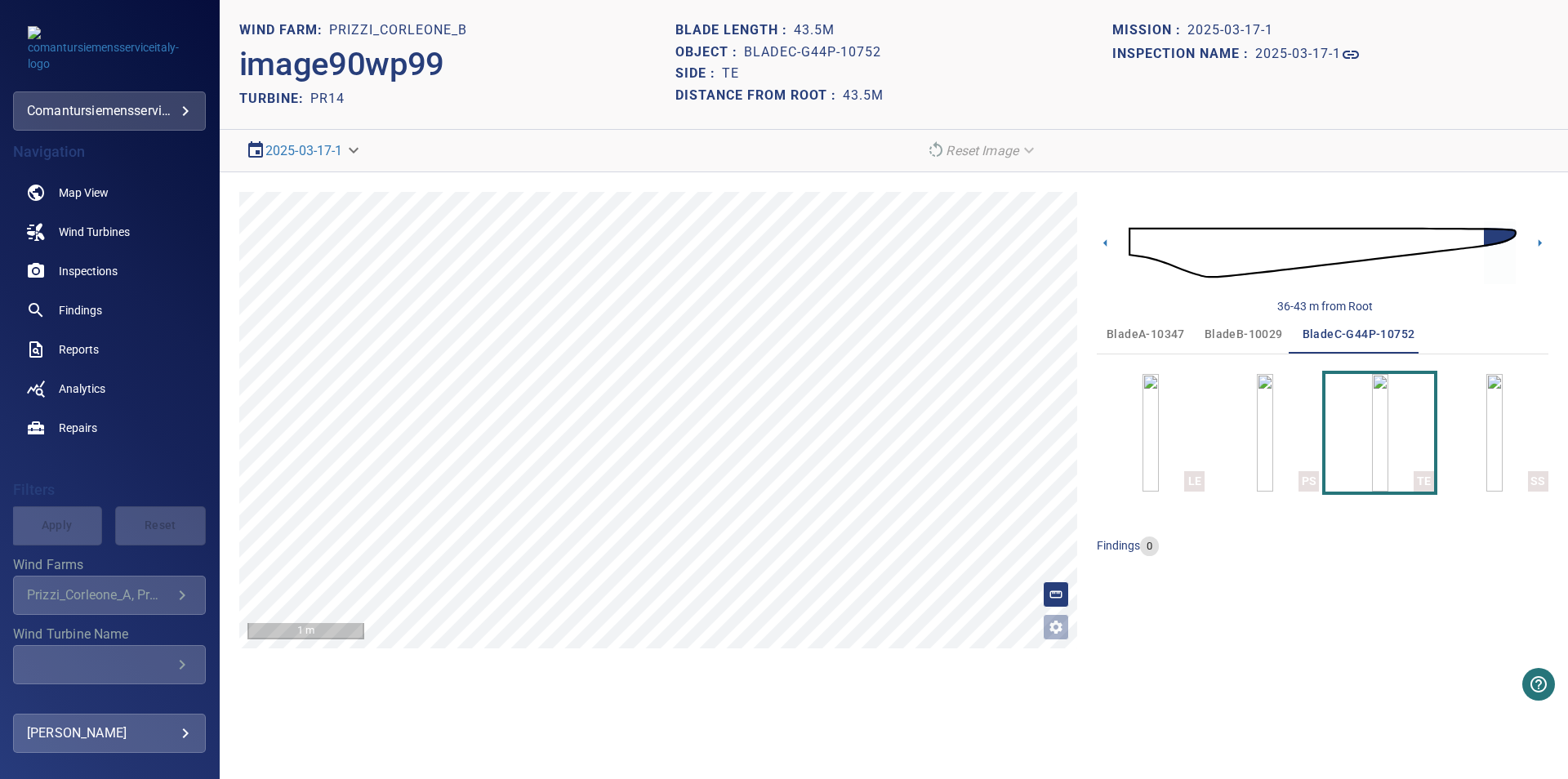
click at [1240, 337] on span "bladeB-10029" at bounding box center [1243, 334] width 78 height 20
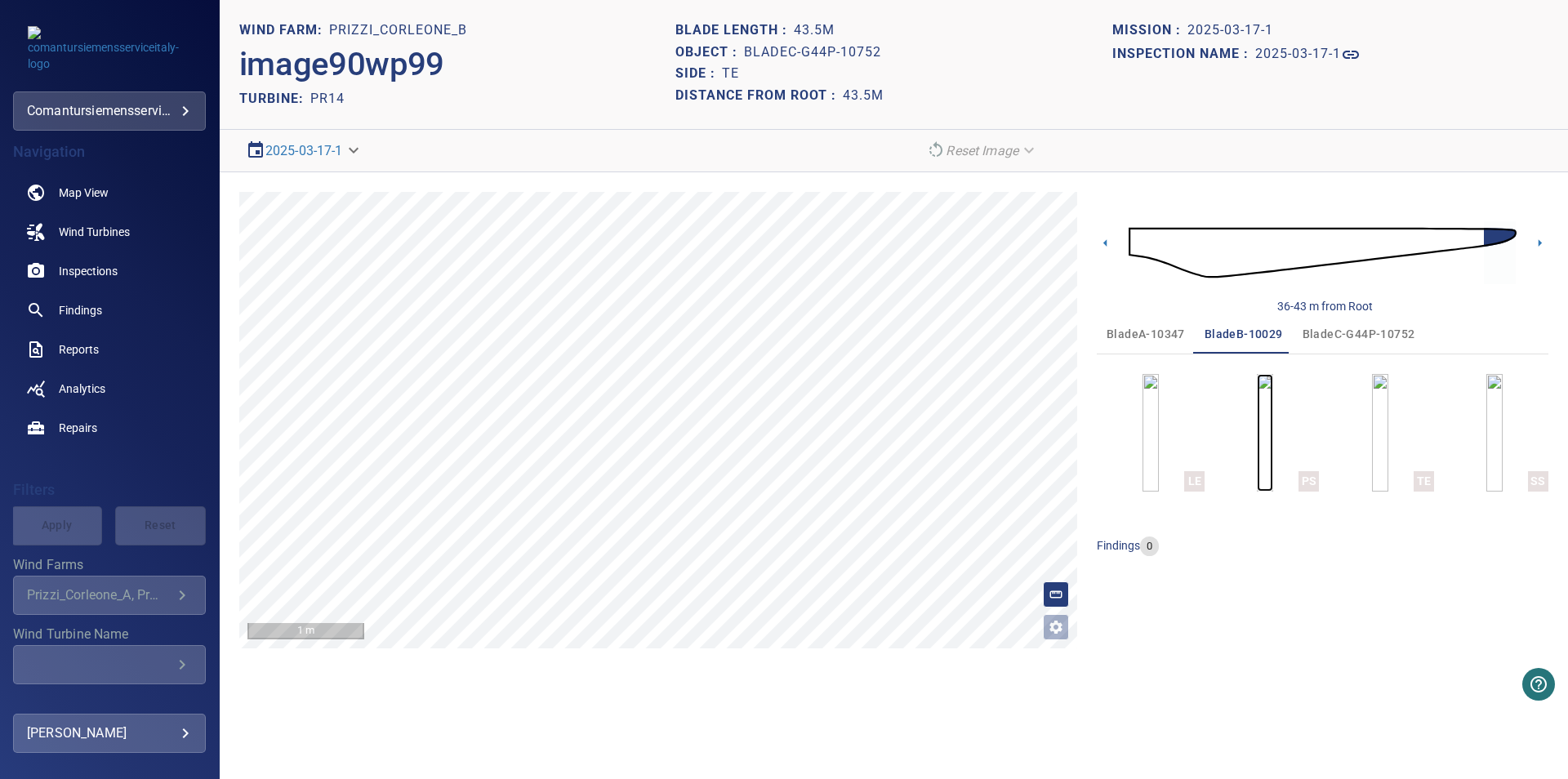
click at [1268, 437] on img "button" at bounding box center [1265, 432] width 16 height 118
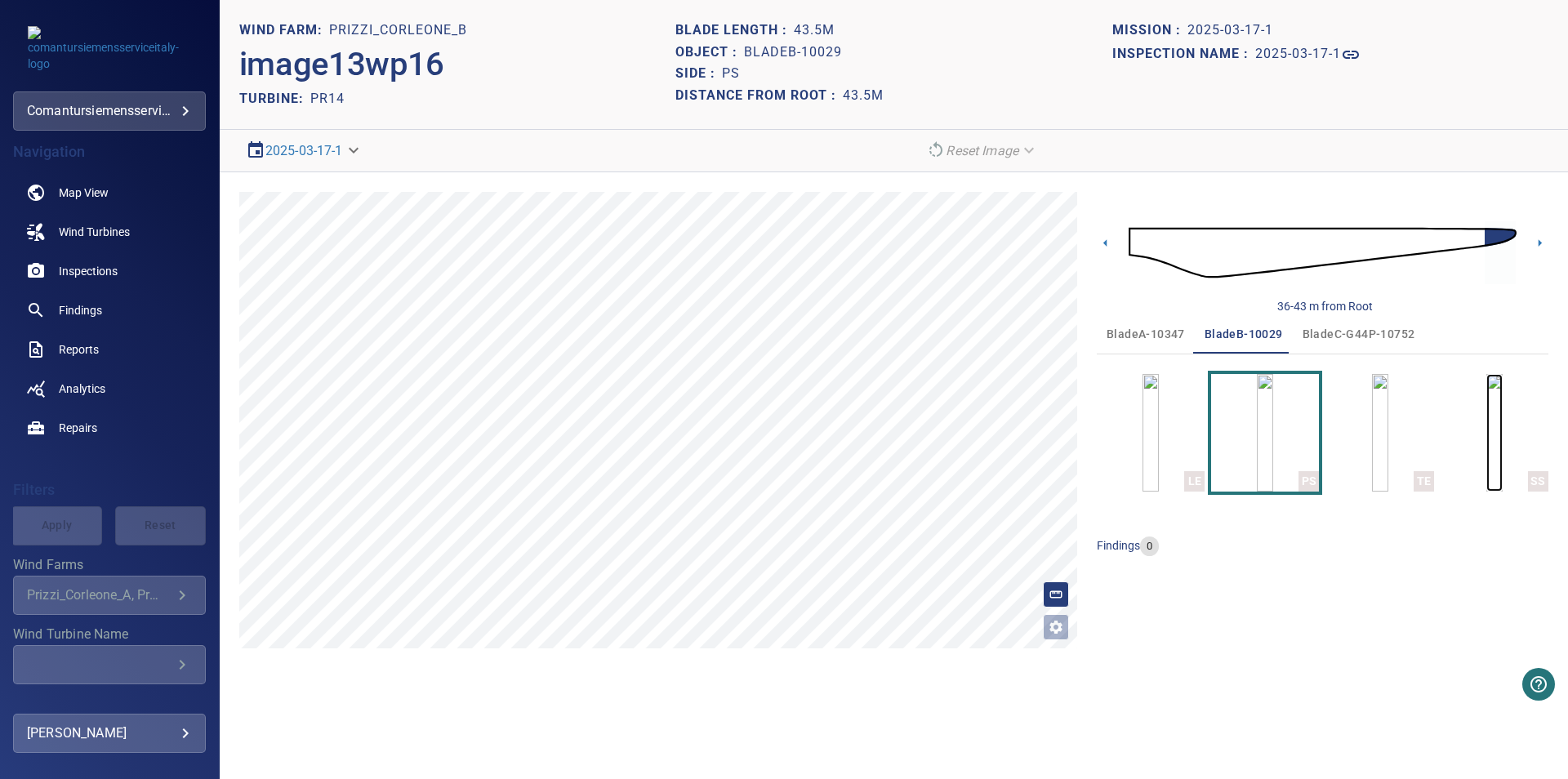
click at [1486, 436] on img "button" at bounding box center [1494, 432] width 16 height 118
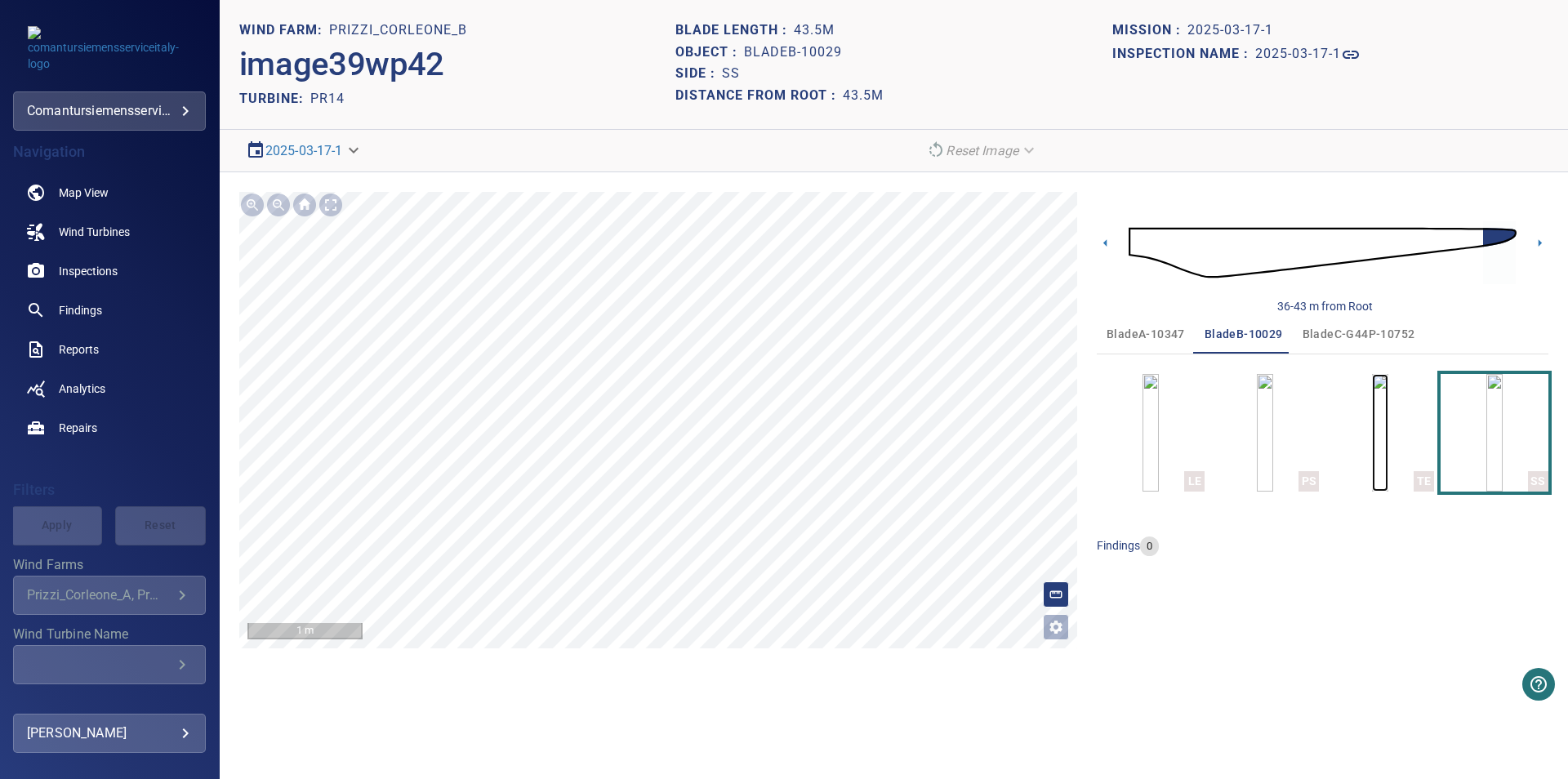
click at [1372, 430] on img "button" at bounding box center [1380, 432] width 16 height 118
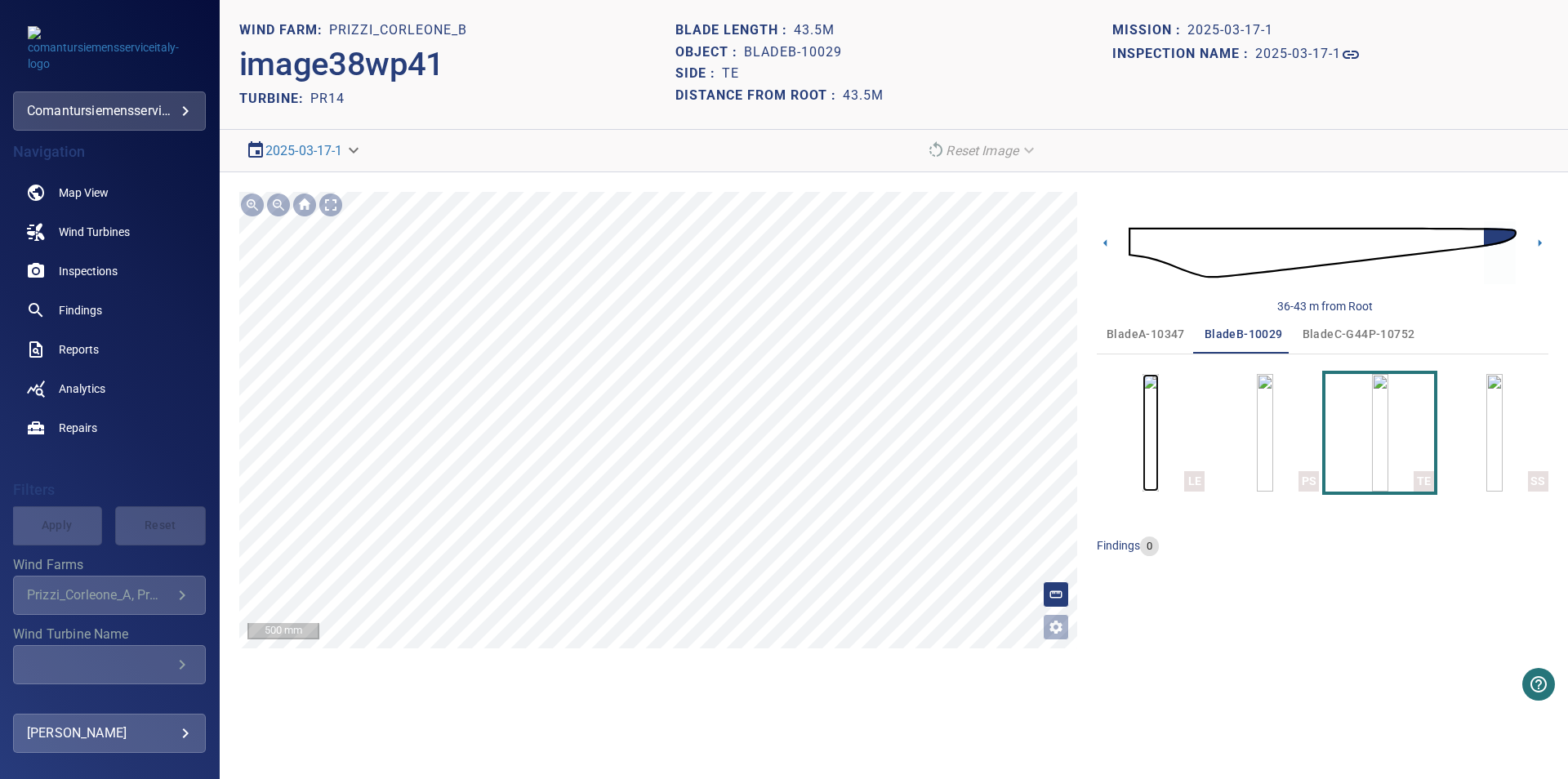
click at [1159, 460] on img "button" at bounding box center [1150, 432] width 16 height 118
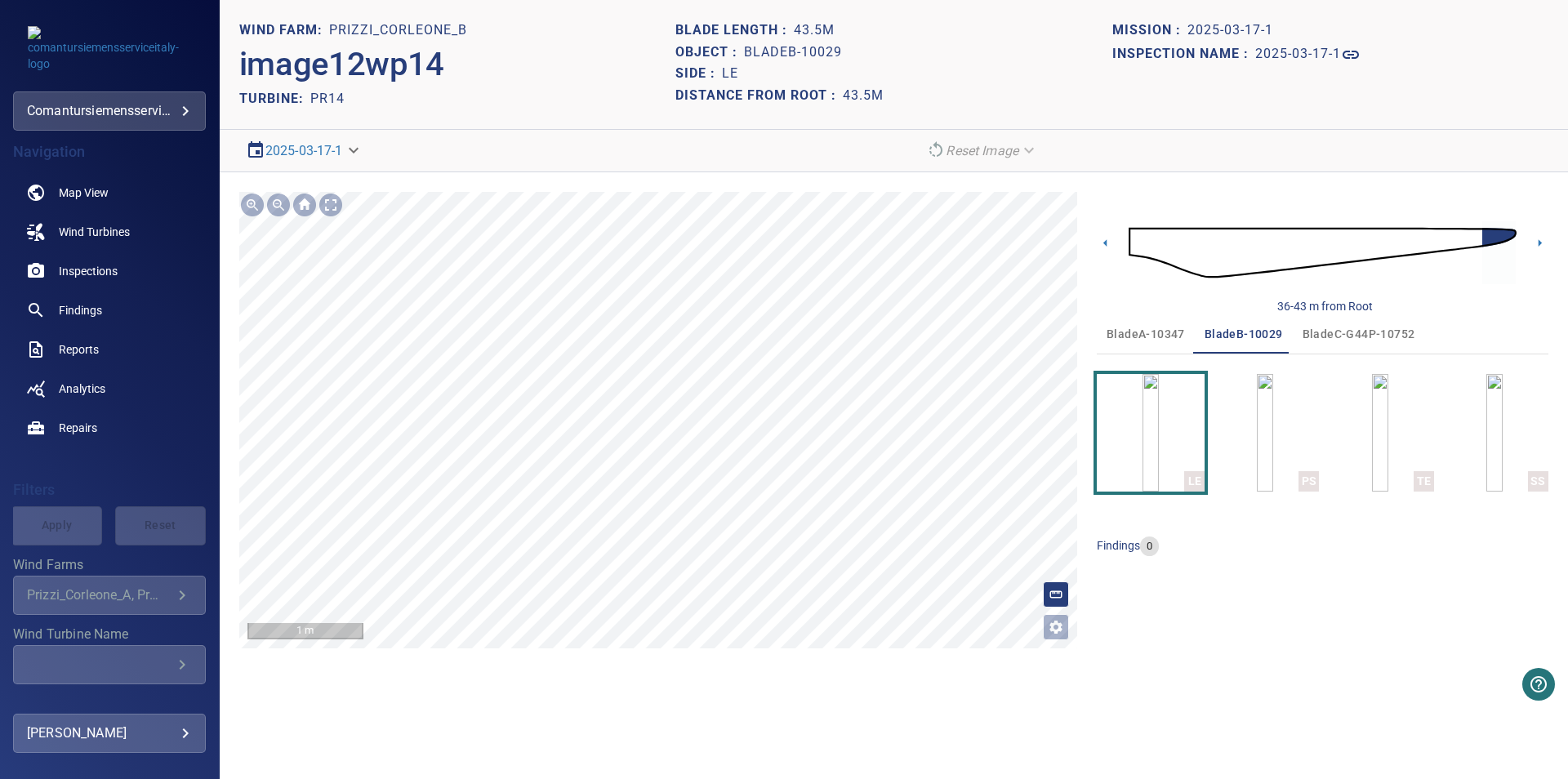
click at [1159, 326] on span "bladeA-10347" at bounding box center [1146, 334] width 78 height 20
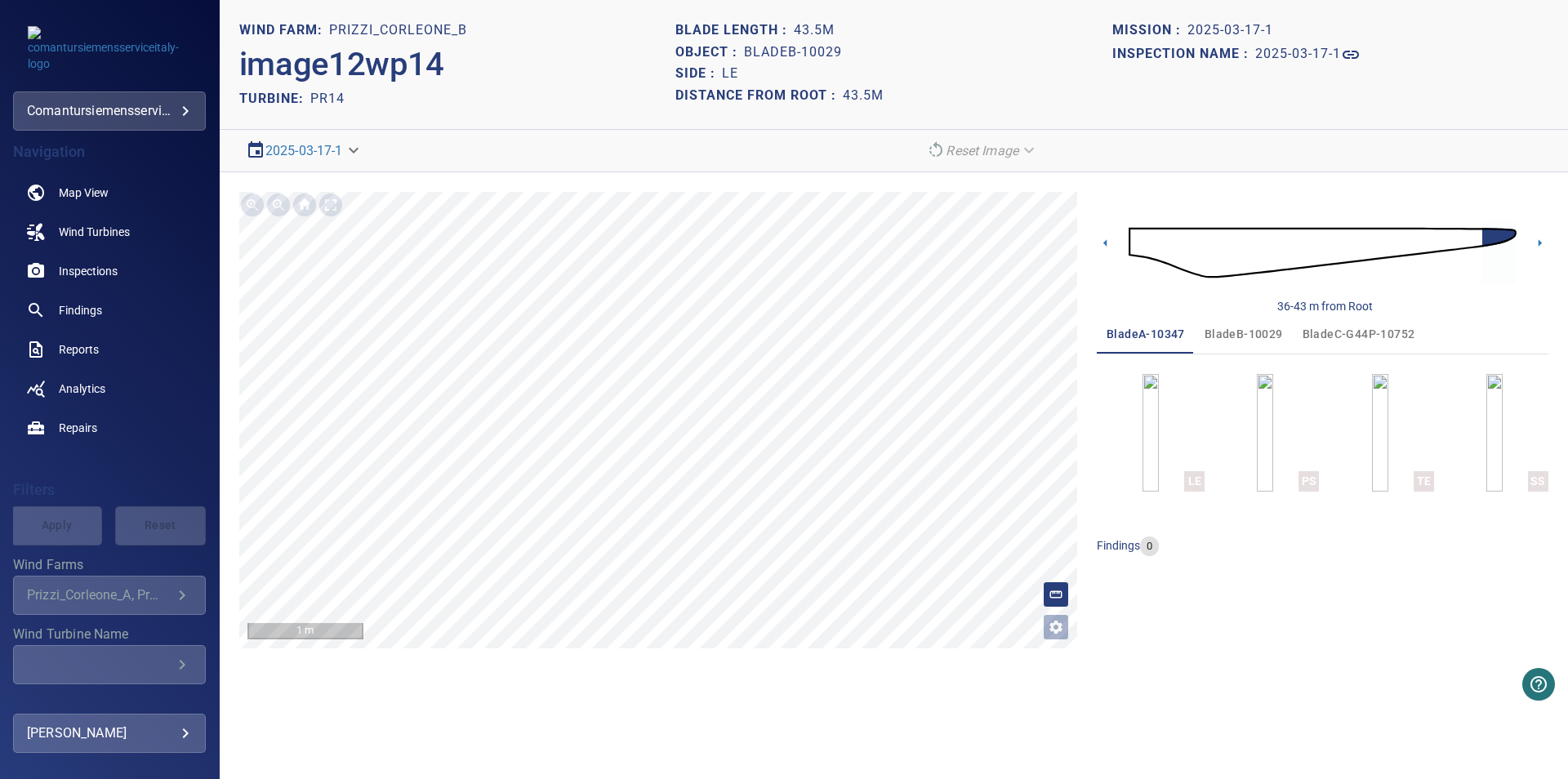
click at [1257, 433] on img "button" at bounding box center [1265, 432] width 16 height 118
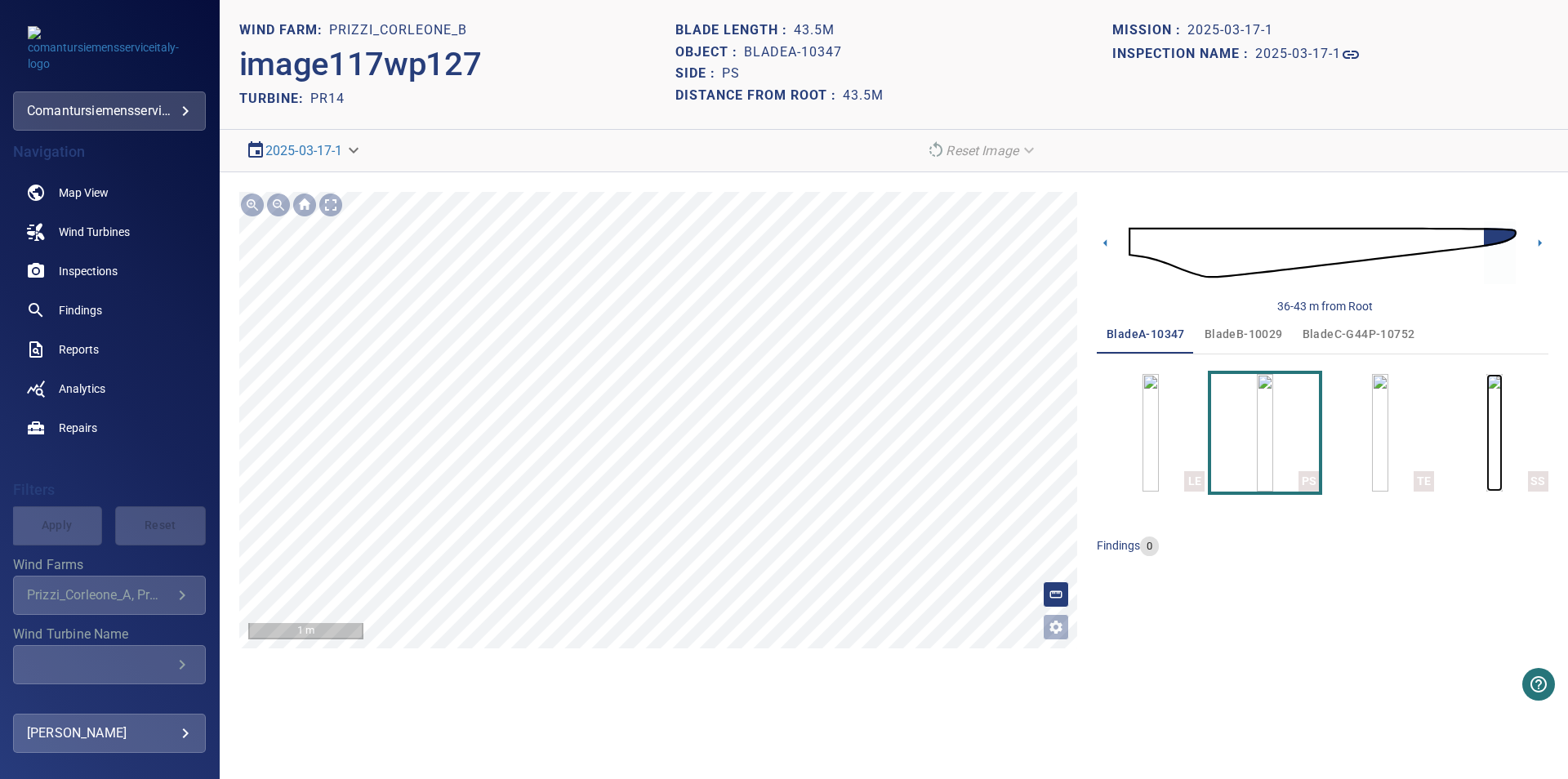
click at [1502, 429] on img "button" at bounding box center [1494, 432] width 16 height 118
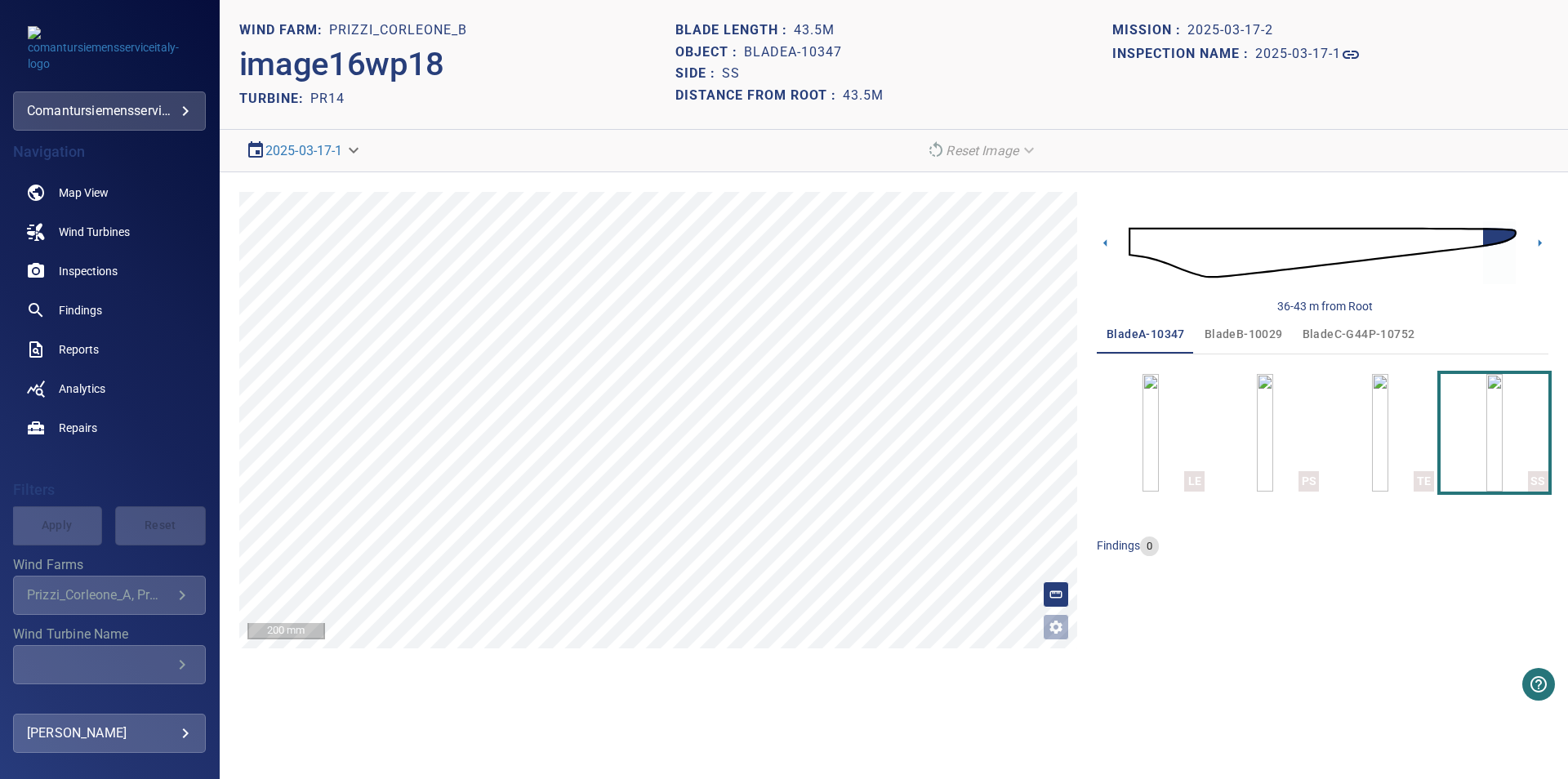
click at [1108, 594] on div "36-43 m from Root bladeA-10347 bladeB-10029 bladeC-G44P-10752 LE PS TE SS findi…" at bounding box center [1322, 420] width 452 height 456
click at [111, 270] on span "Inspections" at bounding box center [88, 271] width 59 height 16
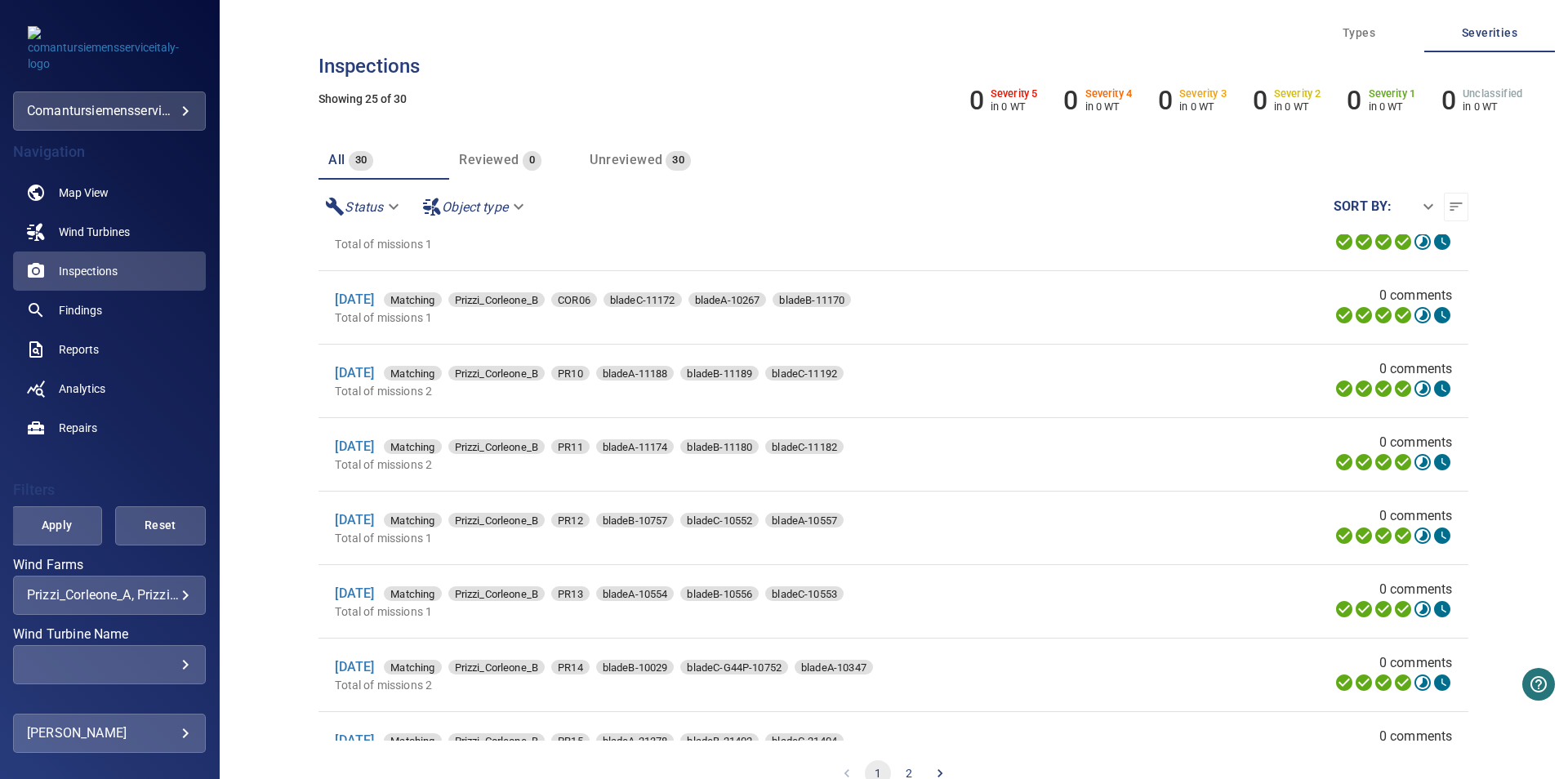
scroll to position [1350, 0]
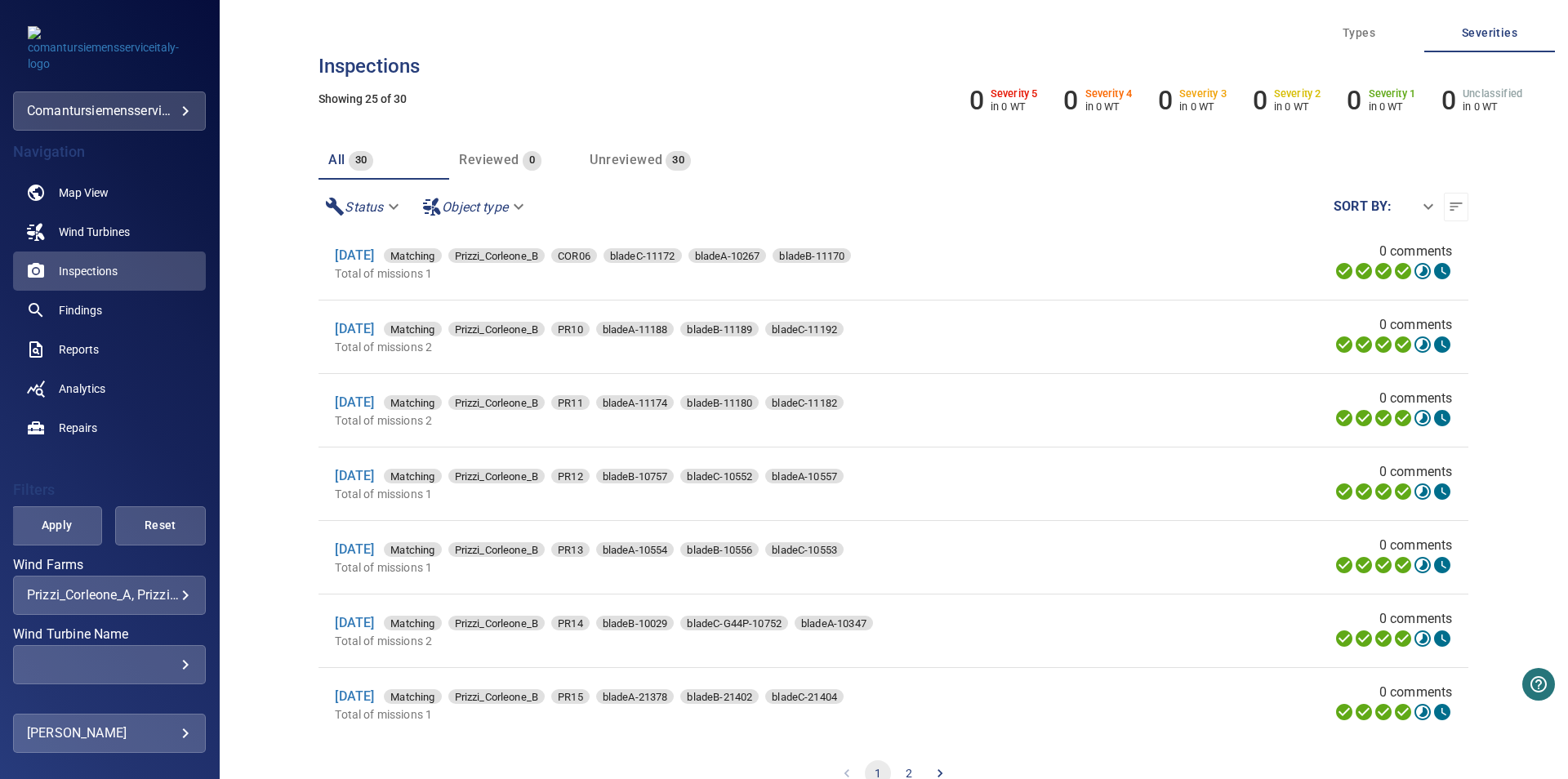
click at [375, 613] on div "[DATE] Matching Prizzi_Corleone_B PR14 bladeB-10029 bladeC-G44P-10752 bladeA-10…" at bounding box center [720, 623] width 770 height 20
click at [374, 550] on link "[DATE]" at bounding box center [354, 548] width 39 height 15
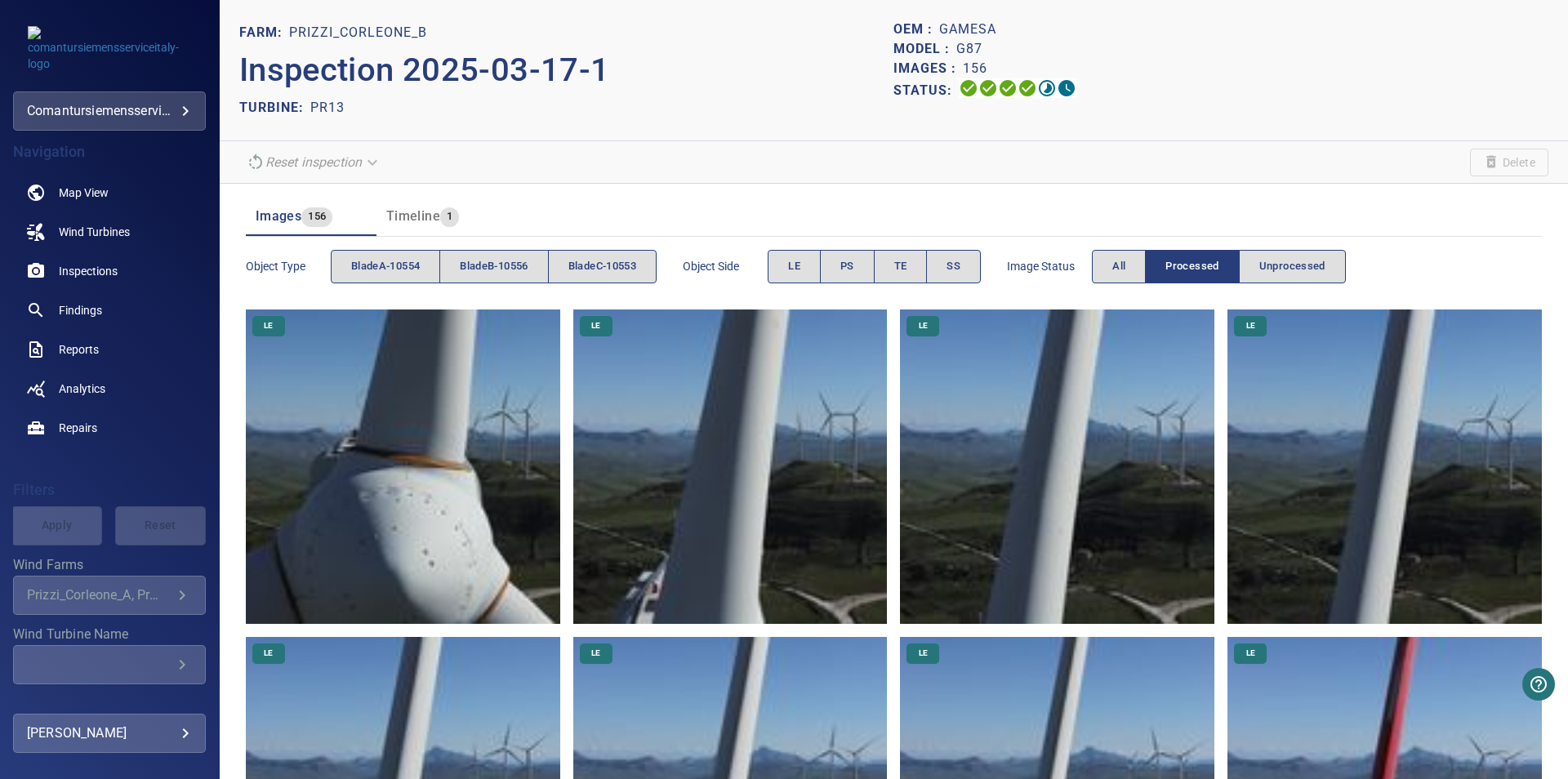
click at [386, 550] on img at bounding box center [403, 467] width 314 height 314
click at [434, 273] on button "bladeA-10554" at bounding box center [385, 267] width 109 height 34
click at [864, 262] on button "PS" at bounding box center [847, 267] width 55 height 34
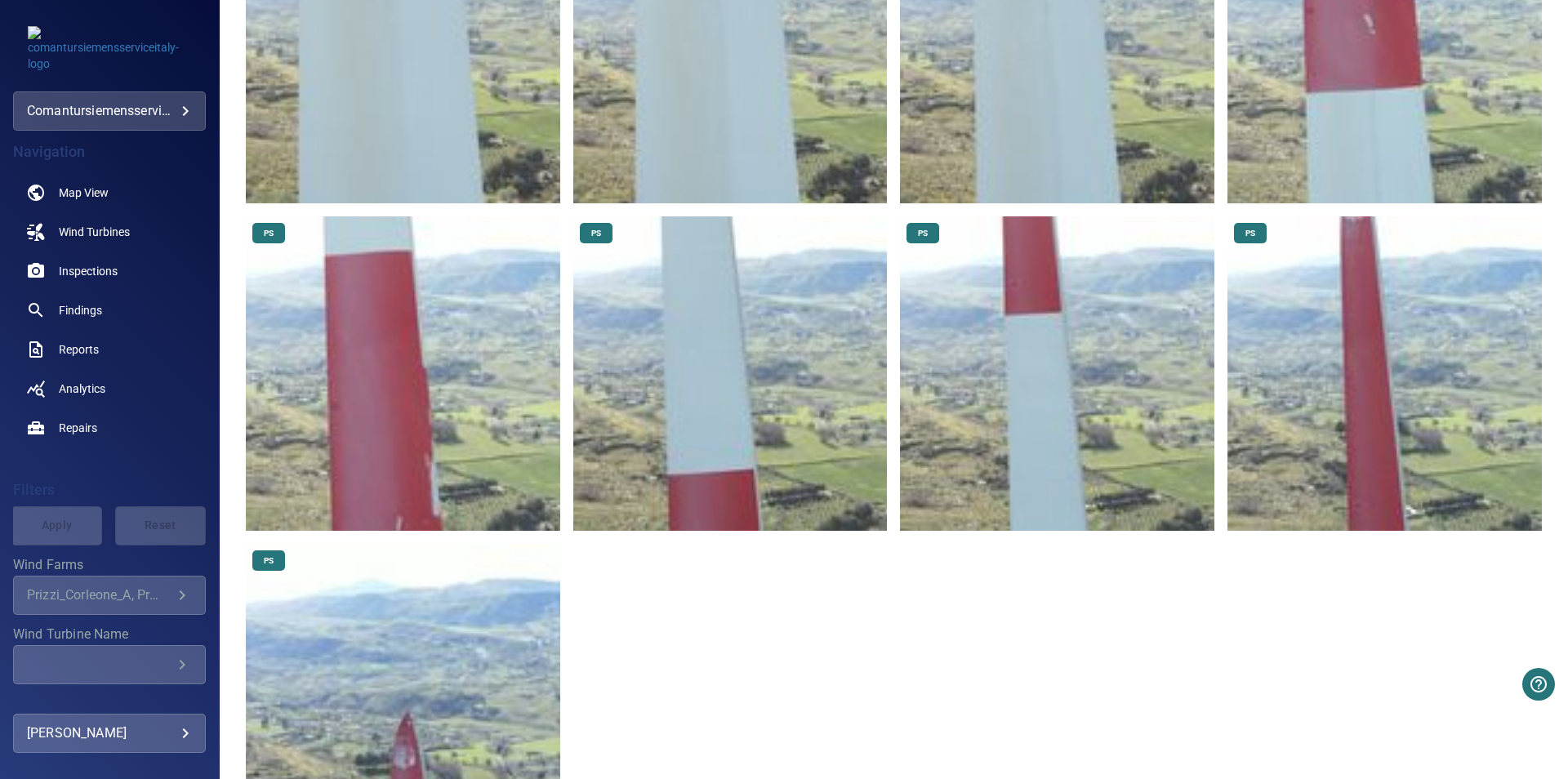
scroll to position [854, 0]
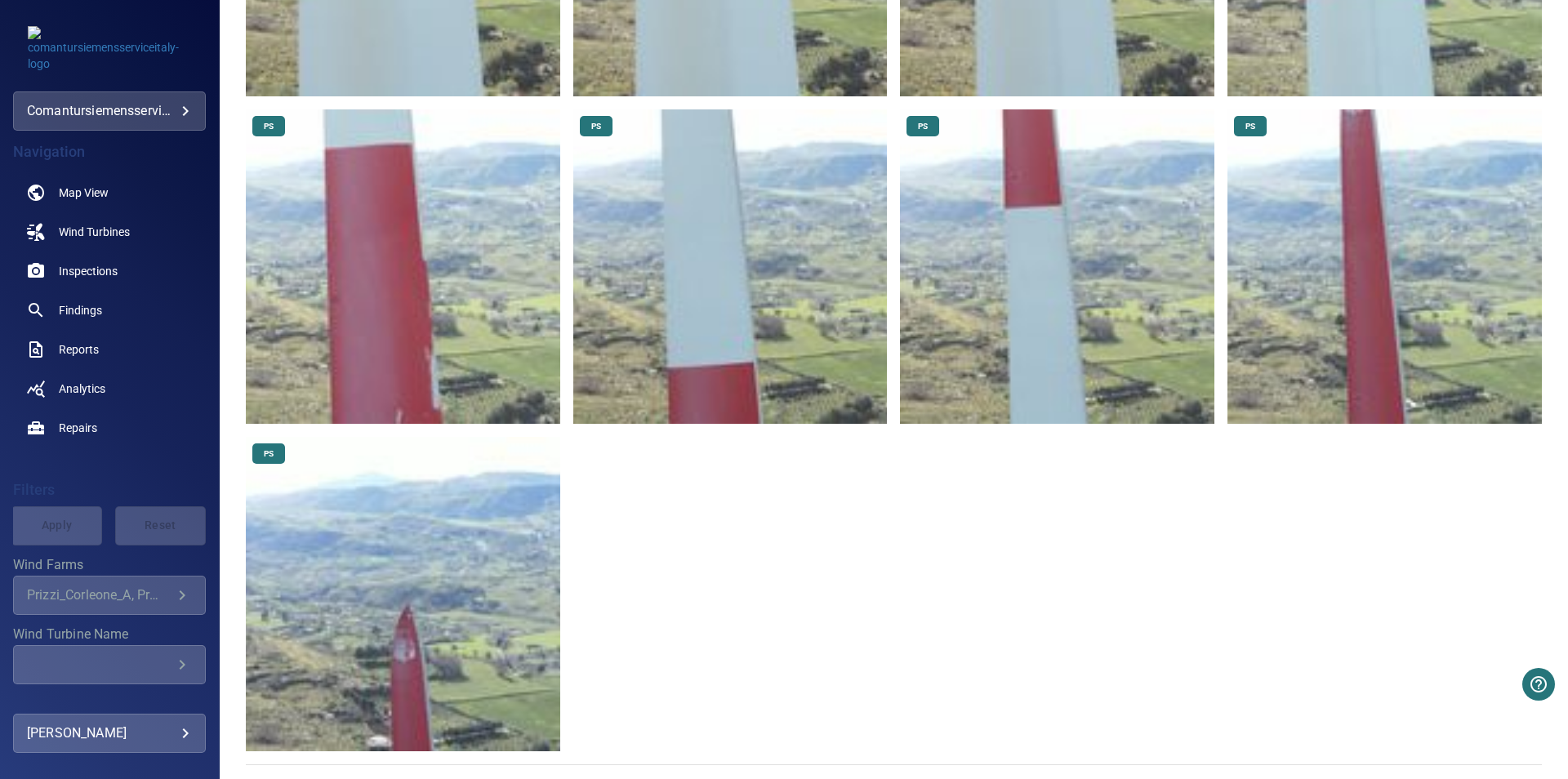
click at [456, 648] on img at bounding box center [403, 594] width 314 height 314
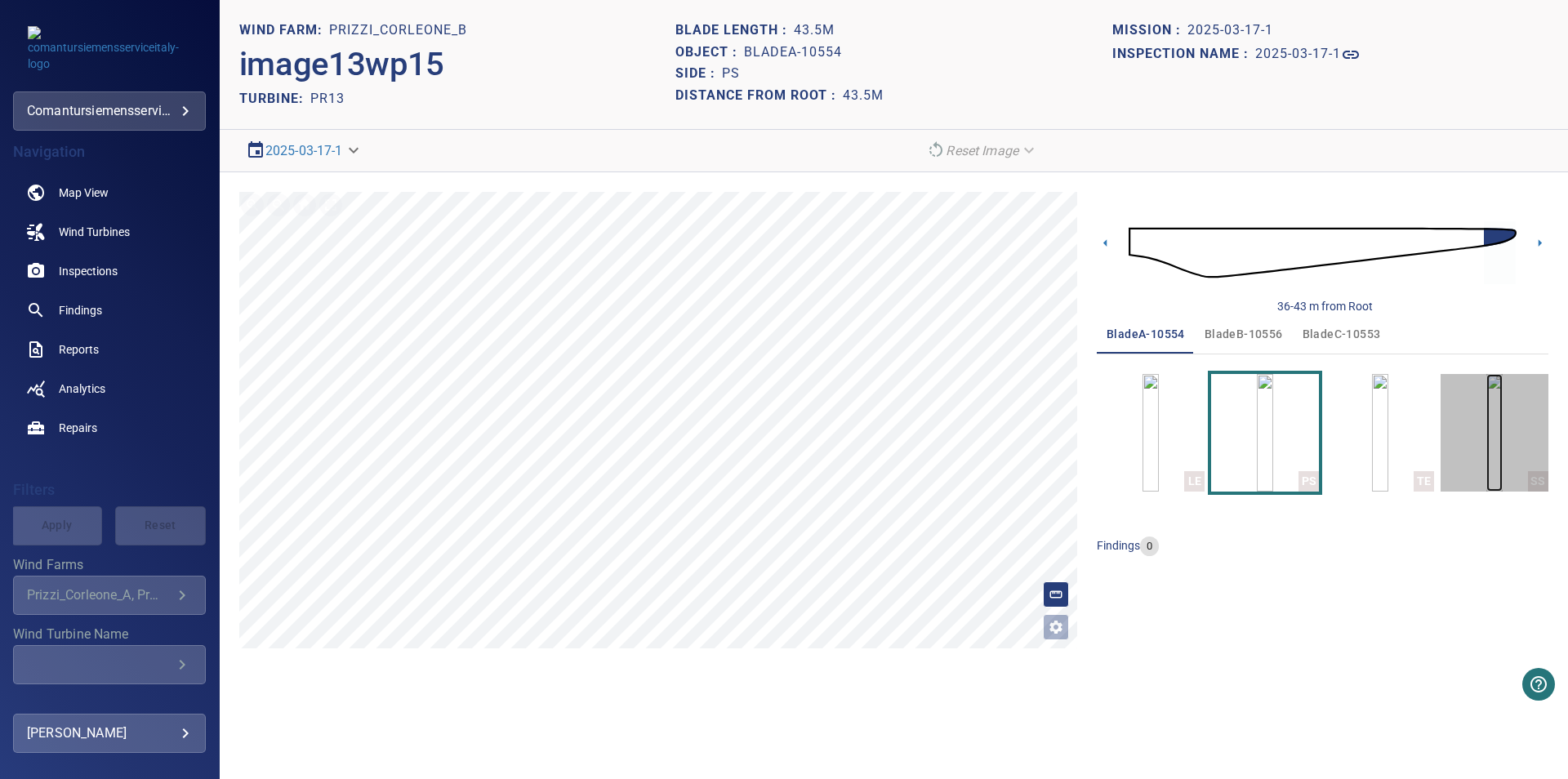
click at [1501, 459] on img "button" at bounding box center [1494, 432] width 16 height 118
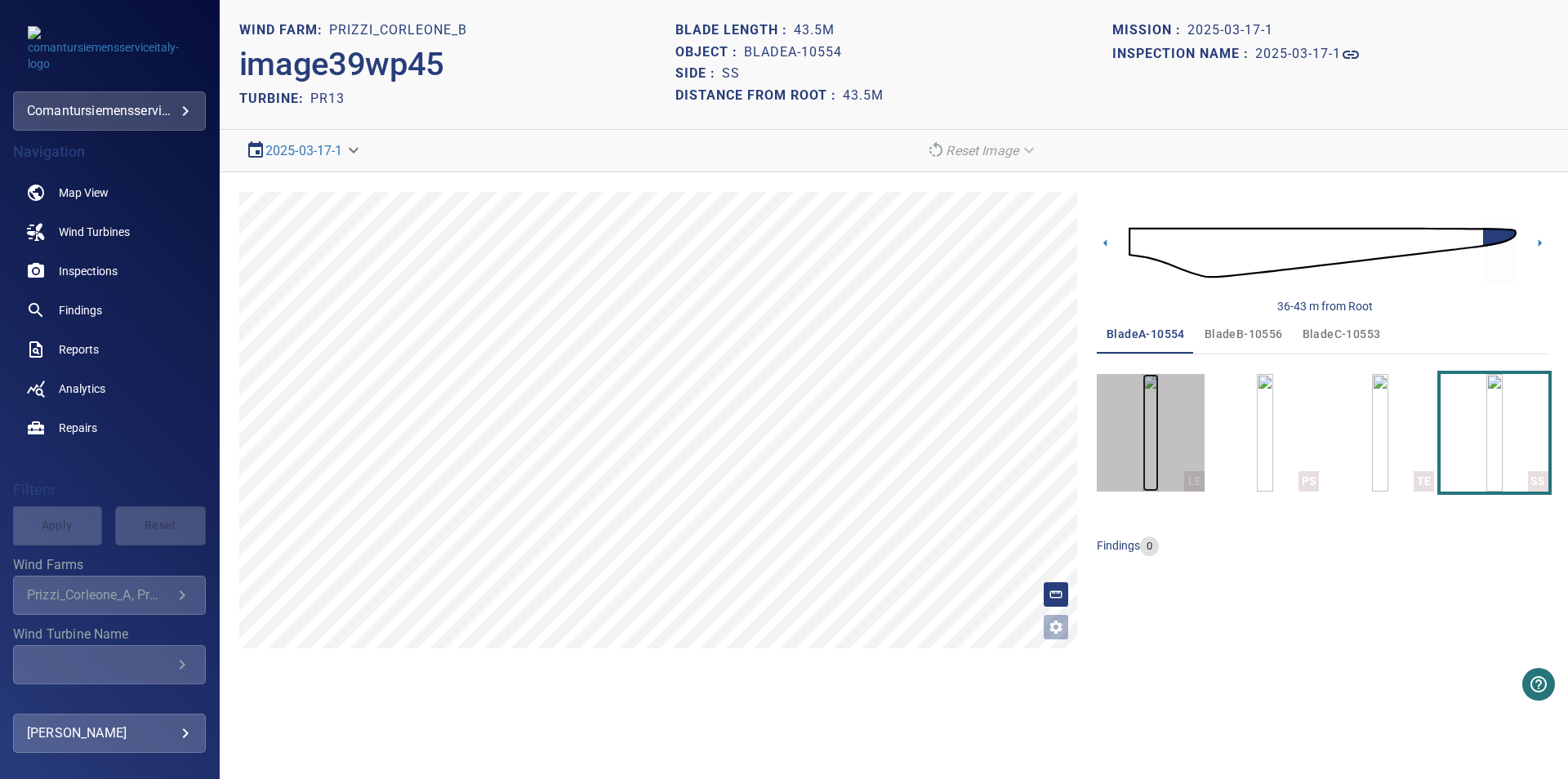
click at [1159, 476] on img "button" at bounding box center [1150, 432] width 16 height 118
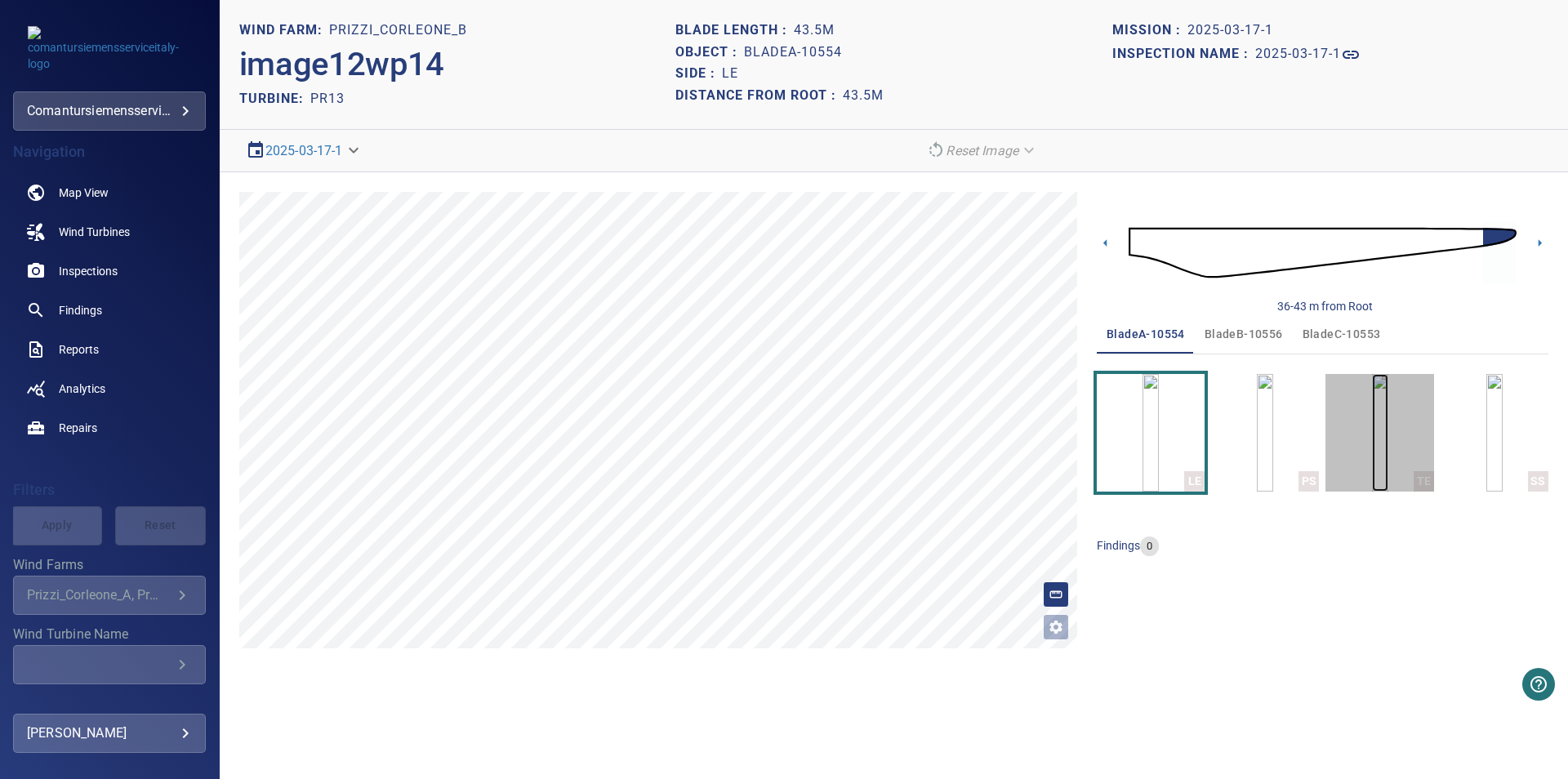
click at [1372, 445] on img "button" at bounding box center [1380, 432] width 16 height 118
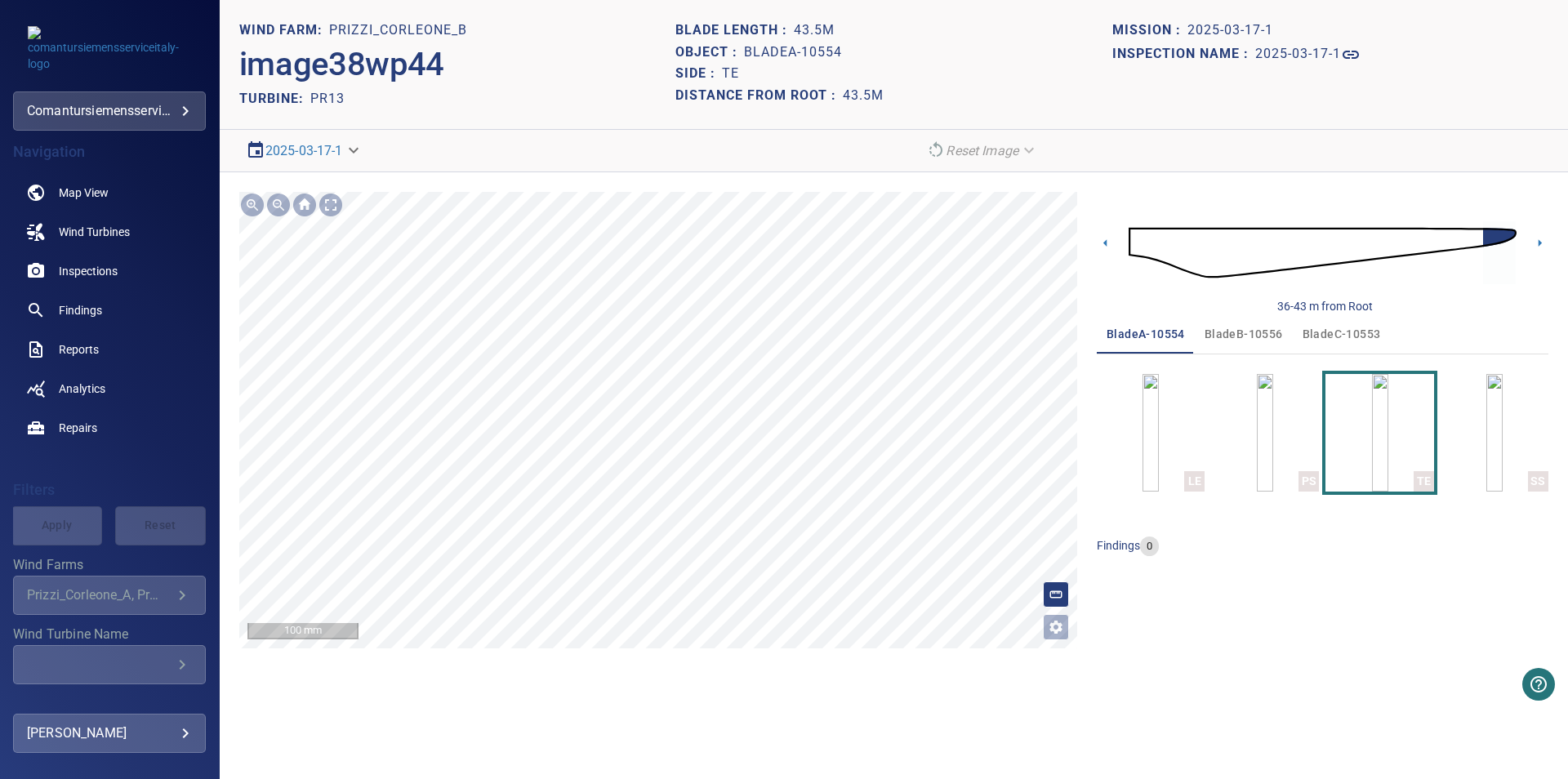
click at [1252, 342] on span "bladeB-10556" at bounding box center [1243, 334] width 78 height 20
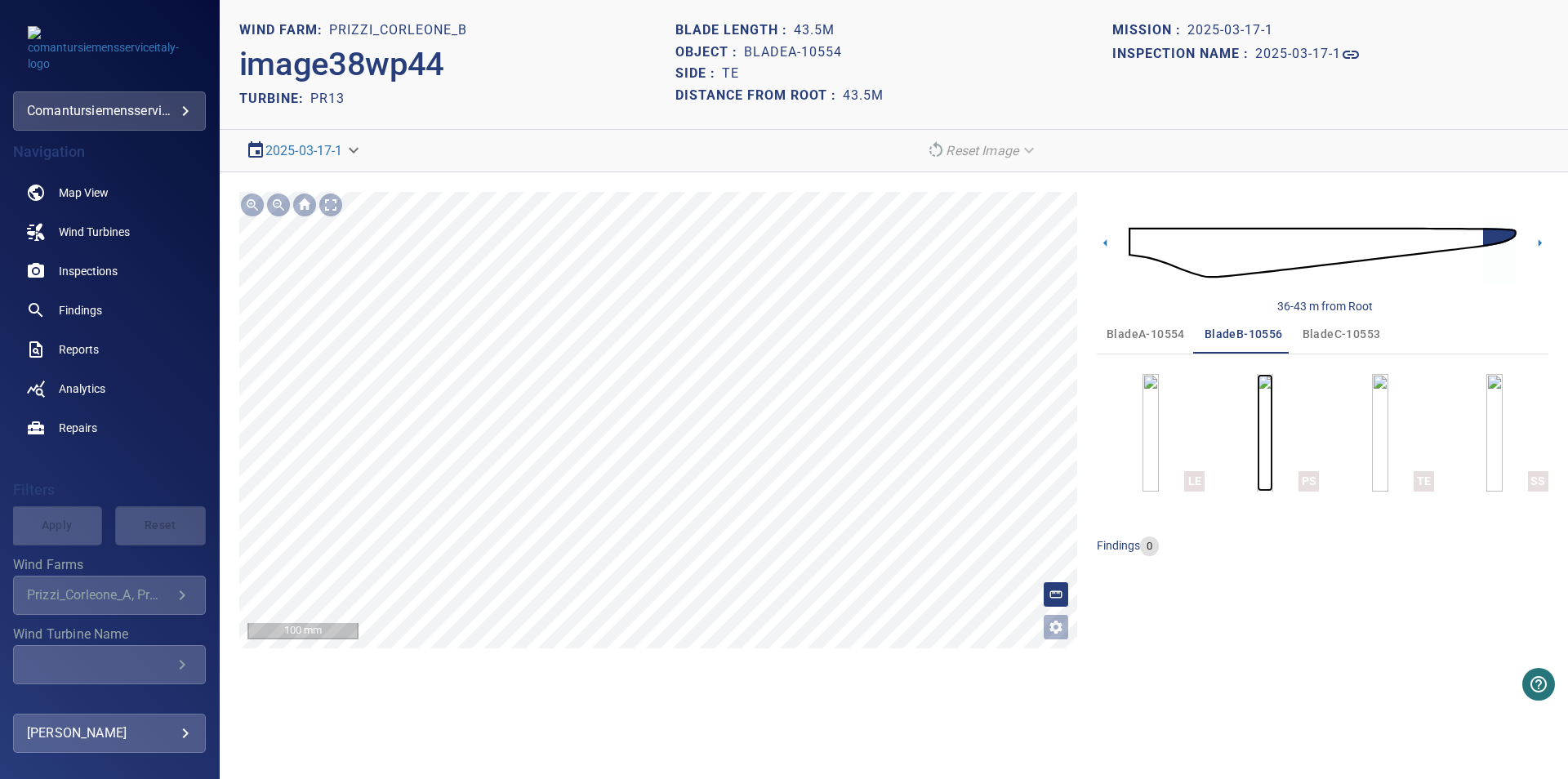
click at [1273, 450] on img "button" at bounding box center [1265, 432] width 16 height 118
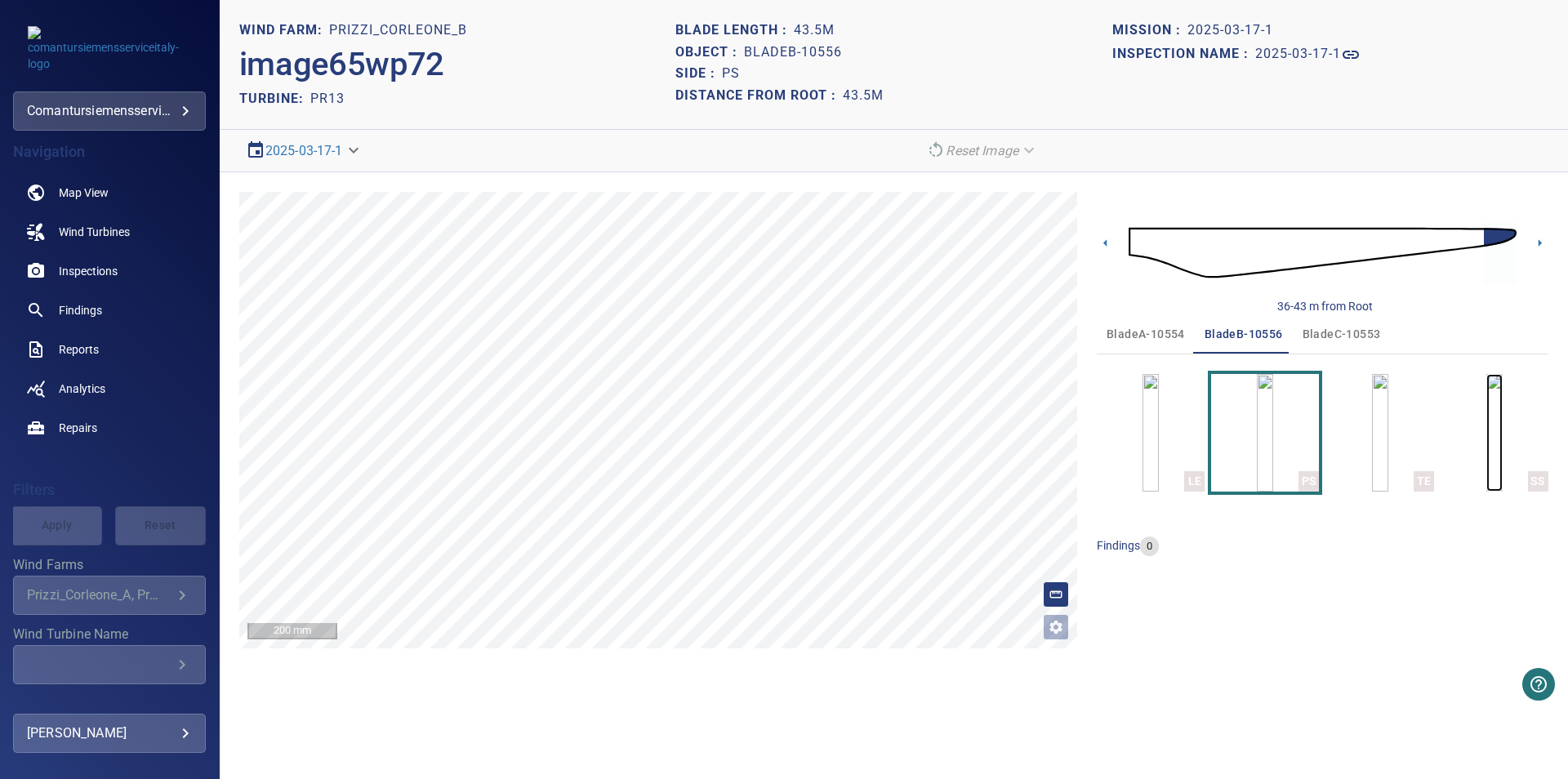
click at [1502, 436] on img "button" at bounding box center [1494, 432] width 16 height 118
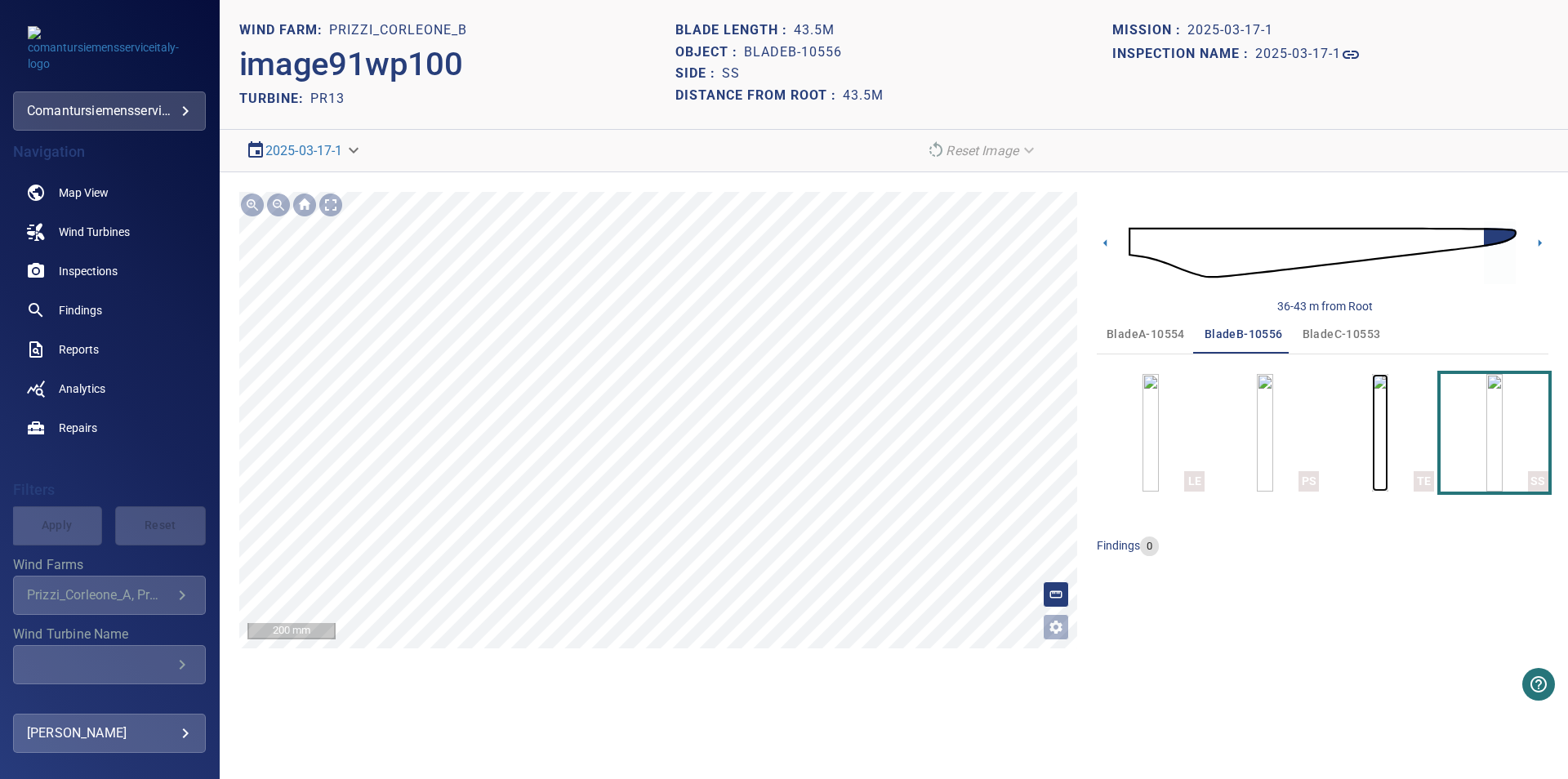
click at [1388, 457] on img "button" at bounding box center [1380, 432] width 16 height 118
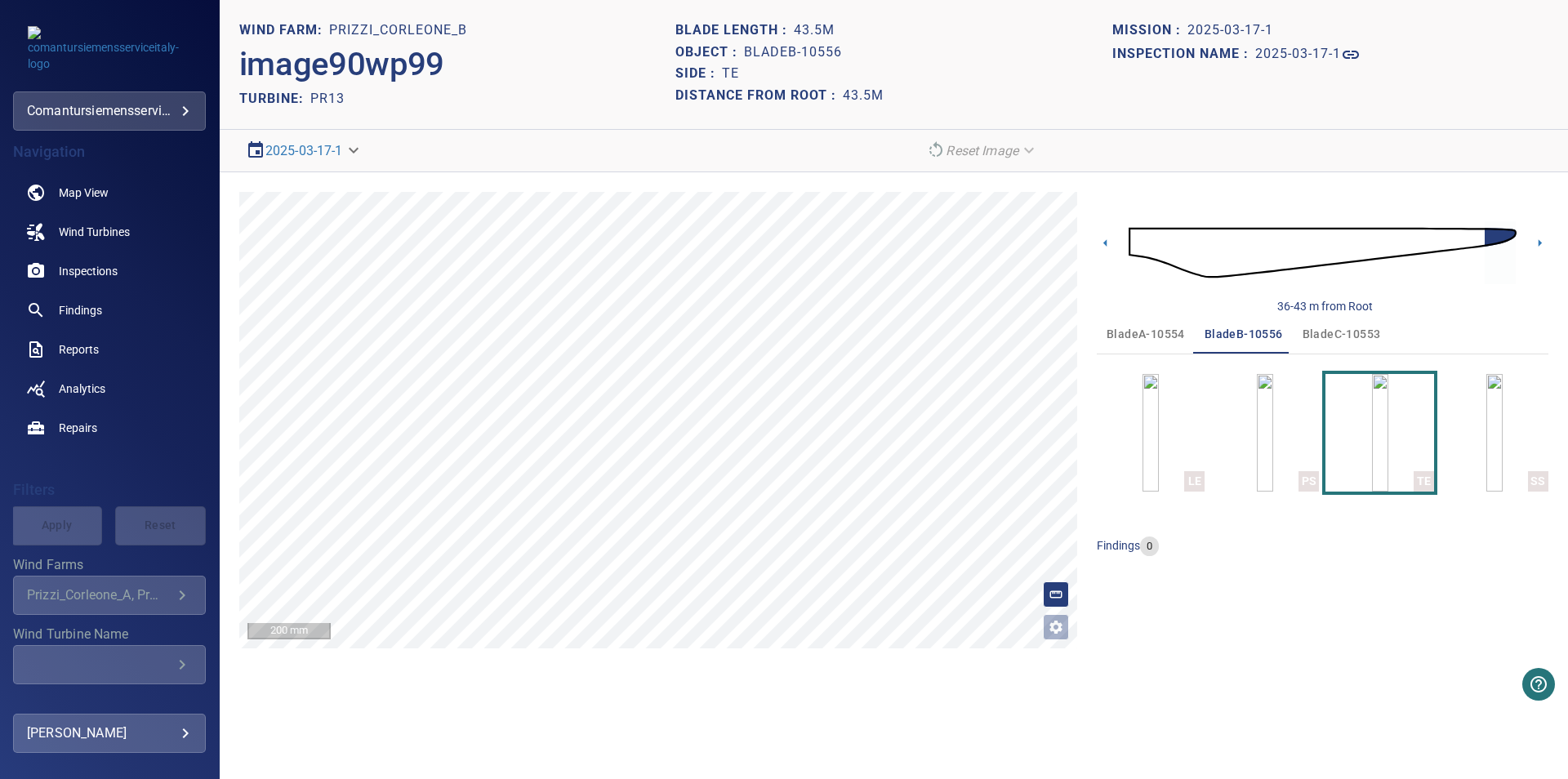
click at [1353, 343] on span "bladeC-10553" at bounding box center [1342, 334] width 78 height 20
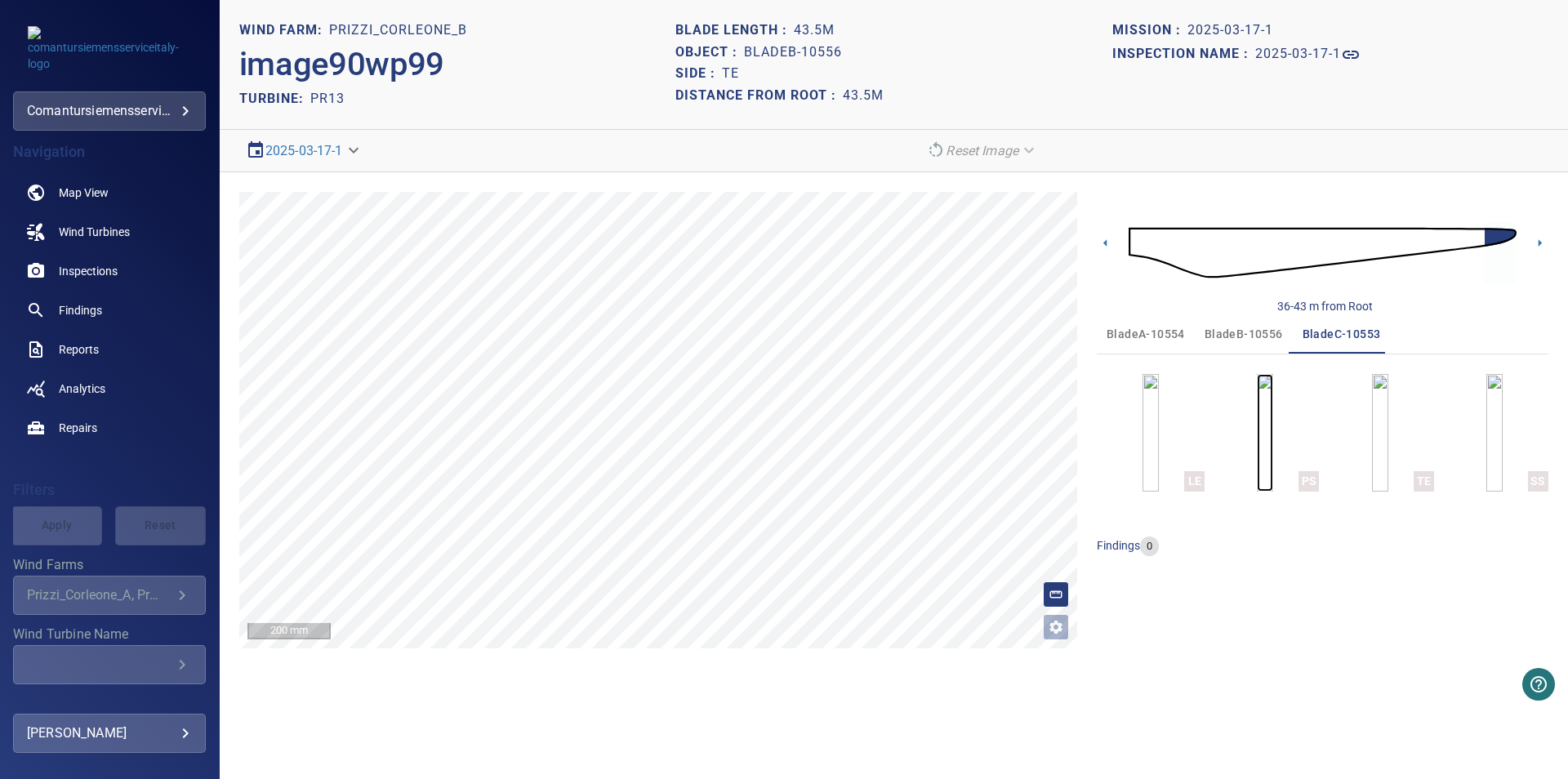
click at [1273, 439] on img "button" at bounding box center [1265, 432] width 16 height 118
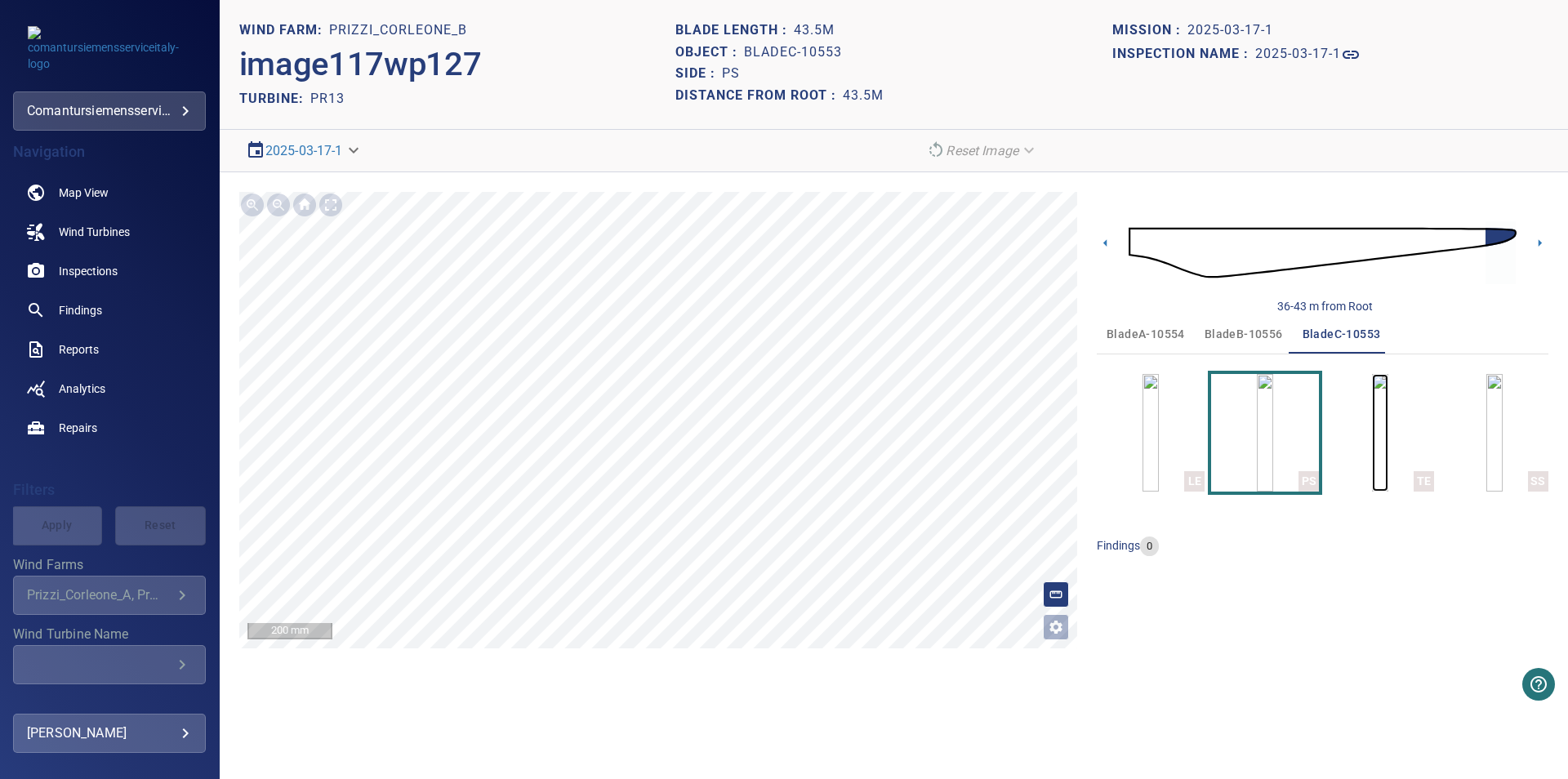
click at [1385, 411] on img "button" at bounding box center [1380, 432] width 16 height 118
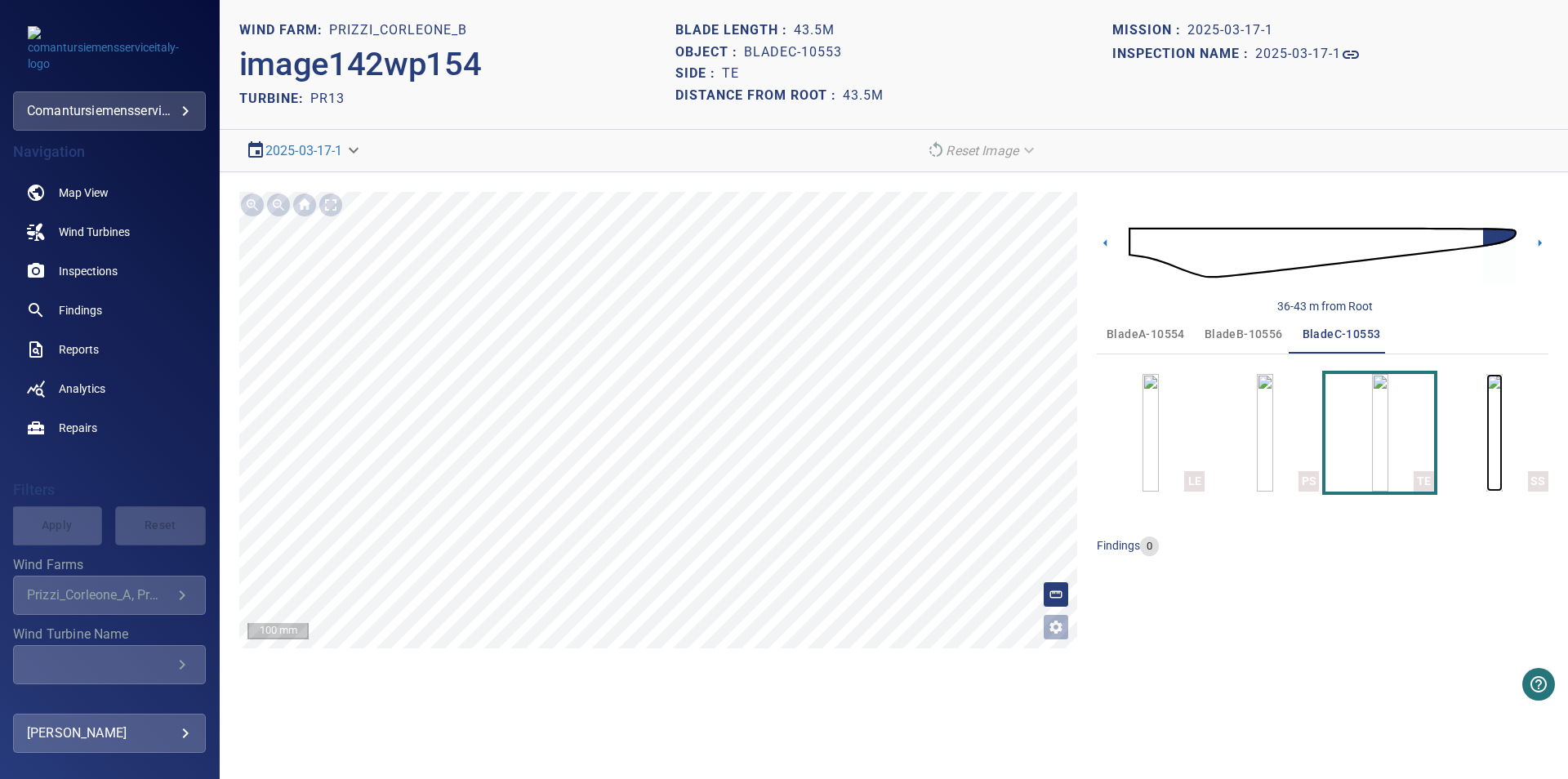
click at [1502, 438] on img "button" at bounding box center [1494, 432] width 16 height 118
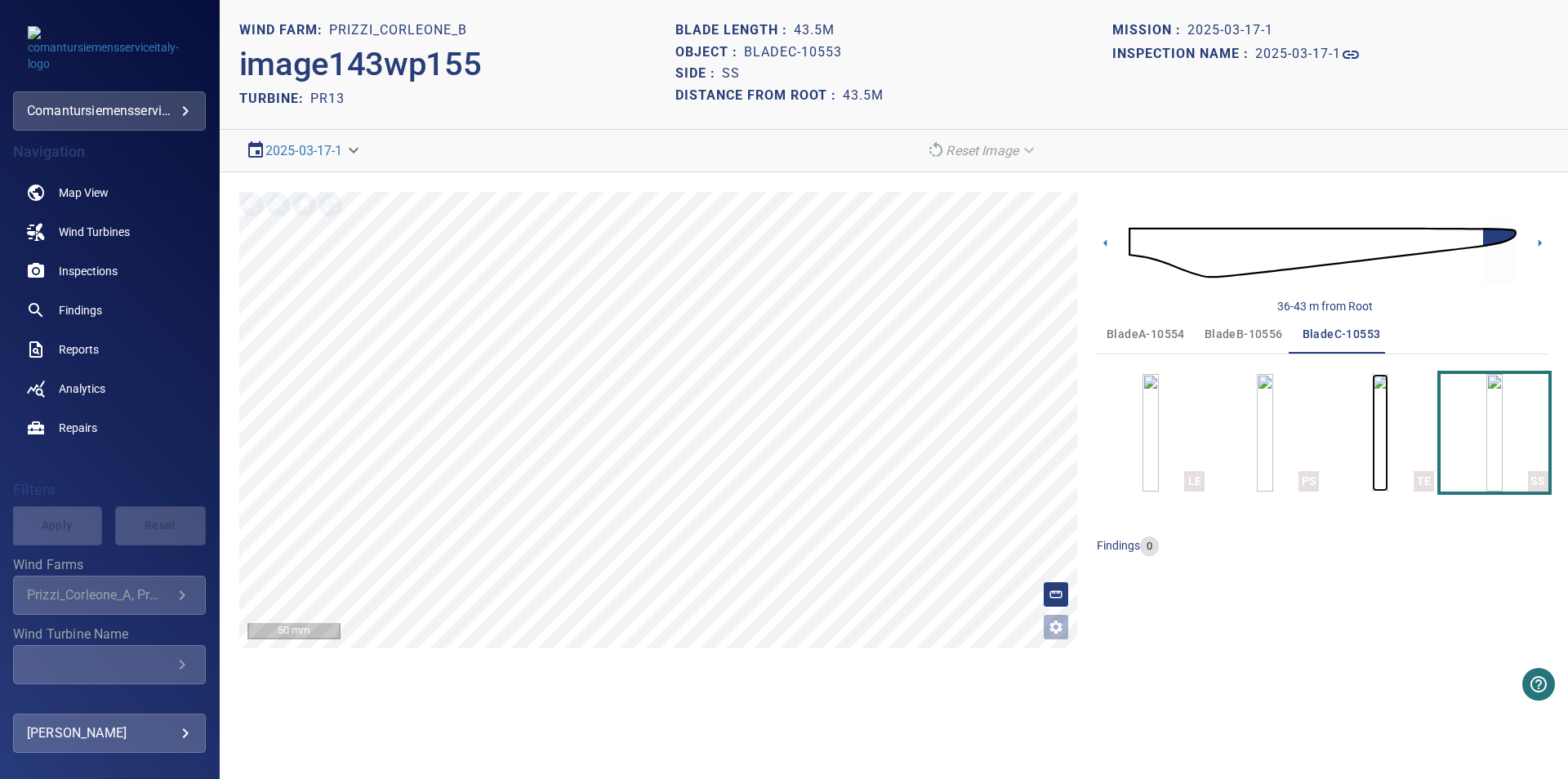
click at [1388, 436] on img "button" at bounding box center [1380, 432] width 16 height 118
